Goal: Task Accomplishment & Management: Complete application form

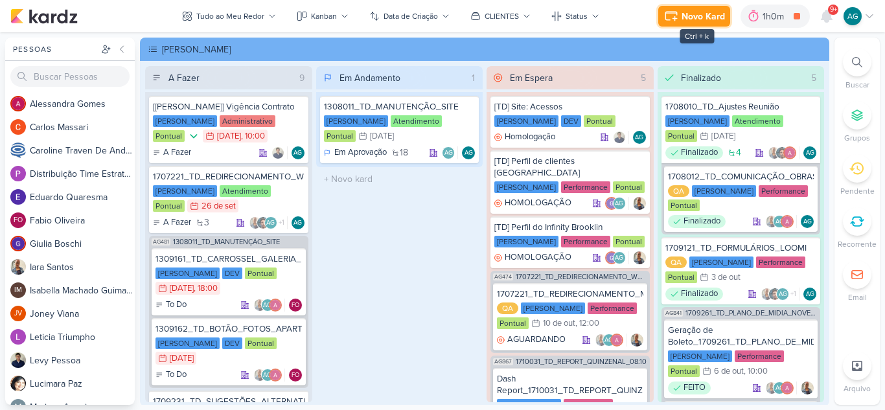
click at [703, 19] on div "Novo Kard" at bounding box center [702, 17] width 43 height 14
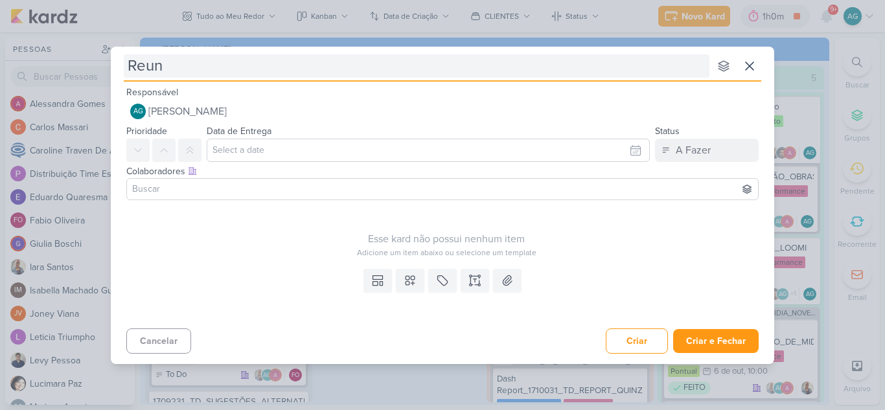
type input "Reuni"
type input "Reunião com o Fa"
type input "Reunião com o [PERSON_NAME]"
type input "Reunião com o Fabio ("
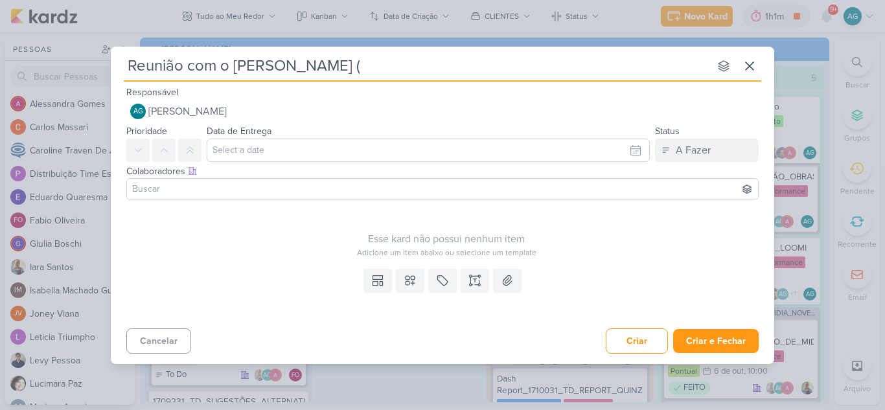
type input "Reunião com o [PERSON_NAME]"
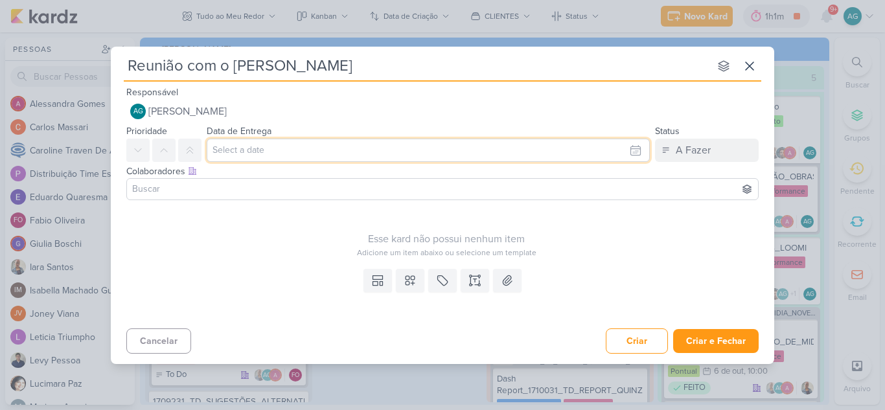
click at [300, 150] on input "text" at bounding box center [428, 150] width 443 height 23
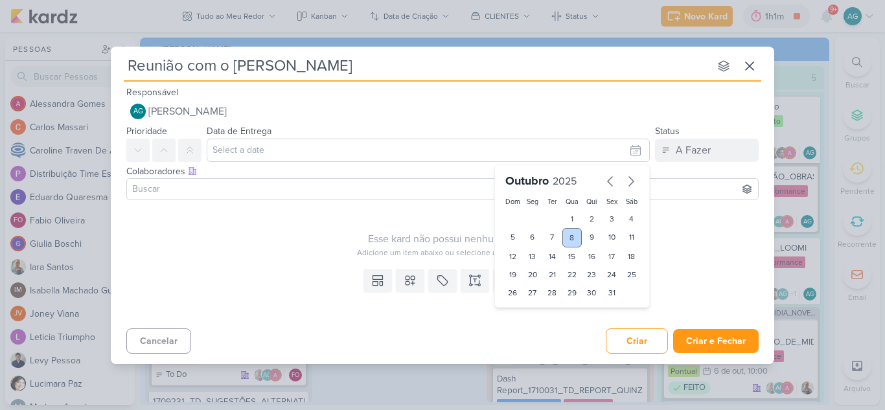
click at [572, 239] on div "8" at bounding box center [572, 237] width 20 height 19
type input "8 de outubro de 2025 às 23:59"
click at [530, 314] on select "00 01 02 03 04 05 06 07 08 09 10 11 12 13 14 15 16 17 18 19 20 21 22 23" at bounding box center [532, 315] width 18 height 16
select select "10"
click at [523, 307] on select "00 01 02 03 04 05 06 07 08 09 10 11 12 13 14 15 16 17 18 19 20 21 22 23" at bounding box center [532, 315] width 18 height 16
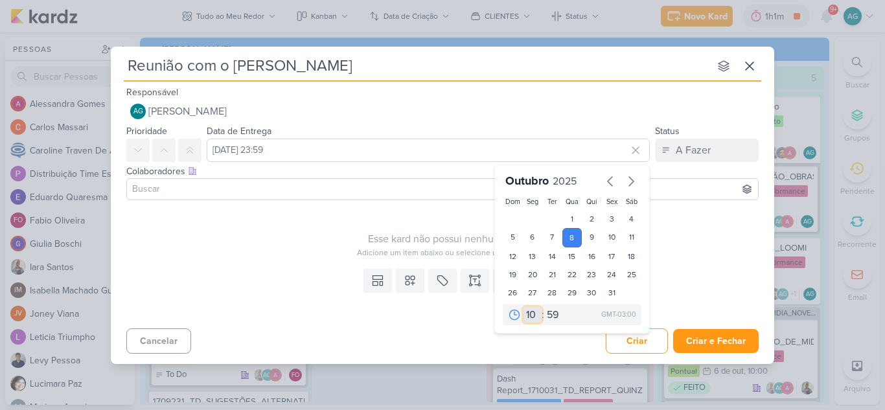
type input "8 de outubro de 2025 às 10:59"
click at [551, 313] on select "00 05 10 15 20 25 30 35 40 45 50 55 59" at bounding box center [553, 315] width 18 height 16
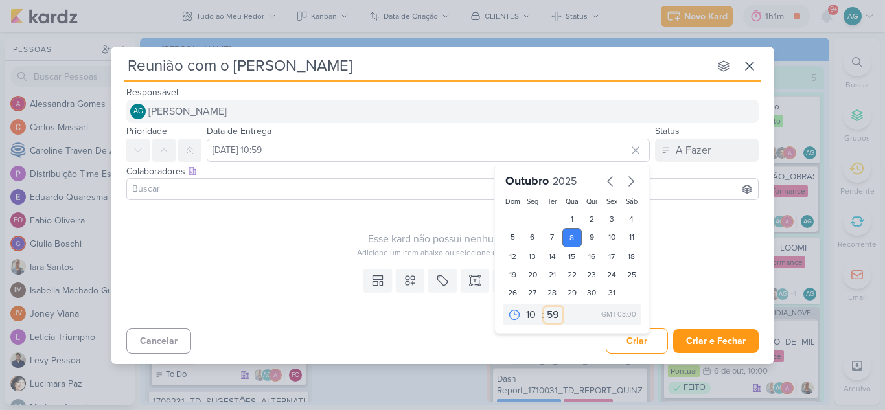
select select "10"
click at [544, 307] on select "00 05 10 15 20 25 30 35 40 45 50 55 59" at bounding box center [553, 315] width 18 height 16
type input "8 de outubro de 2025 às 10:10"
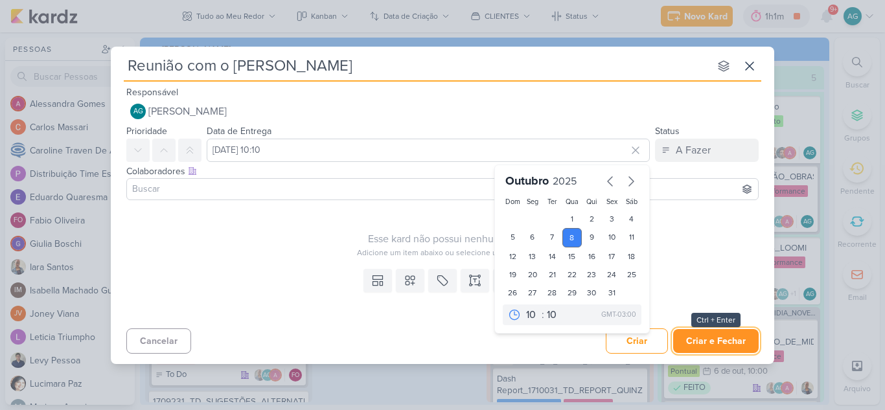
click at [721, 345] on button "Criar e Fechar" at bounding box center [715, 341] width 85 height 24
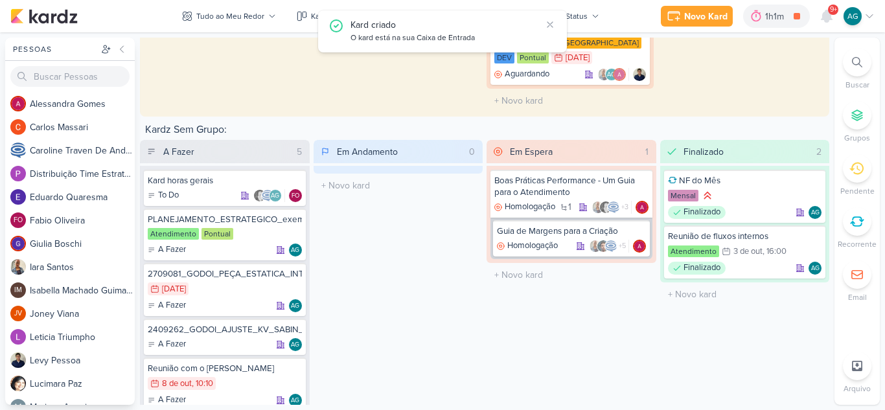
scroll to position [2456, 0]
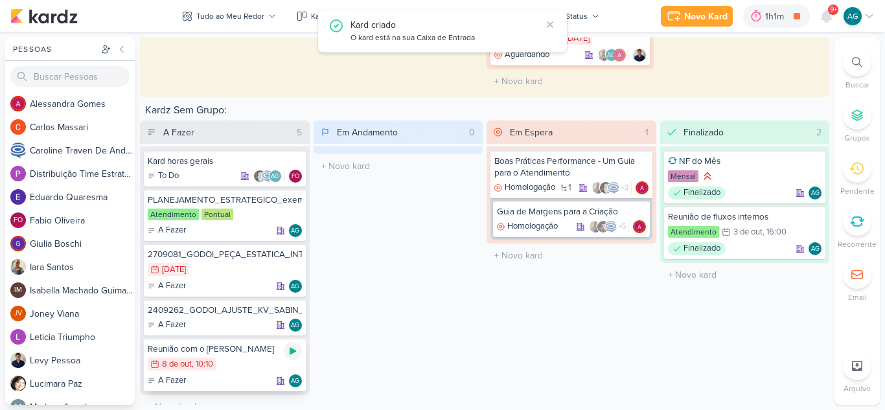
click at [291, 348] on icon at bounding box center [292, 351] width 6 height 7
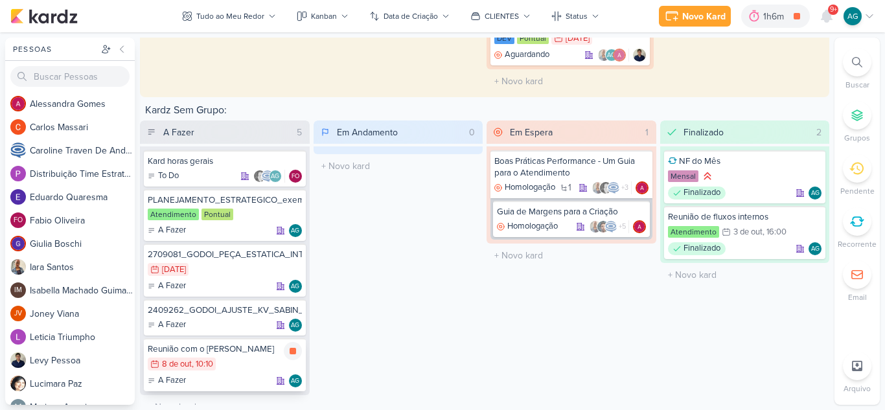
click at [289, 348] on icon at bounding box center [292, 351] width 6 height 6
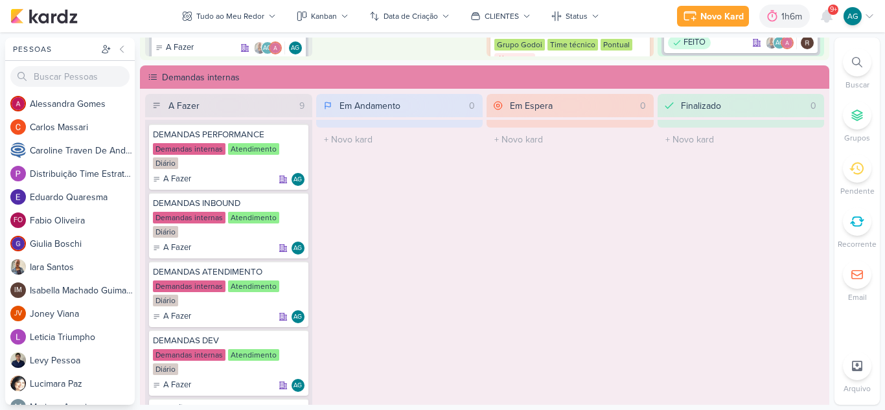
scroll to position [707, 0]
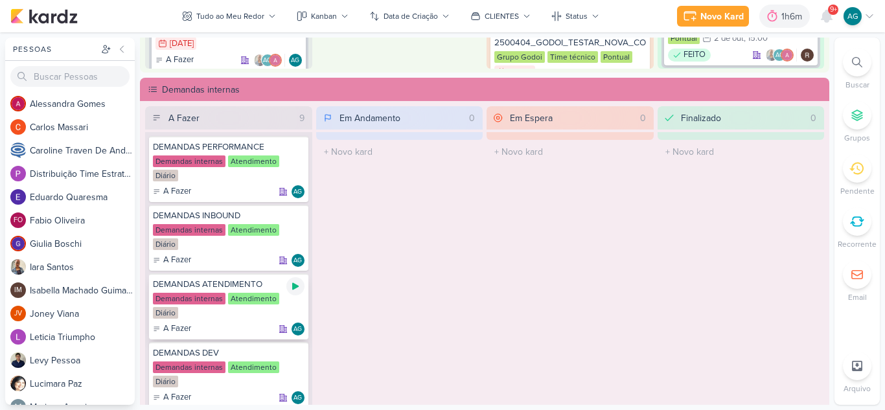
click at [296, 286] on icon at bounding box center [295, 286] width 6 height 7
click at [828, 19] on icon at bounding box center [826, 16] width 10 height 12
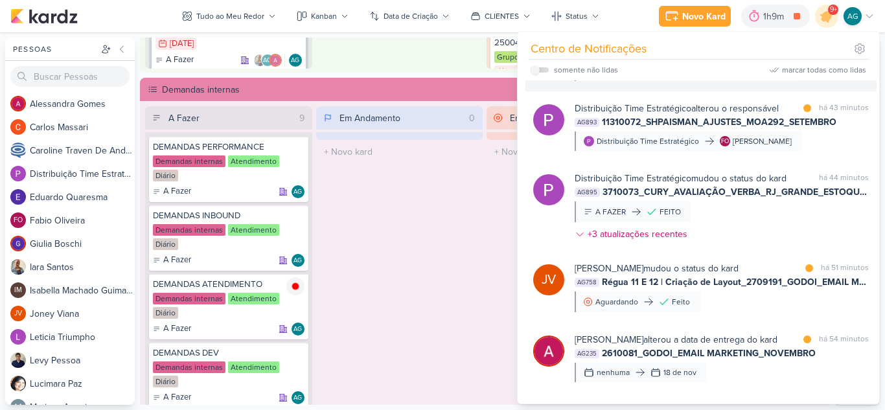
scroll to position [130, 0]
click at [779, 212] on div "Distribuição Time Estratégico mudou o status do kard marcar como não lida há 44…" at bounding box center [721, 208] width 294 height 74
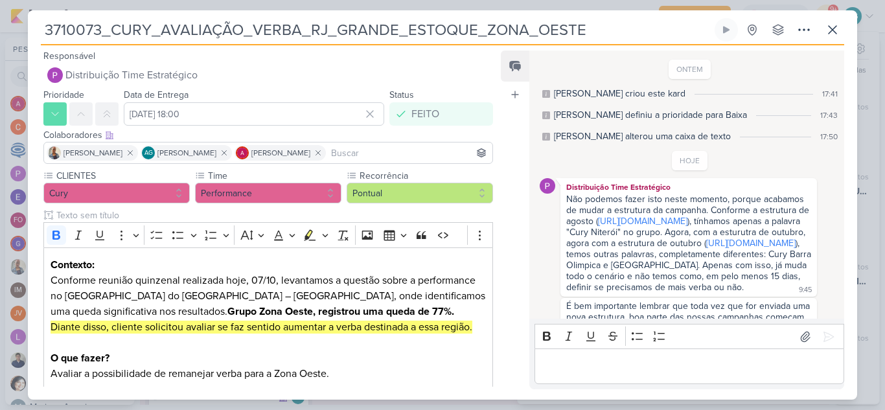
scroll to position [188, 0]
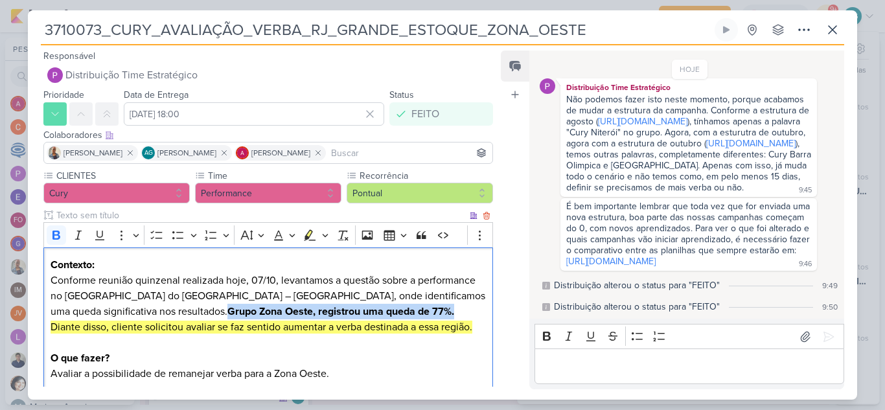
drag, startPoint x: 103, startPoint y: 311, endPoint x: 330, endPoint y: 309, distance: 227.3
click at [330, 309] on strong "Grupo Zona Oeste, registrou uma queda de 77%." at bounding box center [340, 311] width 227 height 13
copy strong "Grupo Zona Oeste, registrou uma queda de 77%."
click at [837, 30] on icon at bounding box center [832, 30] width 16 height 16
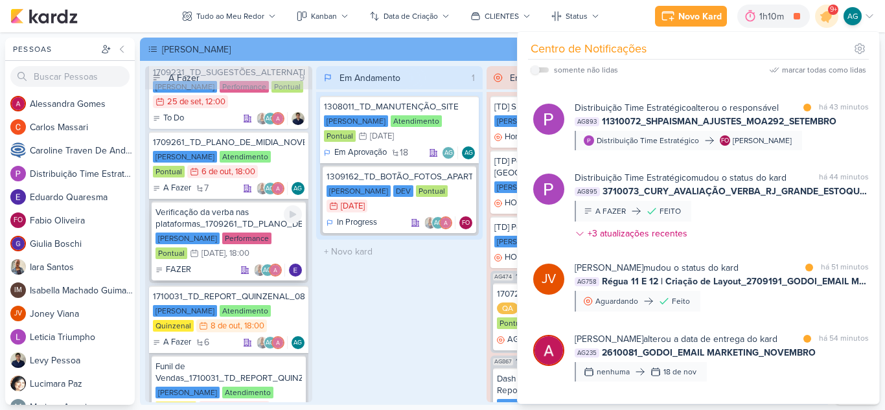
scroll to position [324, 0]
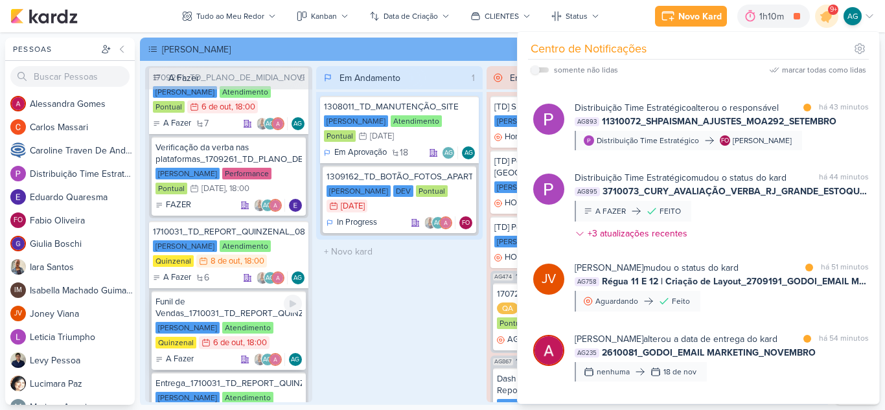
click at [196, 313] on div "Funil de Vendas_1710031_TD_REPORT_QUINZENAL_08.10" at bounding box center [228, 307] width 146 height 23
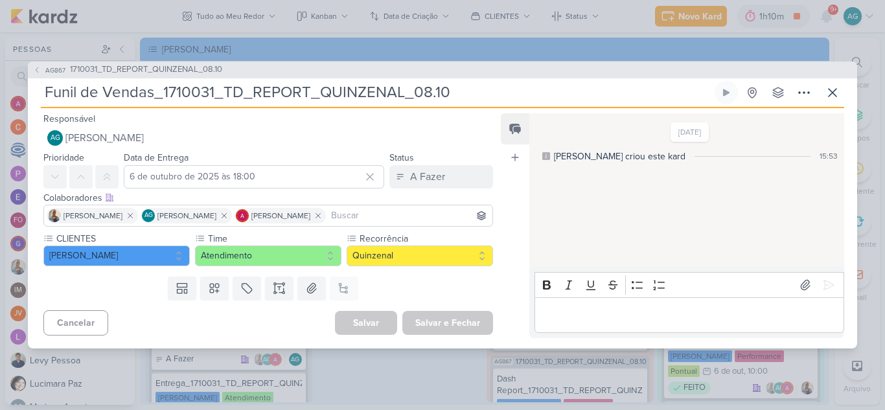
click at [628, 315] on p "Editor editing area: main" at bounding box center [689, 315] width 296 height 16
click at [802, 290] on icon at bounding box center [804, 284] width 13 height 13
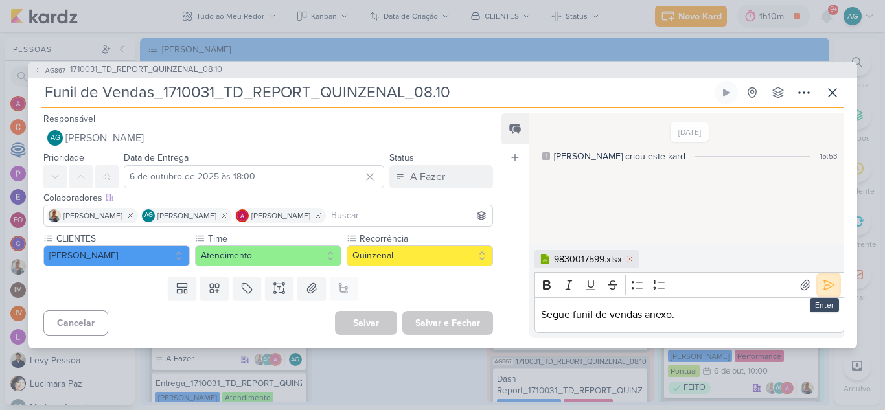
click at [825, 289] on icon at bounding box center [828, 284] width 13 height 13
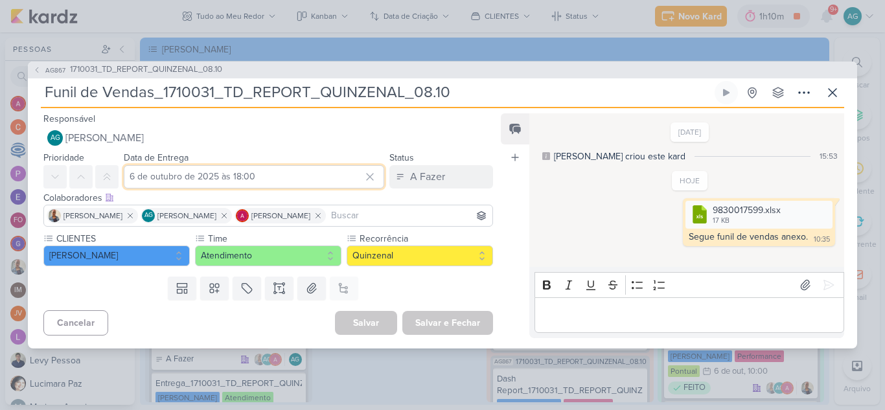
click at [266, 178] on input "6 de outubro de 2025 às 18:00" at bounding box center [254, 176] width 260 height 23
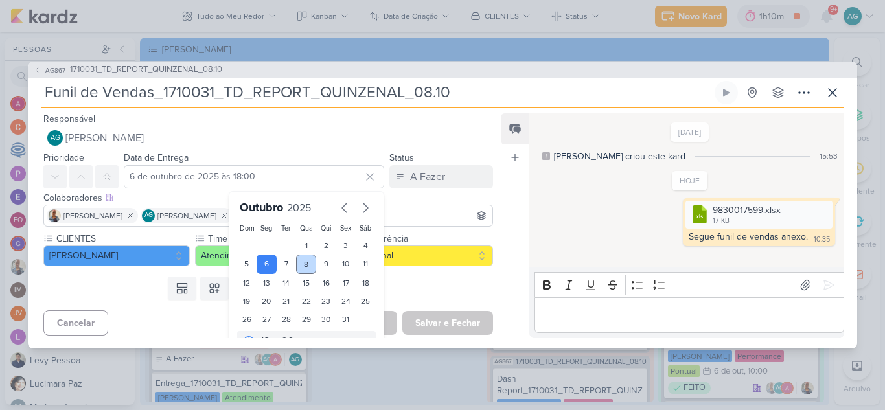
click at [304, 262] on div "8" at bounding box center [306, 264] width 20 height 19
type input "8 de outubro de 2025 às 18:00"
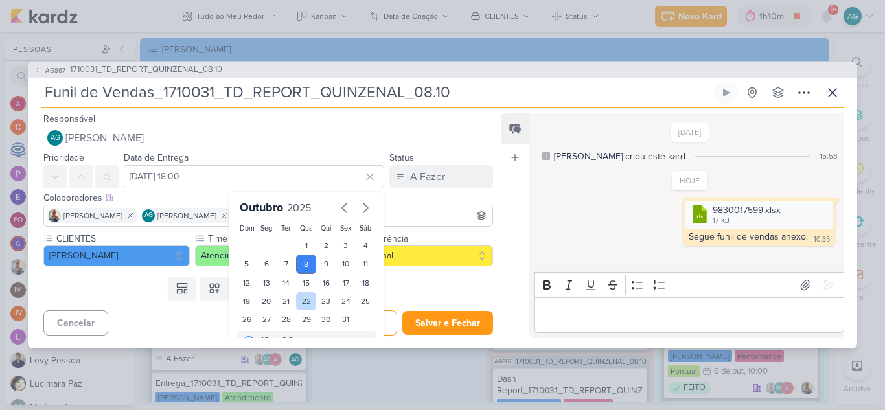
scroll to position [22, 0]
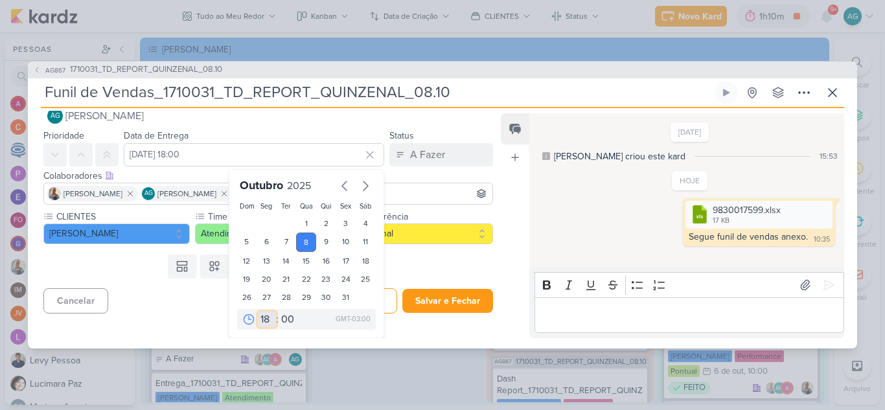
click at [262, 316] on select "00 01 02 03 04 05 06 07 08 09 10 11 12 13 14 15 16 17 18 19 20 21 22 23" at bounding box center [267, 319] width 18 height 16
select select "10"
click at [258, 311] on select "00 01 02 03 04 05 06 07 08 09 10 11 12 13 14 15 16 17 18 19 20 21 22 23" at bounding box center [267, 319] width 18 height 16
type input "8 de outubro de 2025 às 10:00"
drag, startPoint x: 281, startPoint y: 320, endPoint x: 282, endPoint y: 312, distance: 7.8
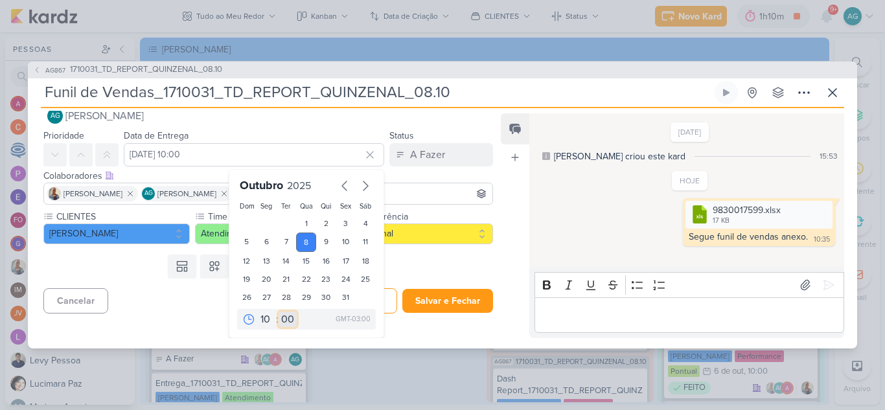
click at [281, 320] on select "00 05 10 15 20 25 30 35 40 45 50 55 59" at bounding box center [287, 319] width 18 height 16
select select "30"
click at [278, 311] on select "00 05 10 15 20 25 30 35 40 45 50 55 59" at bounding box center [287, 319] width 18 height 16
type input "8 de outubro de 2025 às 10:30"
click at [435, 260] on div "Templates Campos Personalizados Marcadores Caixa De Texto Anexo Este kard já é …" at bounding box center [263, 266] width 470 height 34
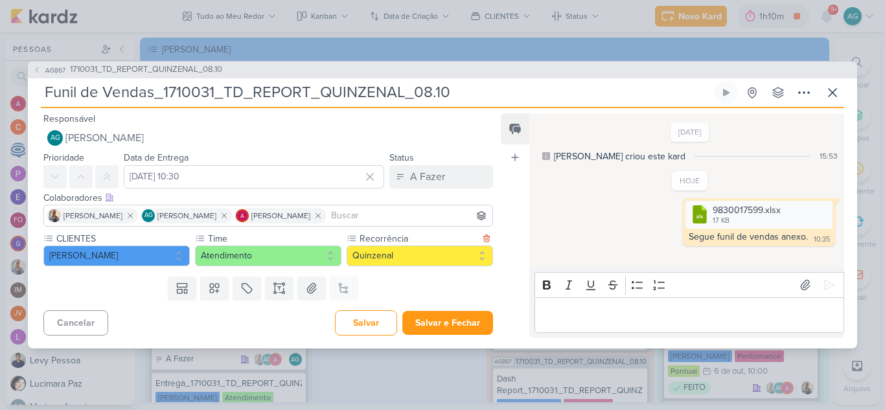
scroll to position [0, 0]
click at [447, 179] on button "A Fazer" at bounding box center [441, 176] width 104 height 23
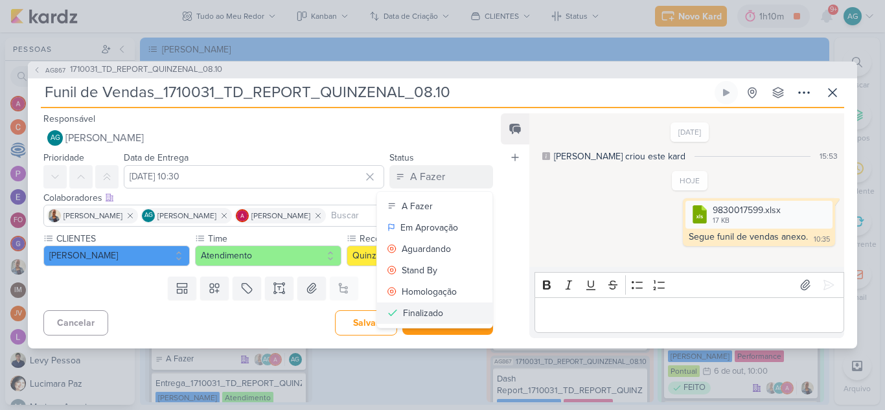
click at [441, 308] on button "Finalizado" at bounding box center [434, 312] width 115 height 21
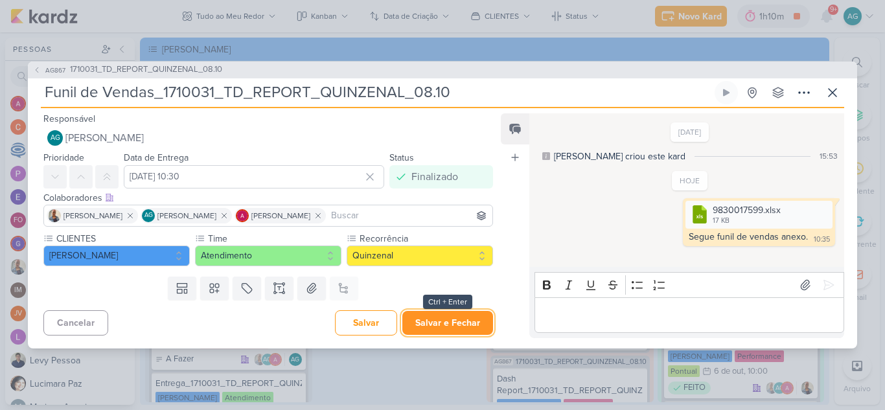
click at [453, 326] on button "Salvar e Fechar" at bounding box center [447, 323] width 91 height 24
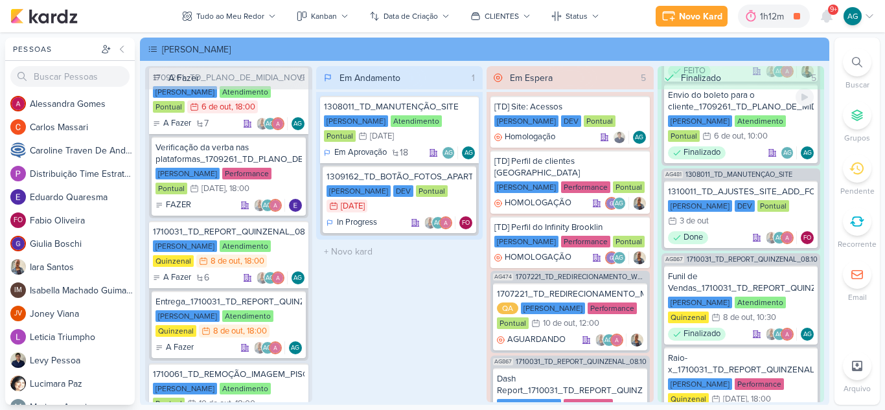
scroll to position [324, 0]
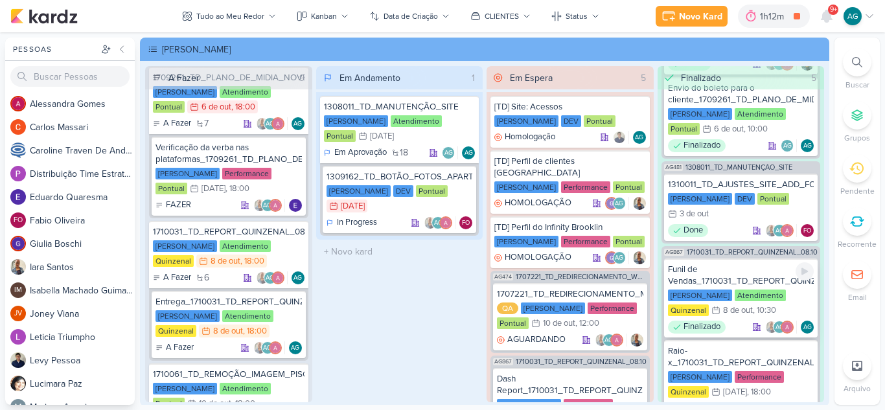
click at [733, 277] on div "Funil de Vendas_1710031_TD_REPORT_QUINZENAL_08.10" at bounding box center [741, 275] width 146 height 23
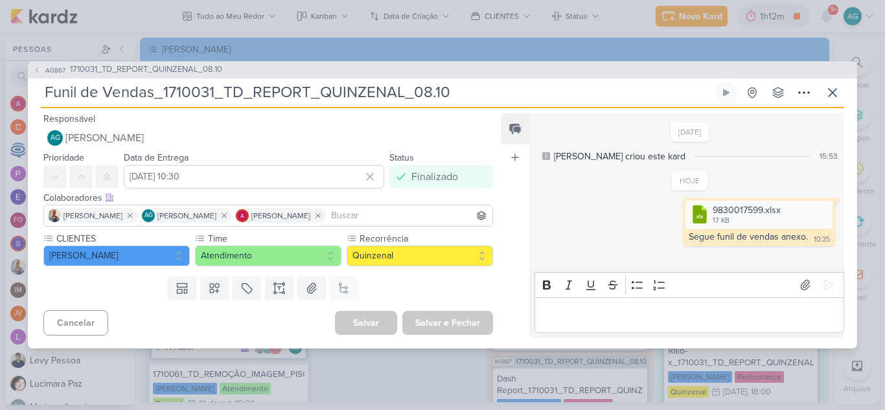
click at [718, 321] on p "Editor editing area: main" at bounding box center [689, 315] width 296 height 16
click at [541, 315] on p "23/09 a 06/10" at bounding box center [689, 315] width 296 height 16
click at [715, 319] on p "Funil do dia 23/09 a 06/10" at bounding box center [689, 315] width 296 height 16
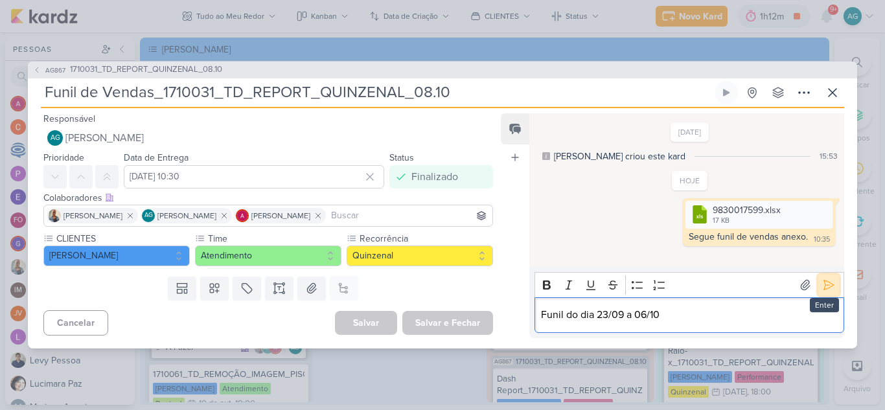
click at [828, 291] on icon at bounding box center [828, 284] width 13 height 13
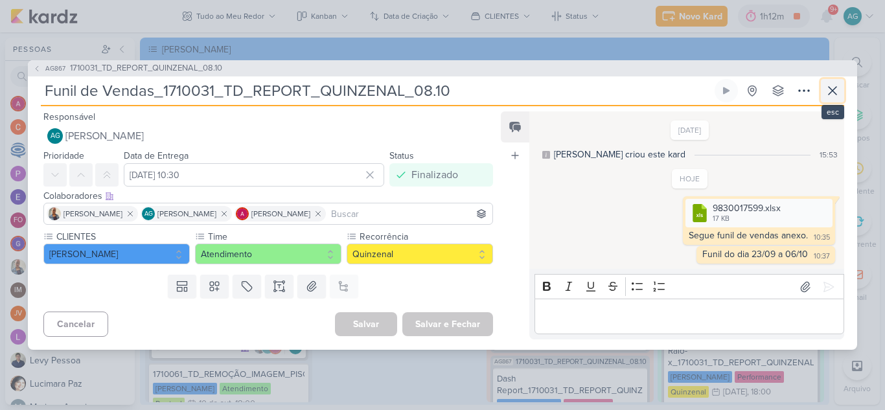
click at [837, 94] on icon at bounding box center [832, 91] width 16 height 16
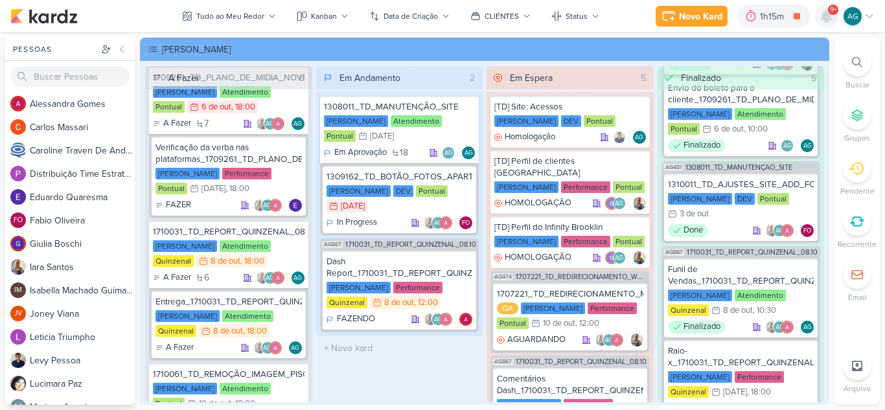
click at [823, 20] on icon at bounding box center [826, 16] width 10 height 12
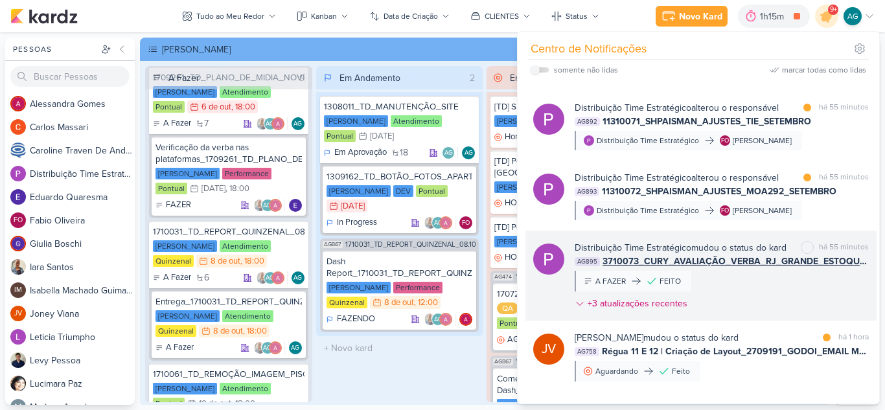
click at [765, 296] on div "Distribuição Time Estratégico mudou o status do kard marcar como não lida há 55…" at bounding box center [721, 278] width 294 height 74
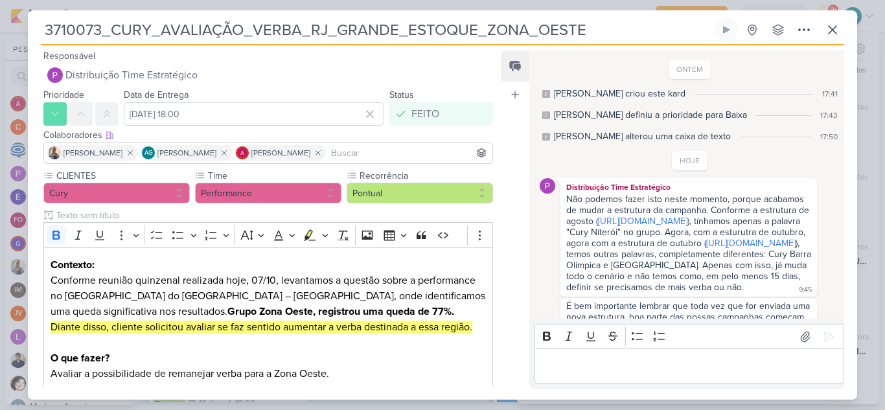
scroll to position [188, 0]
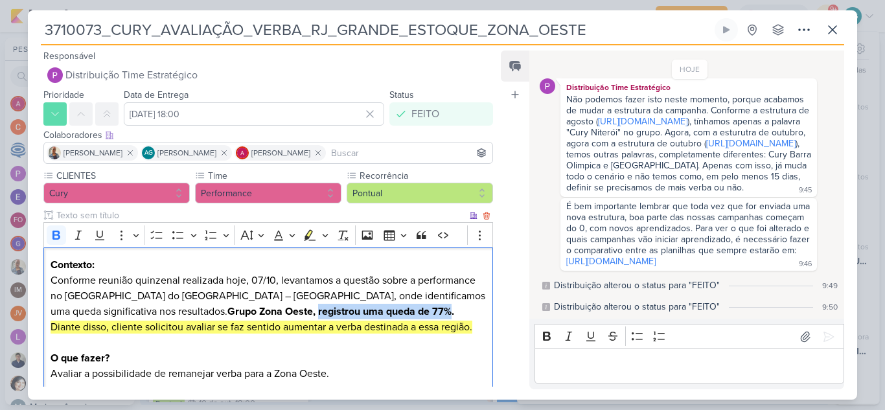
drag, startPoint x: 194, startPoint y: 312, endPoint x: 329, endPoint y: 310, distance: 134.7
click at [329, 310] on strong "Grupo Zona Oeste, registrou uma queda de 77%." at bounding box center [340, 311] width 227 height 13
copy strong "registrou uma queda de 77%"
click at [826, 31] on icon at bounding box center [832, 30] width 16 height 16
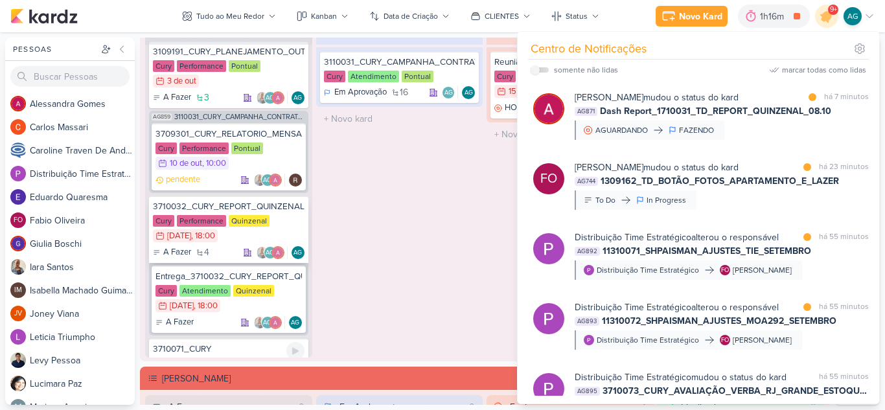
scroll to position [0, 0]
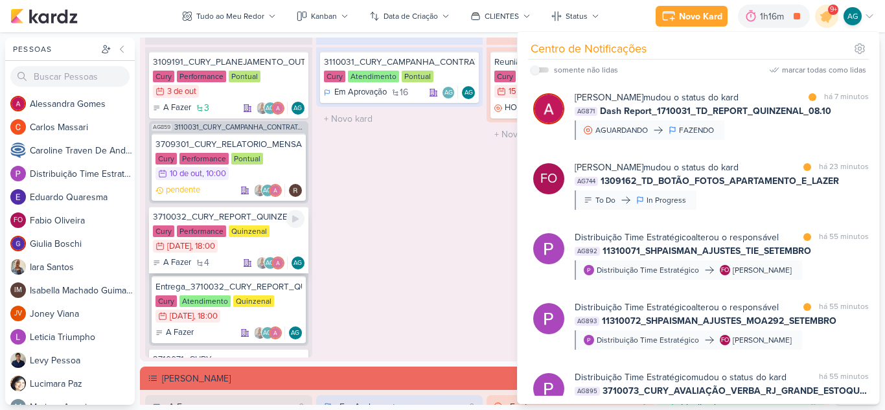
click at [197, 218] on div "3710032_CURY_REPORT_QUINZENAL_07.10" at bounding box center [229, 217] width 152 height 12
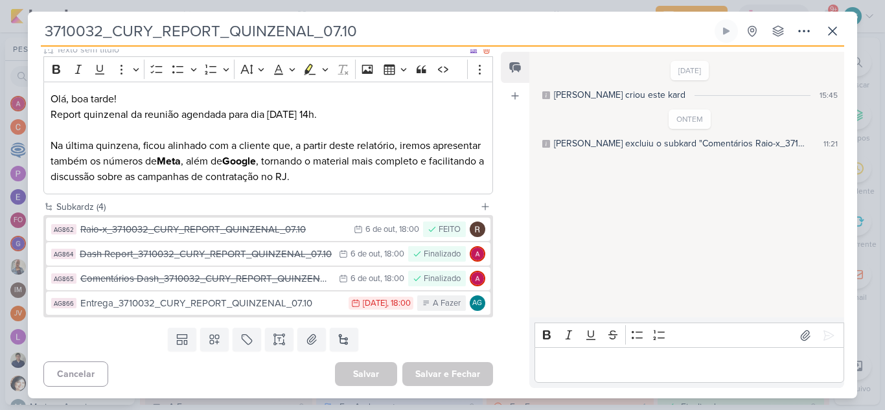
scroll to position [168, 0]
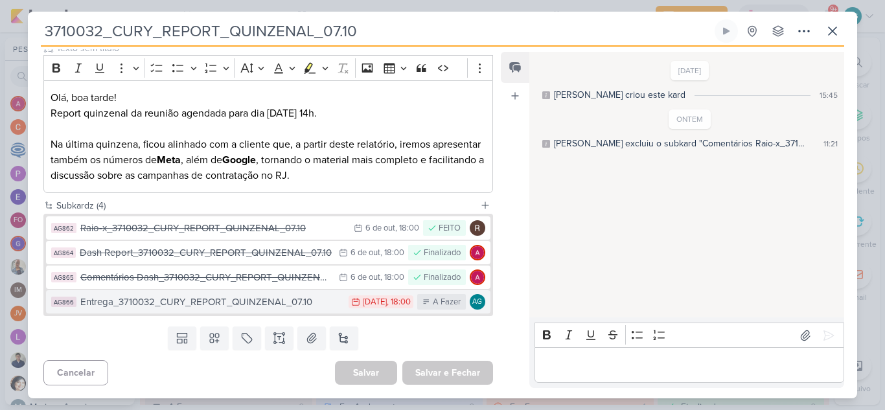
click at [235, 302] on div "Entrega_3710032_CURY_REPORT_QUINZENAL_07.10" at bounding box center [211, 302] width 262 height 15
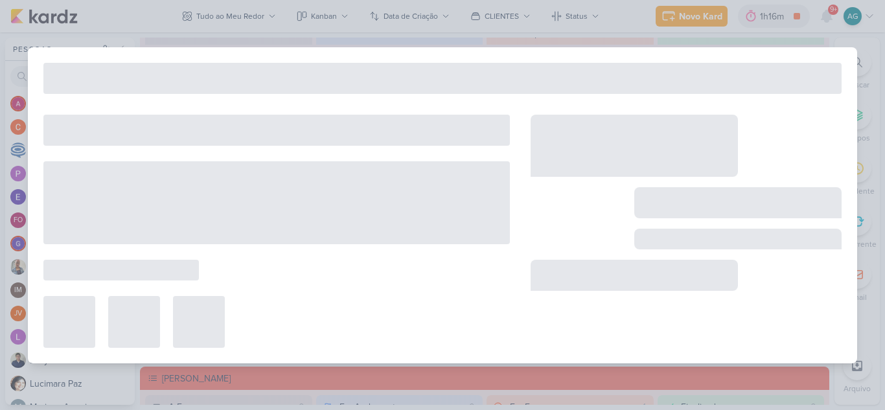
type input "Entrega_3710032_CURY_REPORT_QUINZENAL_07.10"
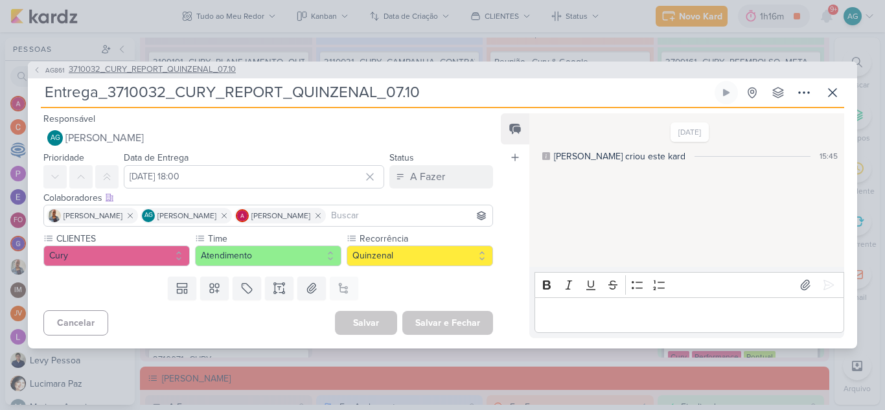
click at [107, 65] on span "3710032_CURY_REPORT_QUINZENAL_07.10" at bounding box center [152, 69] width 167 height 13
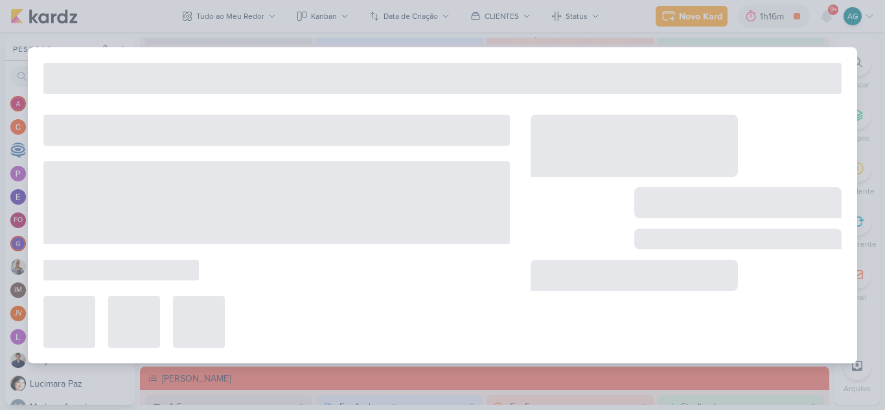
type input "3710032_CURY_REPORT_QUINZENAL_07.10"
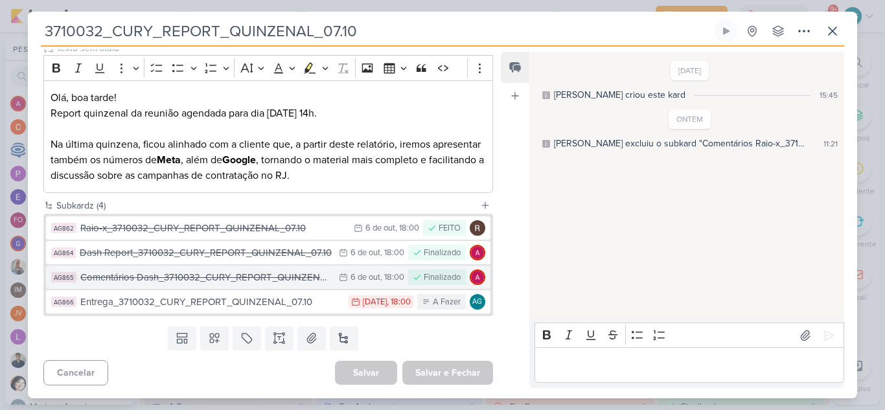
click at [194, 277] on div "Comentários Dash_3710032_CURY_REPORT_QUINZENAL_07.10" at bounding box center [206, 277] width 252 height 15
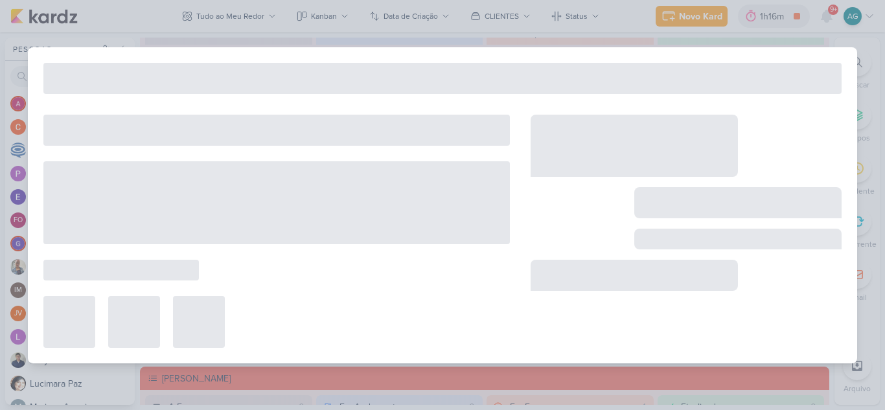
type input "Comentários Dash_3710032_CURY_REPORT_QUINZENAL_07.10"
type input "6 de outubro de 2025 às 18:00"
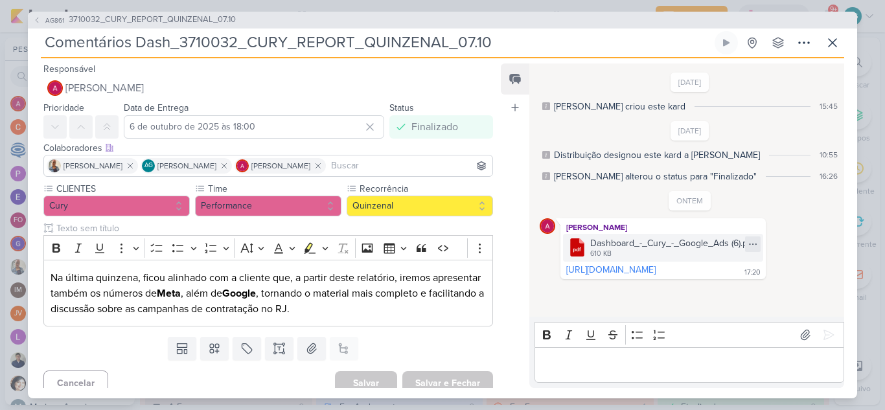
click at [758, 242] on icon at bounding box center [752, 244] width 10 height 10
click at [756, 287] on button "Baixar" at bounding box center [753, 287] width 104 height 19
click at [621, 275] on link "https://drive.google.com/file/d/1XHUbj3JUmIraFUbOAJWY5Q_gLc4jPKjg/view?usp=driv…" at bounding box center [610, 269] width 89 height 11
click at [163, 21] on span "3710032_CURY_REPORT_QUINZENAL_07.10" at bounding box center [152, 20] width 167 height 13
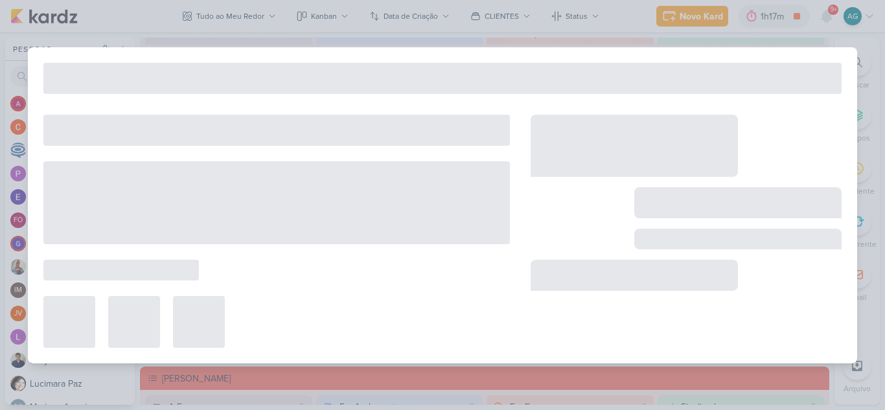
type input "3710032_CURY_REPORT_QUINZENAL_07.10"
type input "7 de outubro de 2025 às 18:00"
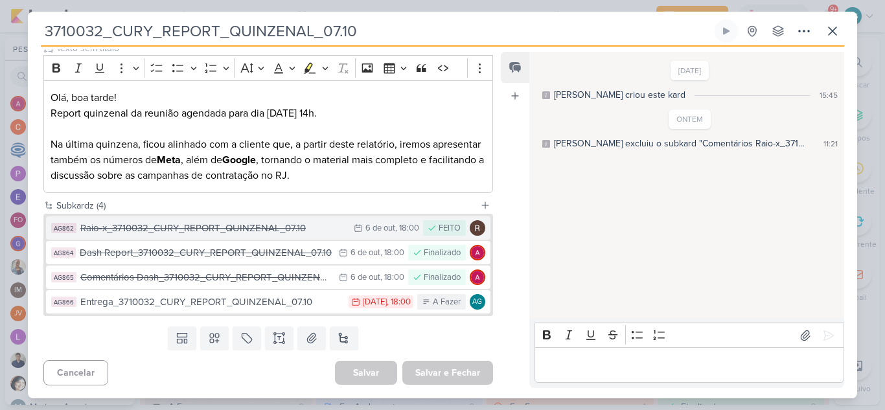
click at [170, 231] on div "Raio-x_3710032_CURY_REPORT_QUINZENAL_07.10" at bounding box center [213, 228] width 267 height 15
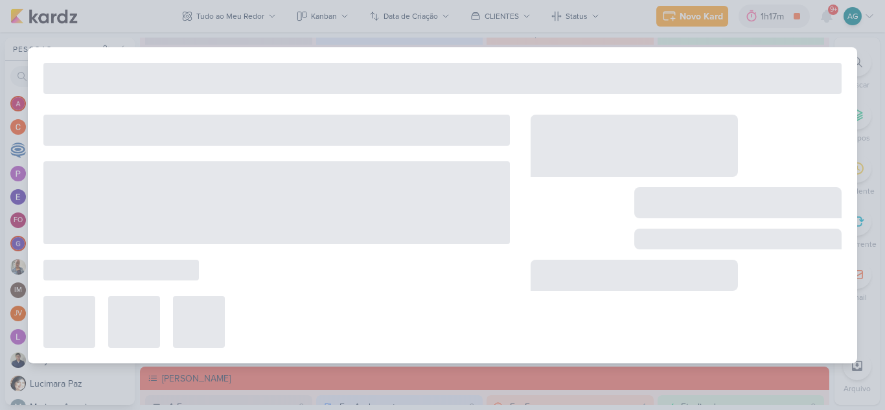
type input "Raio-x_3710032_CURY_REPORT_QUINZENAL_07.10"
type input "6 de outubro de 2025 às 18:00"
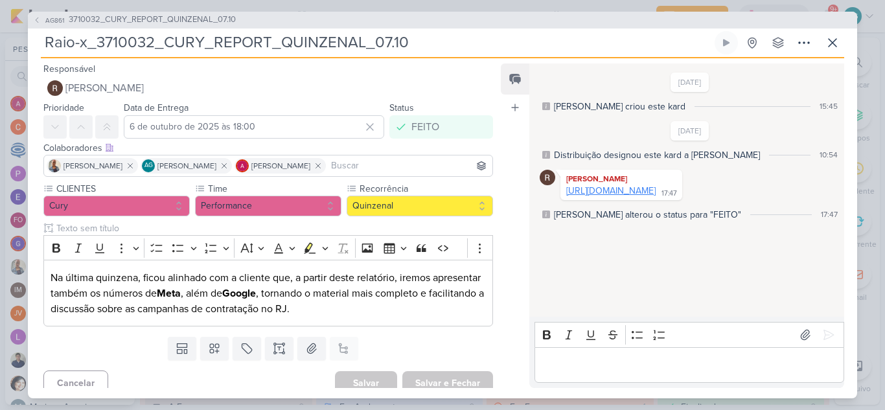
click at [633, 196] on link "https://docs.google.com/spreadsheets/d/1CHBqUGeCzTwLmrzgetLERcTG_yFRtdyOnD_ZrVb…" at bounding box center [610, 190] width 89 height 11
click at [835, 38] on icon at bounding box center [832, 43] width 16 height 16
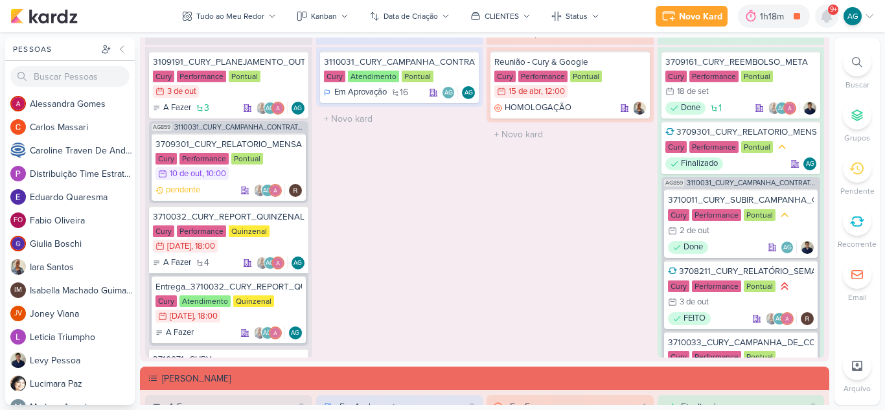
click at [827, 16] on icon at bounding box center [826, 16] width 10 height 12
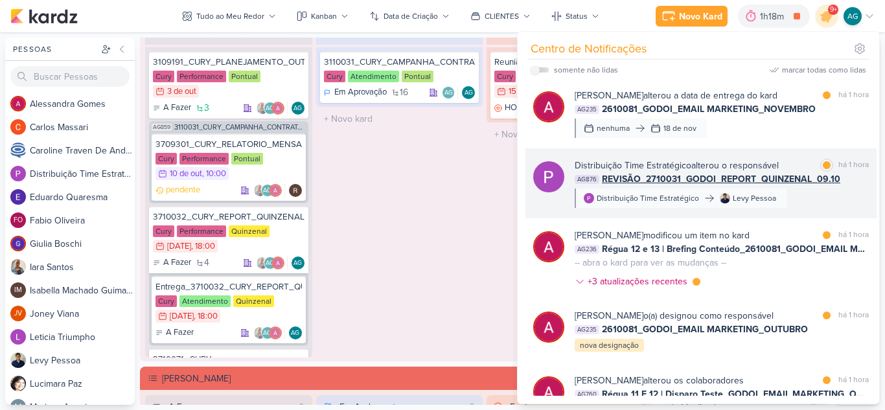
scroll to position [518, 0]
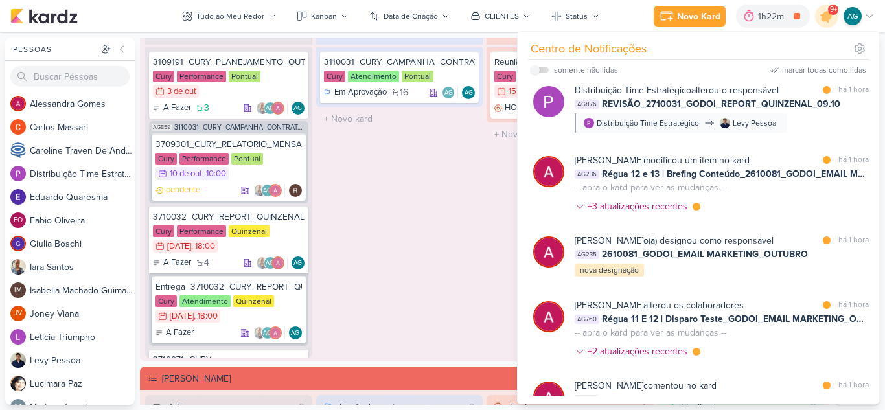
click at [422, 227] on div "Em Andamento 1 3110031_CURY_CAMPANHA_CONTRATAÇÃO_RJ_KARDZ_MAE Cury Atendimento …" at bounding box center [399, 189] width 167 height 336
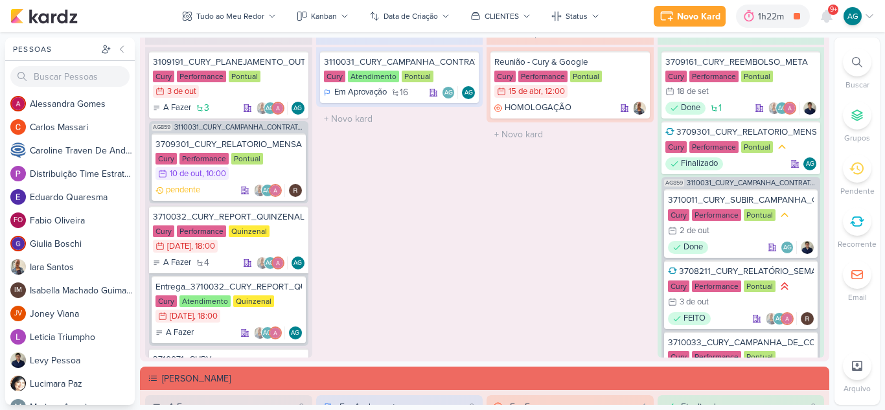
click at [854, 67] on div at bounding box center [857, 62] width 28 height 28
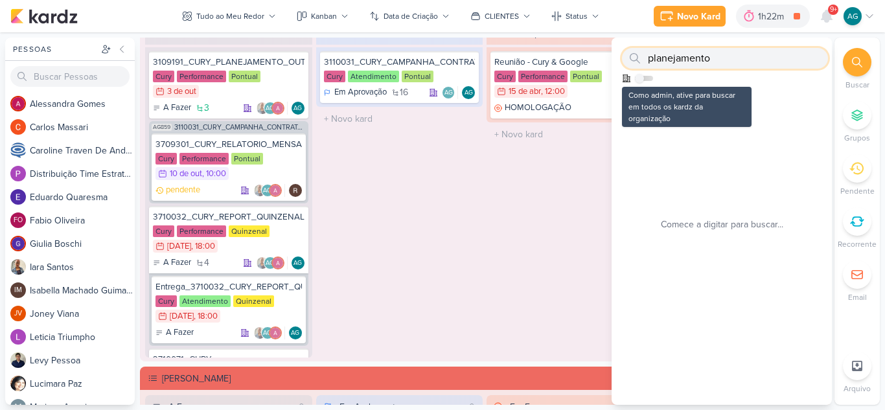
type input "planejamento"
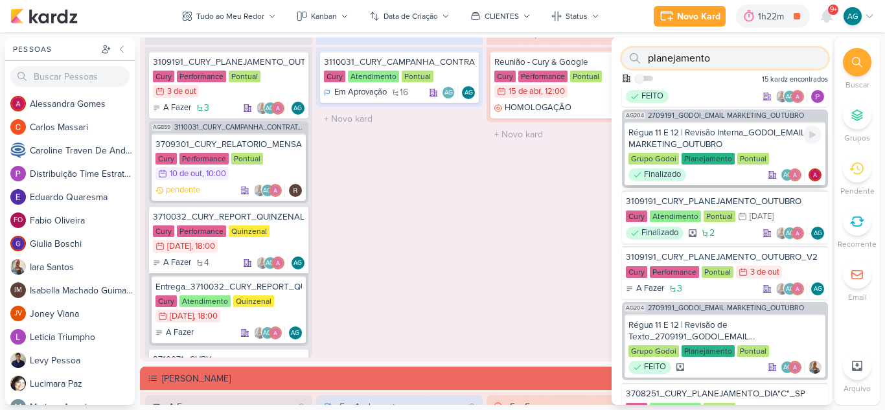
scroll to position [65, 0]
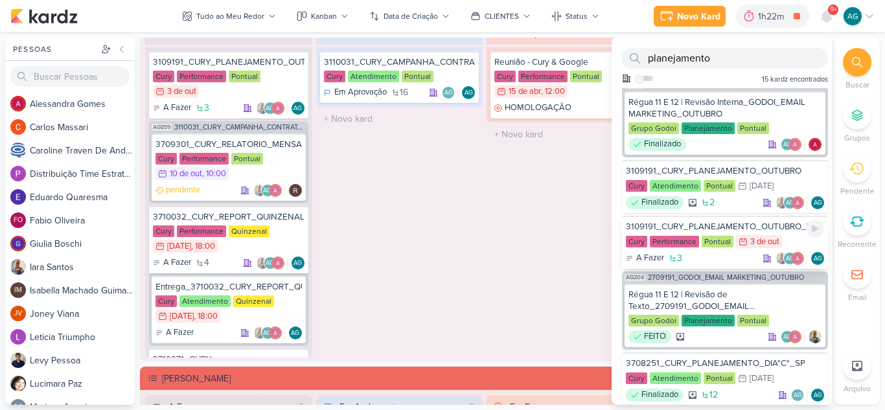
click at [712, 232] on div "3109191_CURY_PLANEJAMENTO_OUTUBRO_V2" at bounding box center [725, 227] width 198 height 12
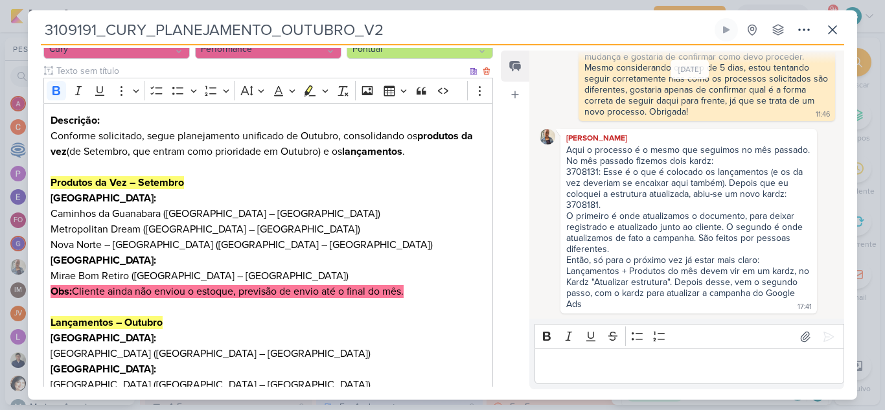
scroll to position [346, 0]
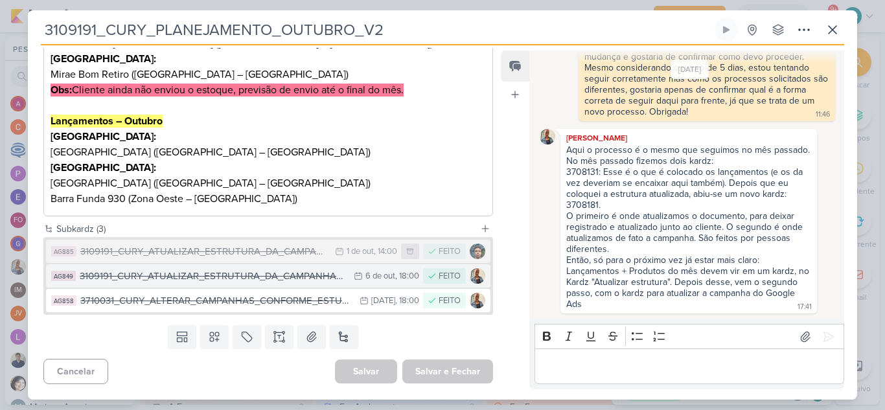
click at [297, 278] on div "3109191_CURY_ATUALIZAR_ESTRUTURA_DA_CAMPANHA_OUTUBRO_V2" at bounding box center [213, 276] width 267 height 15
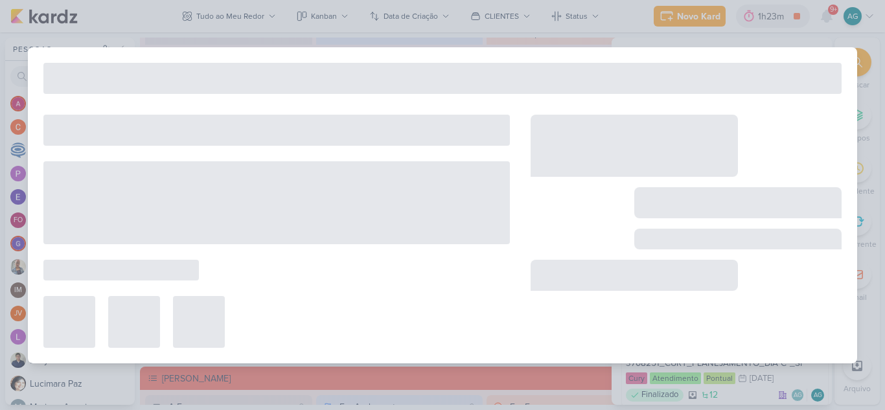
type input "3109191_CURY_ATUALIZAR_ESTRUTURA_DA_CAMPANHA_OUTUBRO_V2"
type input "6 de outubro de 2025 às 18:00"
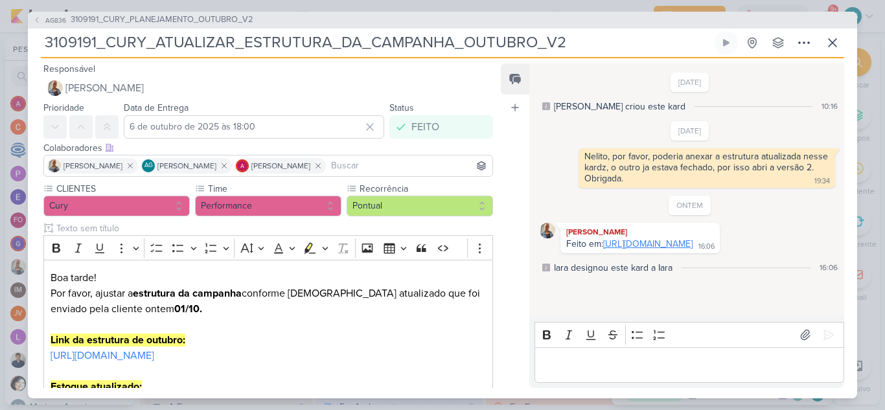
click at [640, 249] on link "https://docs.google.com/spreadsheets/d/1naLhl6kVeJehnpZ8UMbCtpl_kyP9PzEod3dV92M…" at bounding box center [647, 243] width 89 height 11
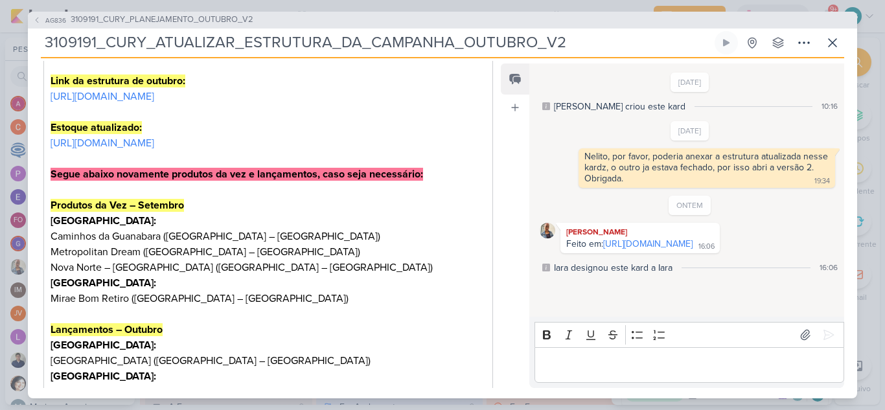
scroll to position [324, 0]
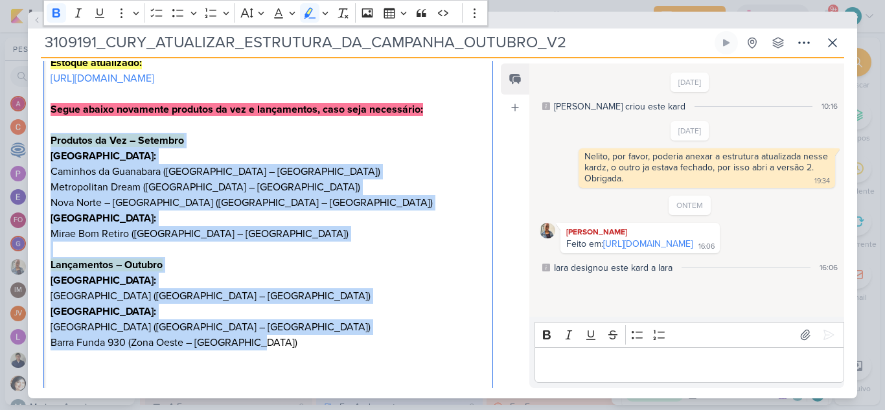
drag, startPoint x: 52, startPoint y: 155, endPoint x: 269, endPoint y: 364, distance: 300.9
click at [269, 364] on div "Boa tarde! Por favor, ajustar a estrutura da campanha conforme estoque atualiza…" at bounding box center [267, 163] width 449 height 455
copy div "Produtos da Vez – Setembro Rio de Janeiro: Caminhos da Guanabara (Região Metrop…"
click at [835, 41] on icon at bounding box center [832, 43] width 16 height 16
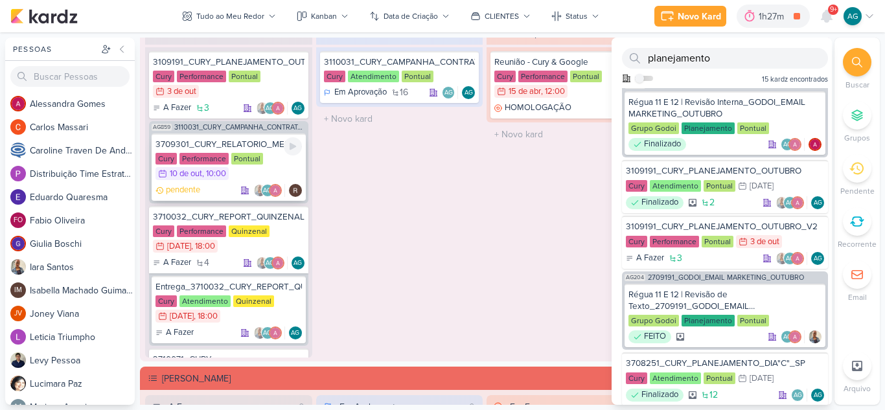
click at [263, 145] on div "3709301_CURY_RELATORIO_MENSAL_CAMPANHA_CONTRATAÇÃO_RJ" at bounding box center [228, 145] width 146 height 12
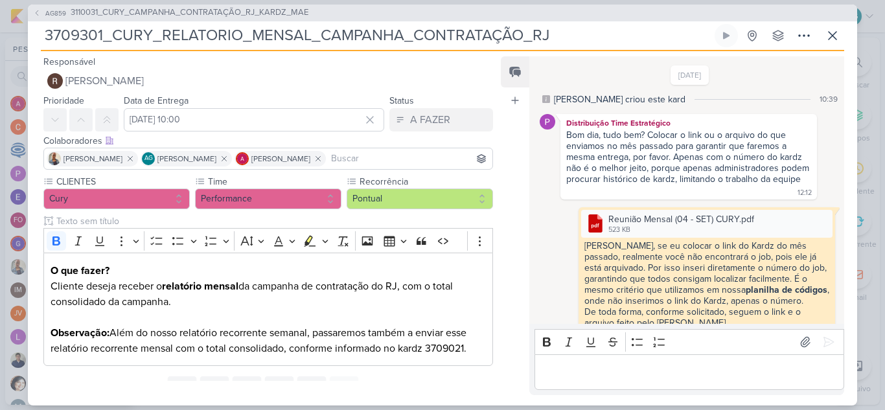
scroll to position [90, 0]
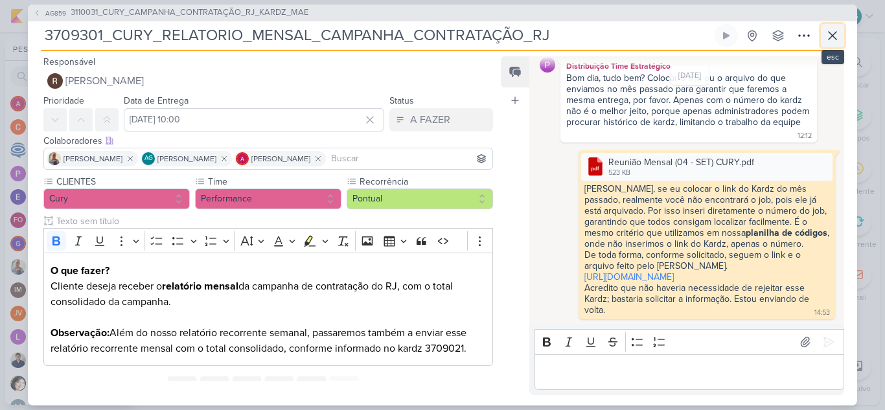
click at [833, 34] on icon at bounding box center [832, 36] width 8 height 8
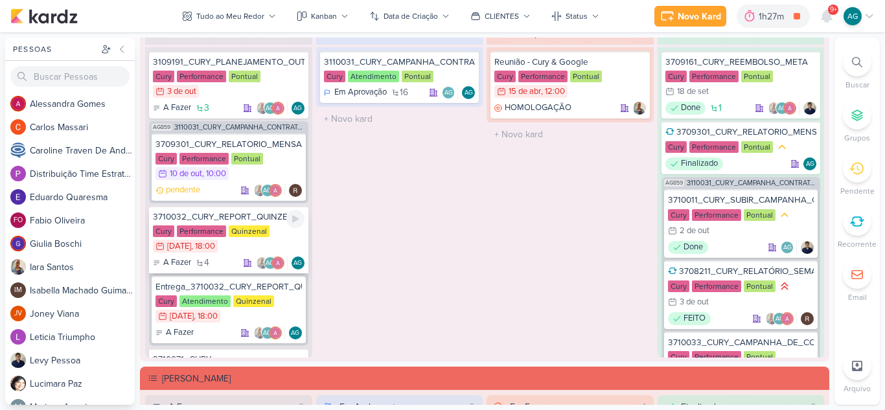
click at [245, 214] on div "3710032_CURY_REPORT_QUINZENAL_07.10" at bounding box center [229, 217] width 152 height 12
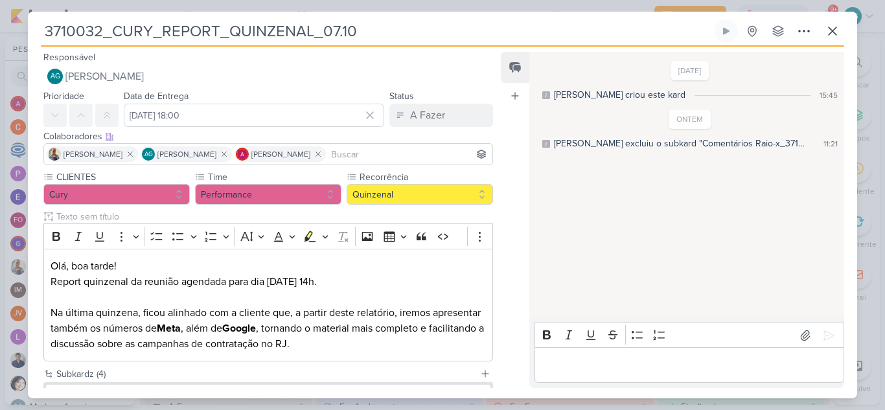
drag, startPoint x: 382, startPoint y: 28, endPoint x: 0, endPoint y: 30, distance: 382.1
click at [0, 30] on div "3710032_CURY_REPORT_QUINZENAL_07.10 Criado por mim" at bounding box center [442, 205] width 885 height 410
click at [829, 35] on icon at bounding box center [832, 31] width 8 height 8
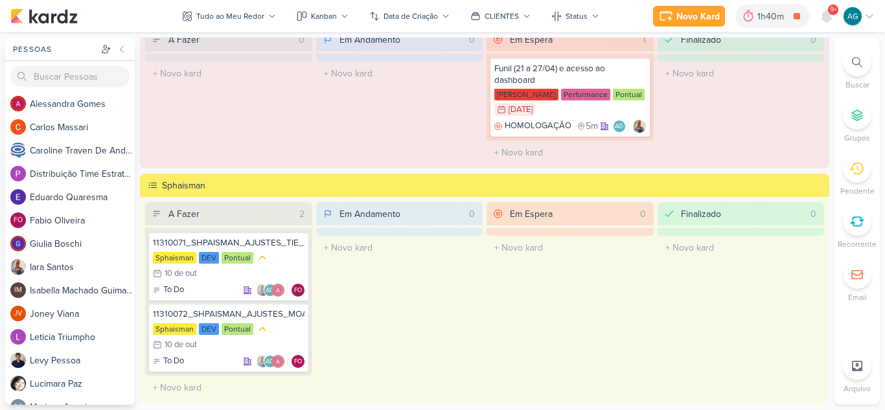
scroll to position [1684, 0]
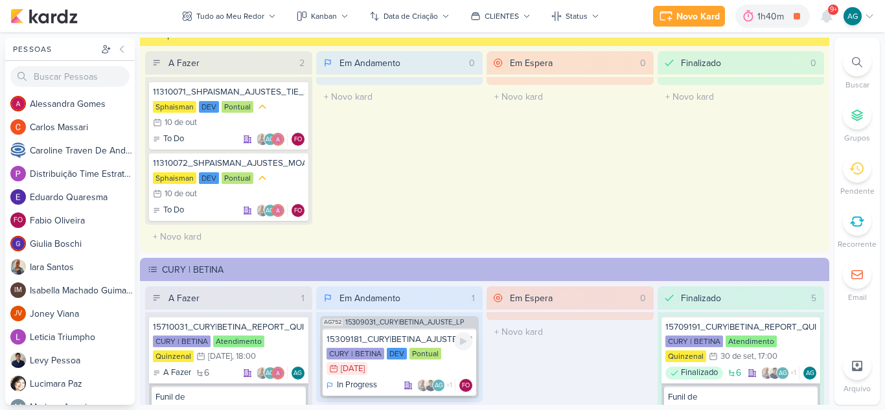
click at [422, 339] on div "15309181_CURY|BETINA_AJUSTE_LP_V.3" at bounding box center [399, 340] width 146 height 12
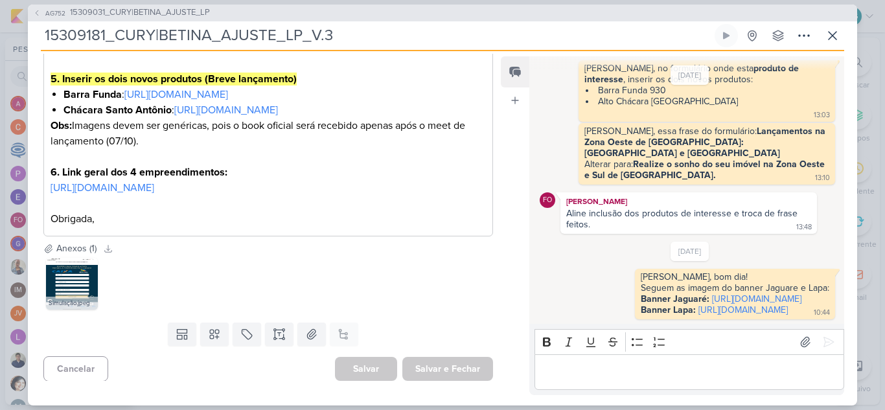
scroll to position [552, 0]
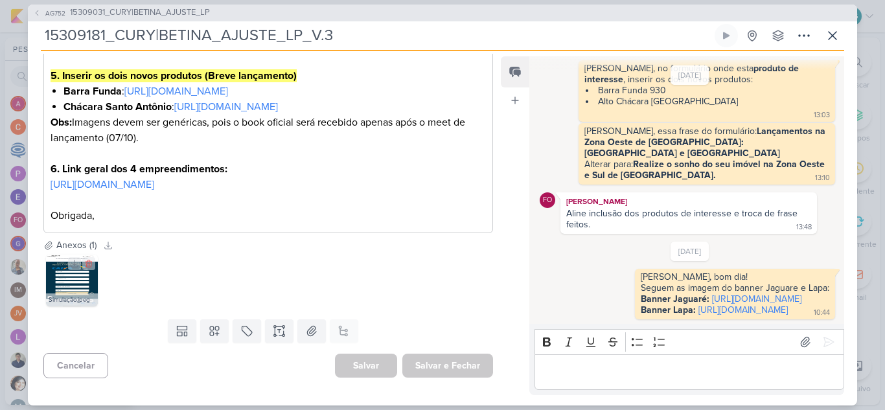
click at [61, 279] on img at bounding box center [72, 281] width 52 height 52
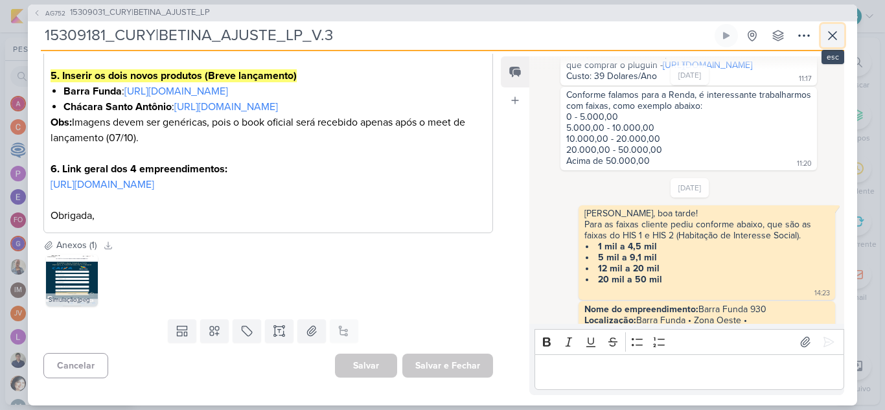
click at [830, 34] on icon at bounding box center [832, 36] width 16 height 16
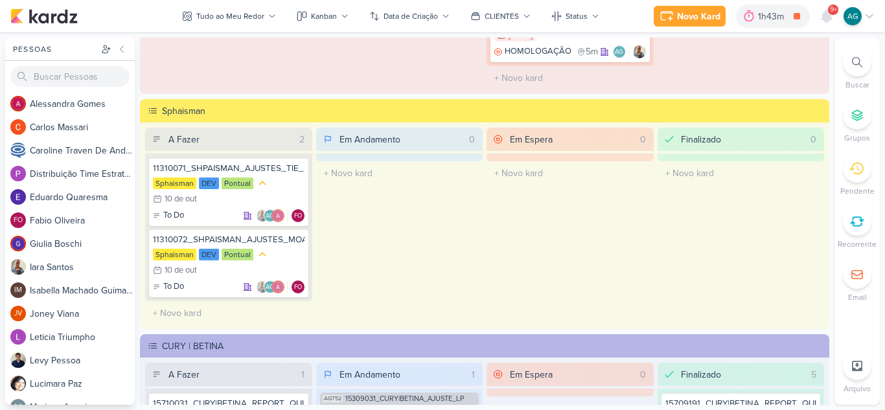
scroll to position [1360, 0]
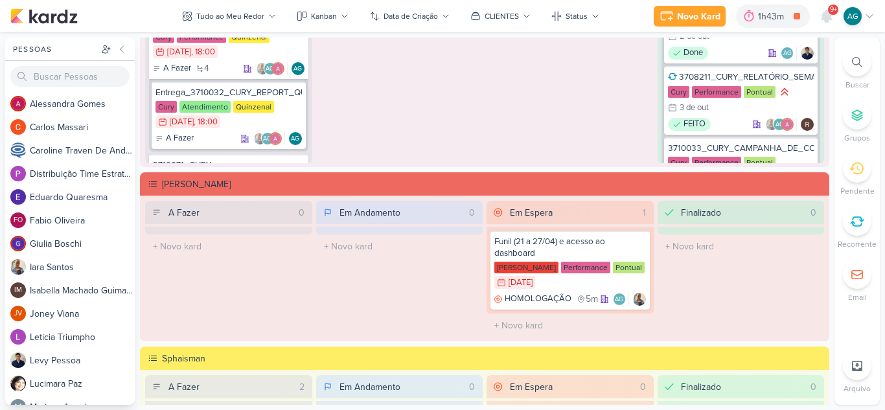
click at [861, 62] on icon at bounding box center [857, 62] width 10 height 10
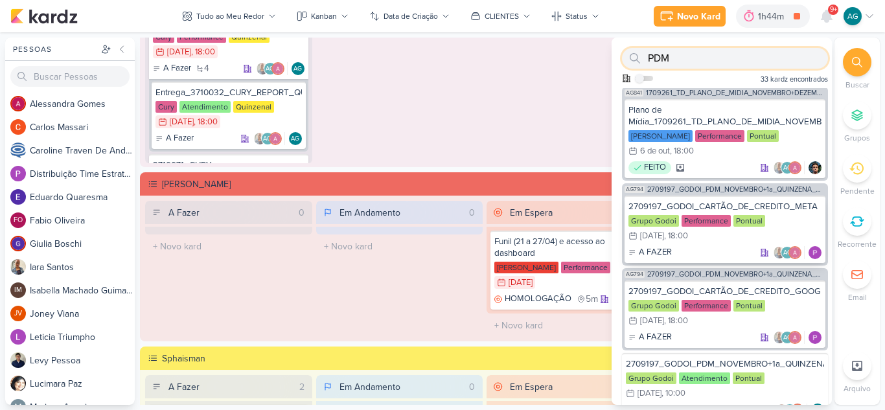
scroll to position [0, 0]
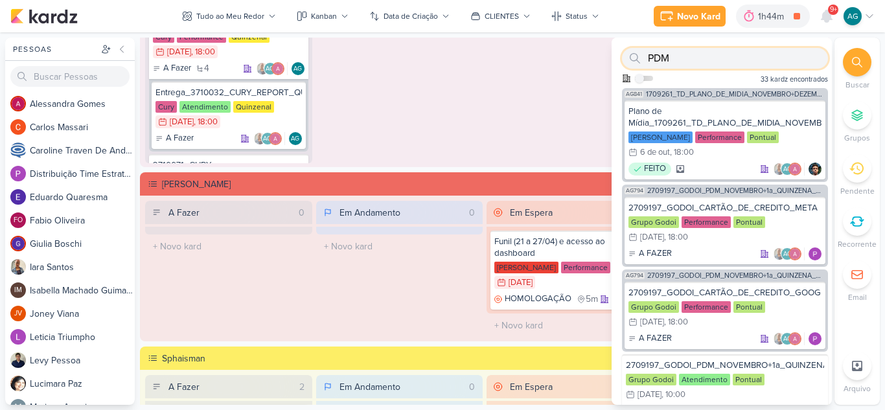
drag, startPoint x: 678, startPoint y: 58, endPoint x: 626, endPoint y: 54, distance: 52.6
click at [626, 54] on div "PDM" at bounding box center [725, 58] width 206 height 21
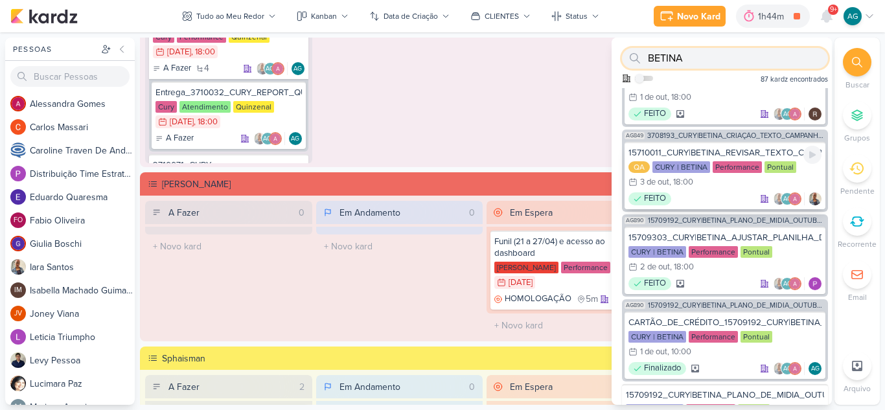
scroll to position [65, 0]
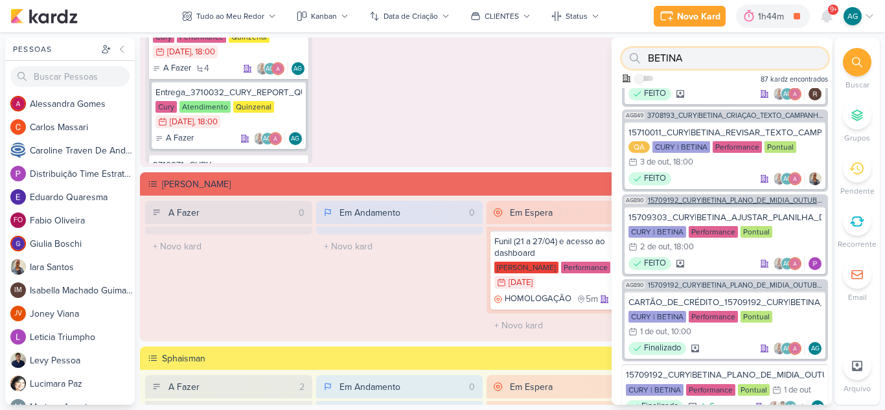
type input "BETINA"
click at [732, 199] on span "15709192_CURY|BETINA_PLANO_DE_MIDIA_OUTUBRO" at bounding box center [736, 200] width 177 height 7
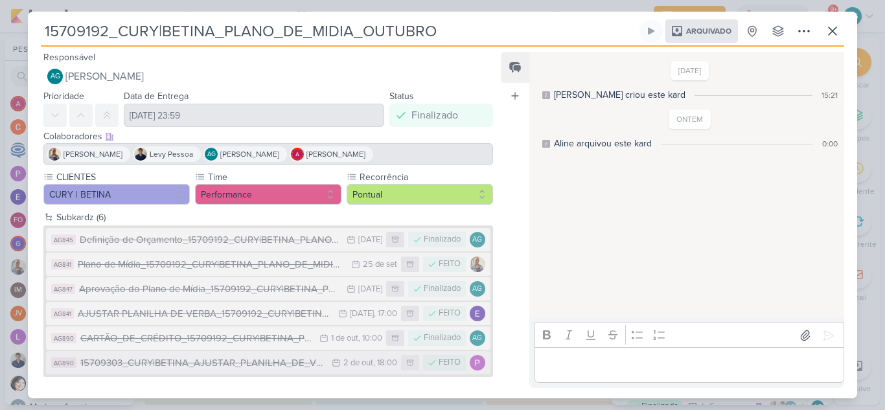
click at [282, 361] on div "15709303_CURY|BETINA_AJUSTAR_PLANILHA_DE_VERBA_V.2" at bounding box center [202, 363] width 245 height 15
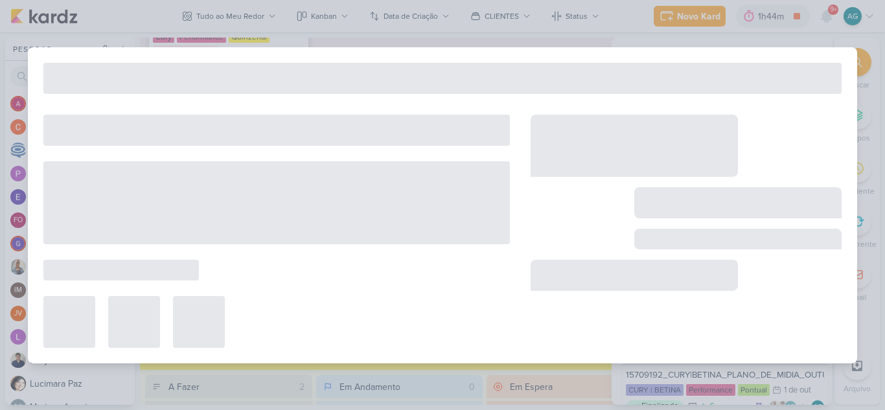
type input "15709303_CURY|BETINA_AJUSTAR_PLANILHA_DE_VERBA_V.2"
type input "2 de outubro de 2025 às 18:00"
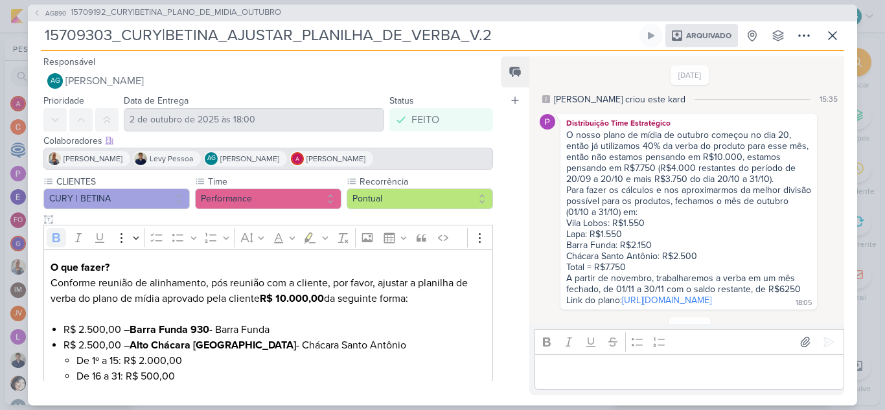
scroll to position [72, 0]
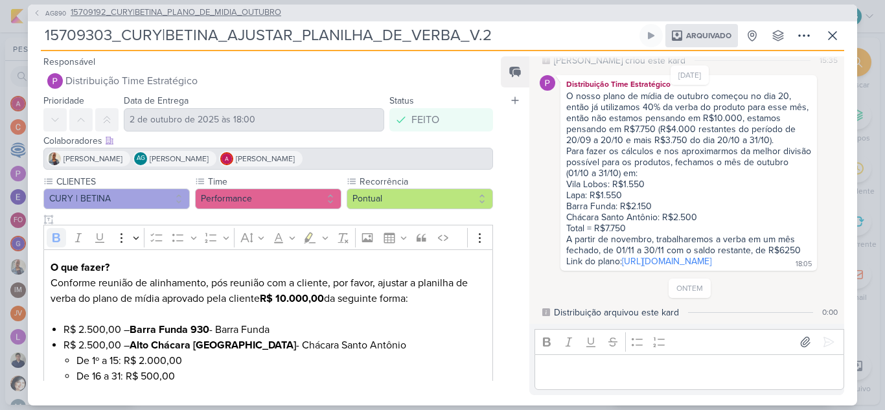
click at [260, 12] on span "15709192_CURY|BETINA_PLANO_DE_MIDIA_OUTUBRO" at bounding box center [176, 12] width 210 height 13
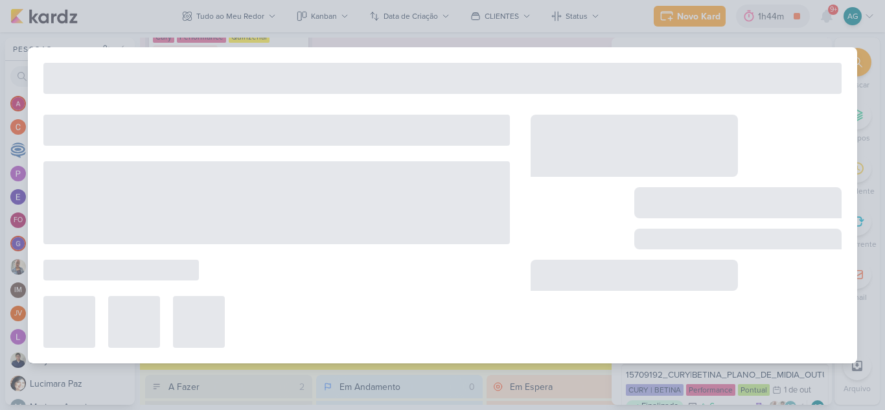
type input "15709192_CURY|BETINA_PLANO_DE_MIDIA_OUTUBRO"
type input "[DATE] 23:59"
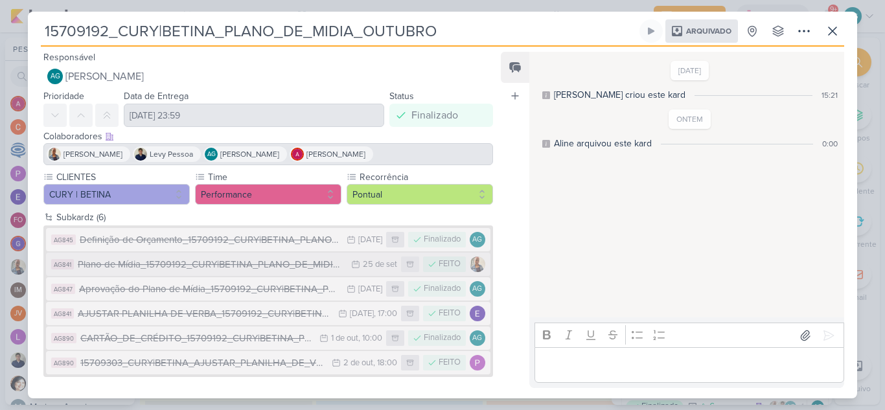
click at [266, 264] on div "Plano de Mídia_15709192_CURY|BETINA_PLANO_DE_MIDIA_OUTUBRO" at bounding box center [211, 264] width 267 height 15
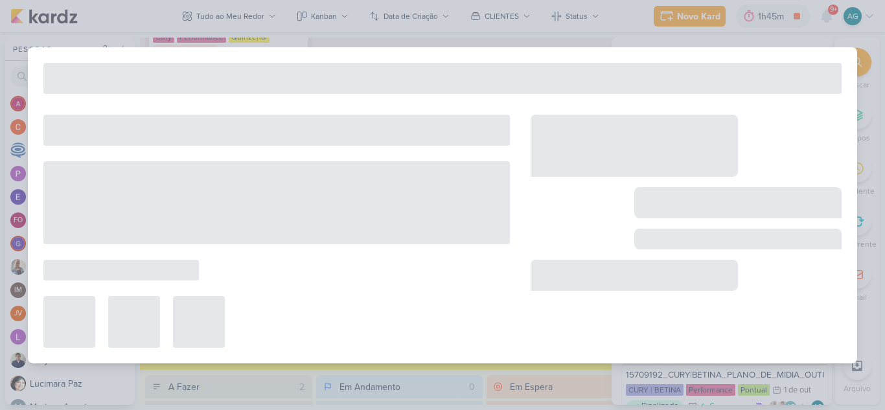
type input "Plano de Mídia_15709192_CURY|BETINA_PLANO_DE_MIDIA_OUTUBRO"
type input "25 de setembro de 2025 às 23:59"
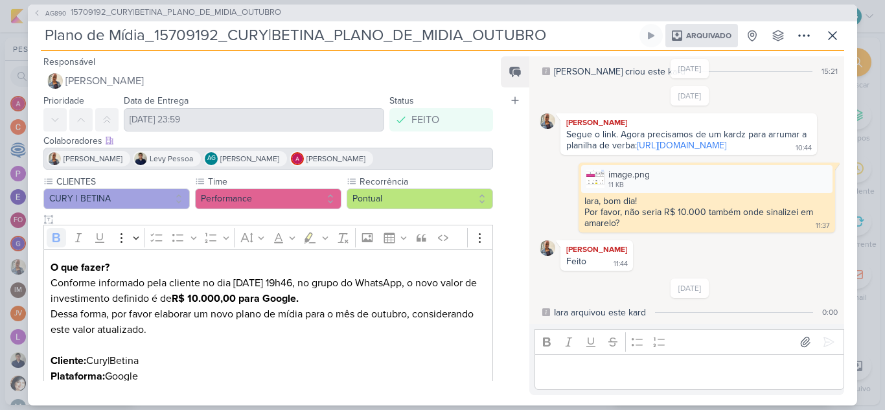
scroll to position [57, 0]
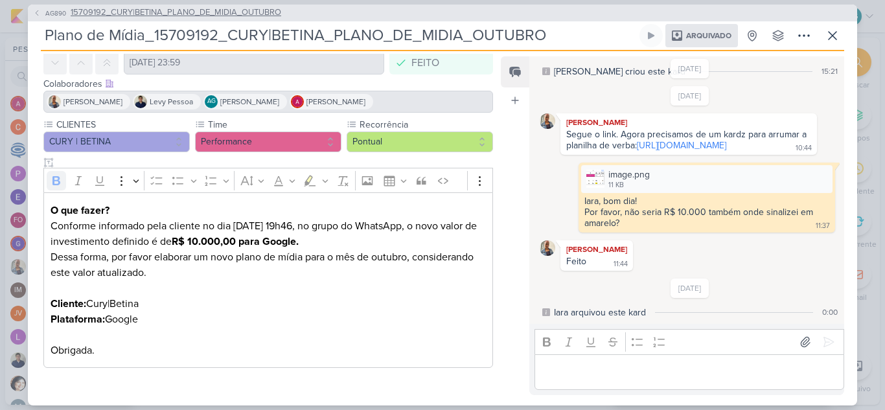
click at [261, 12] on span "15709192_CURY|BETINA_PLANO_DE_MIDIA_OUTUBRO" at bounding box center [176, 12] width 210 height 13
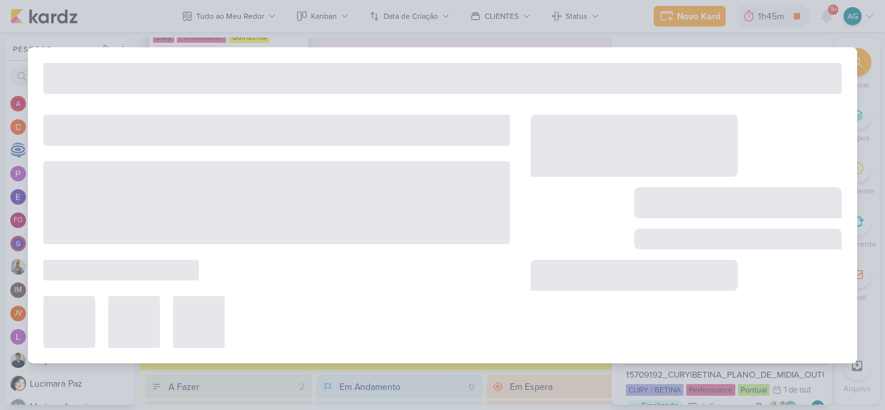
type input "15709192_CURY|BETINA_PLANO_DE_MIDIA_OUTUBRO"
type input "[DATE] 23:59"
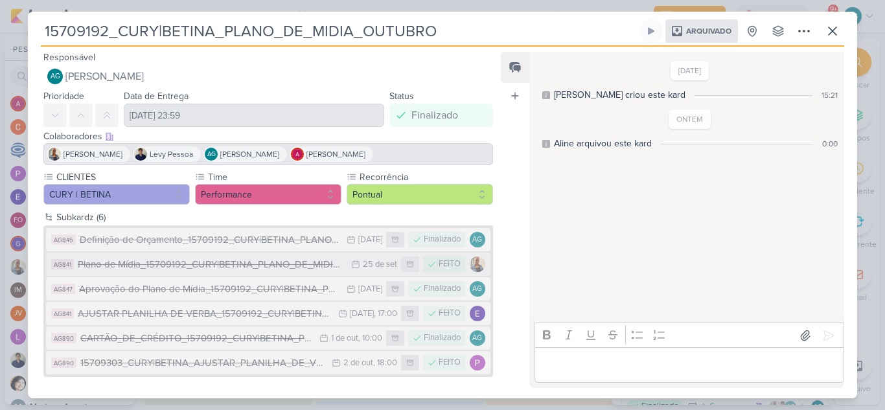
scroll to position [2, 0]
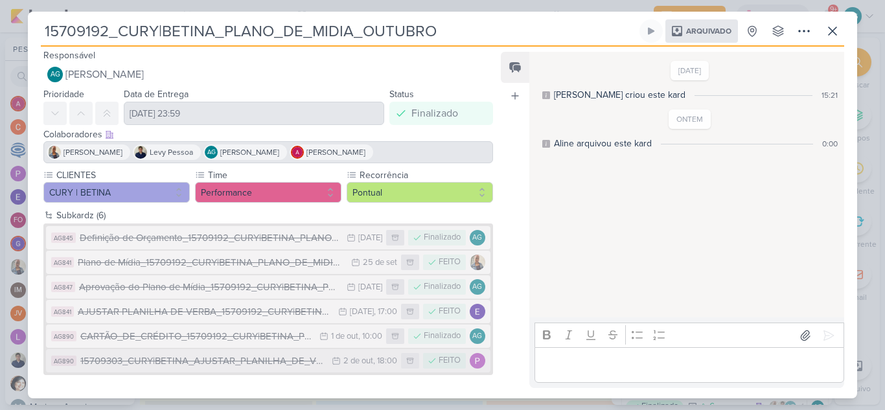
click at [272, 361] on div "15709303_CURY|BETINA_AJUSTAR_PLANILHA_DE_VERBA_V.2" at bounding box center [202, 361] width 245 height 15
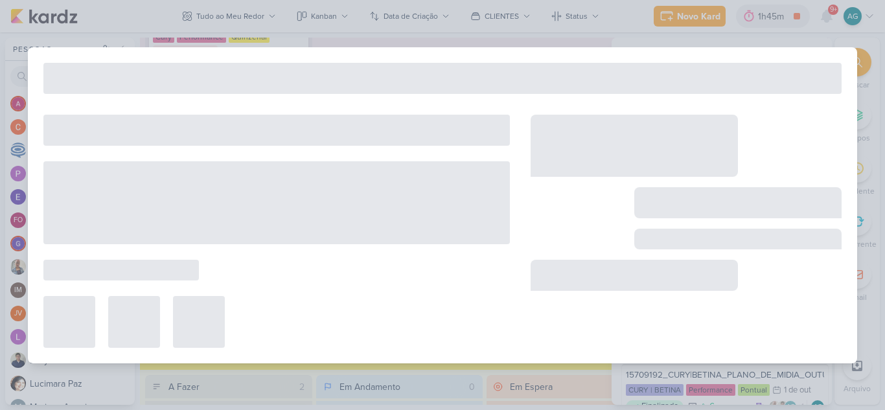
type input "15709303_CURY|BETINA_AJUSTAR_PLANILHA_DE_VERBA_V.2"
type input "2 de outubro de 2025 às 18:00"
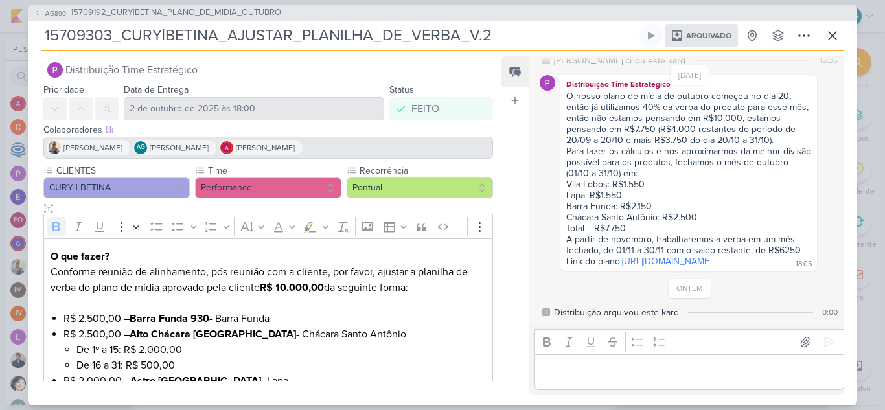
scroll to position [0, 0]
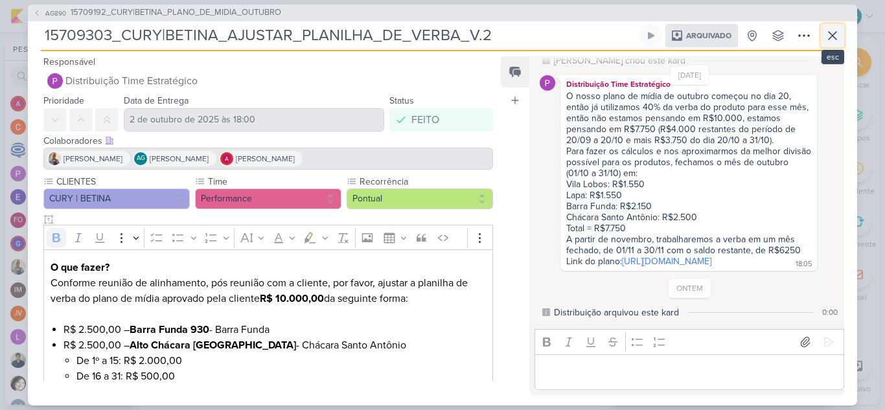
click at [831, 37] on icon at bounding box center [832, 36] width 8 height 8
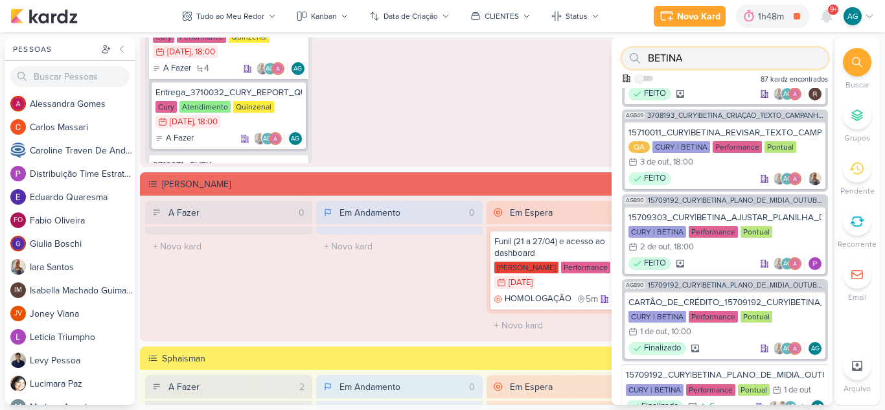
scroll to position [60, 0]
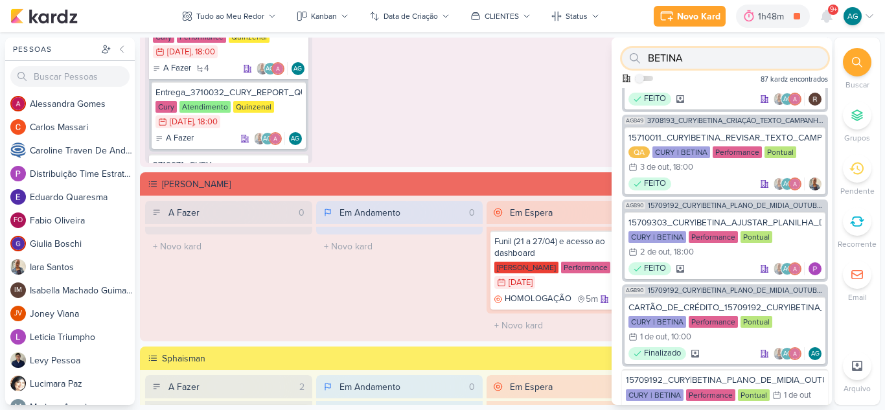
drag, startPoint x: 727, startPoint y: 61, endPoint x: 588, endPoint y: 50, distance: 139.0
click at [588, 50] on div "Pessoas Pessoas A l e s s a n d r a G o m e s C a r l o s M a s s a r i C a r o…" at bounding box center [442, 221] width 885 height 367
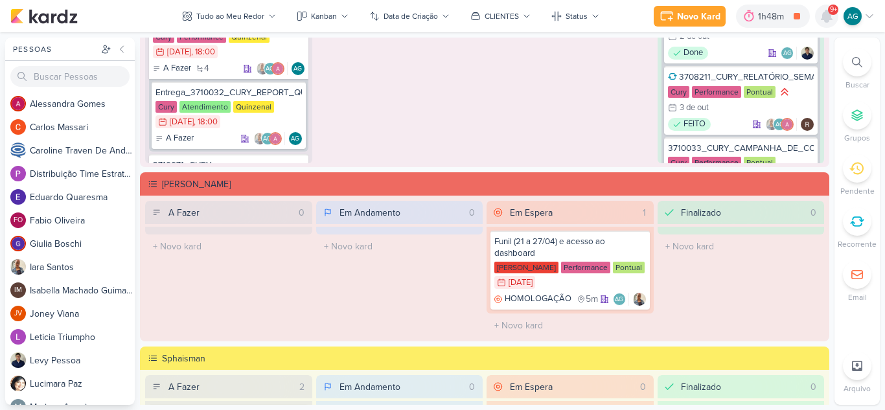
click at [823, 10] on icon at bounding box center [827, 16] width 16 height 16
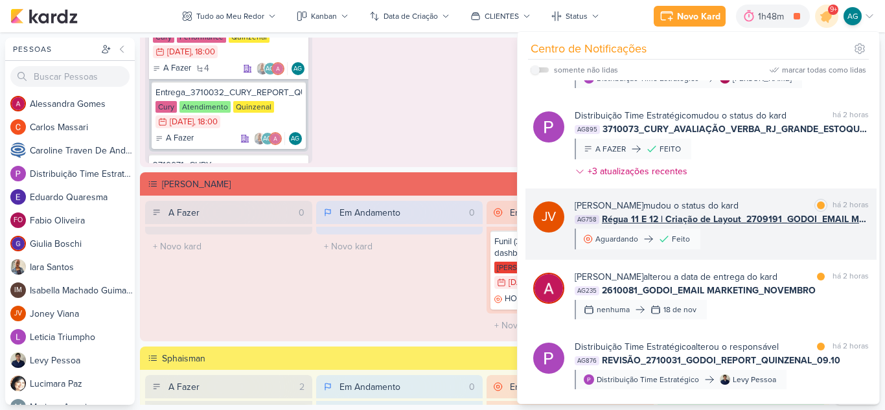
scroll to position [0, 0]
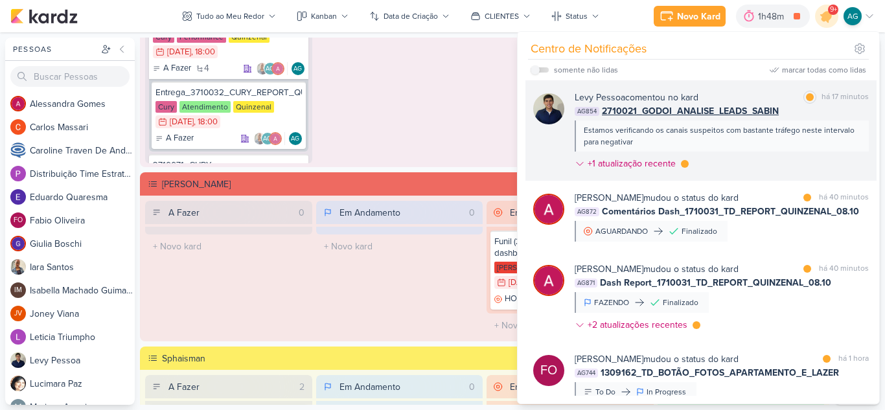
click at [724, 148] on div "Estamos verificando os canais suspeitos com bastante tráfego neste intervalo pa…" at bounding box center [721, 135] width 294 height 31
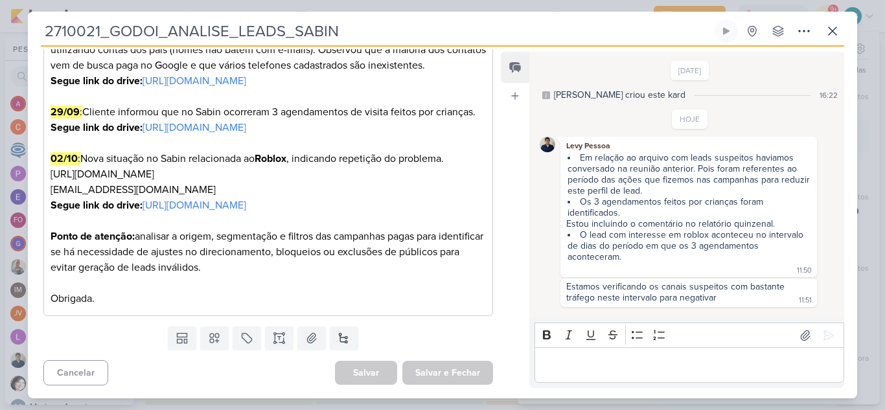
scroll to position [372, 0]
click at [832, 32] on icon at bounding box center [832, 31] width 16 height 16
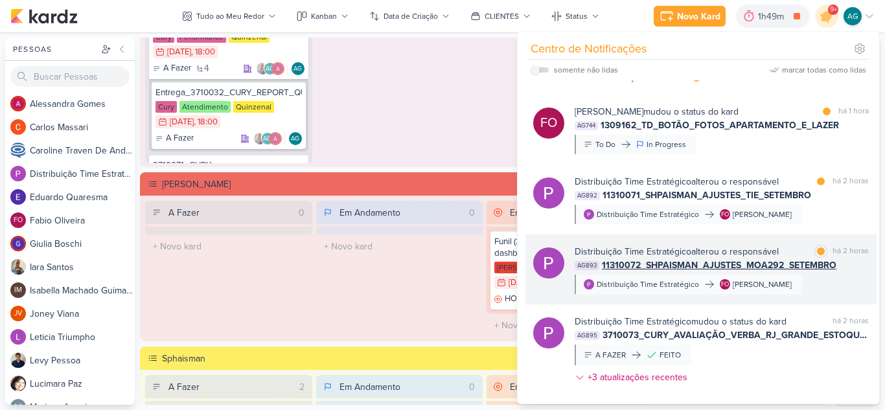
scroll to position [259, 0]
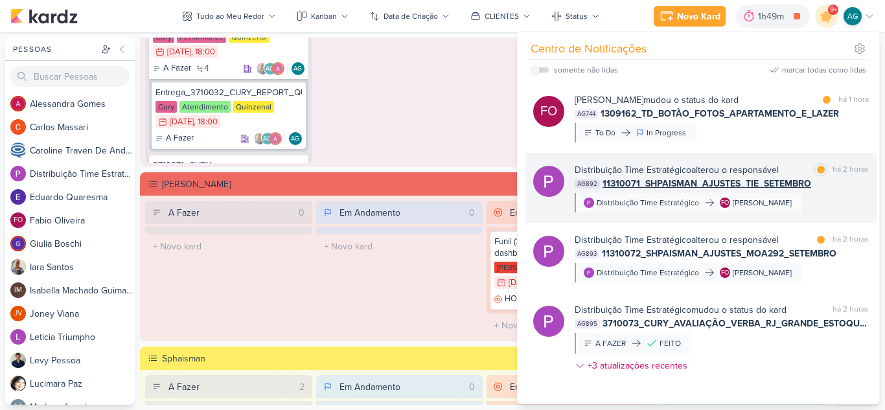
click at [792, 216] on div "Distribuição Time Estratégico alterou o responsável marcar como lida há 2 horas…" at bounding box center [700, 188] width 351 height 70
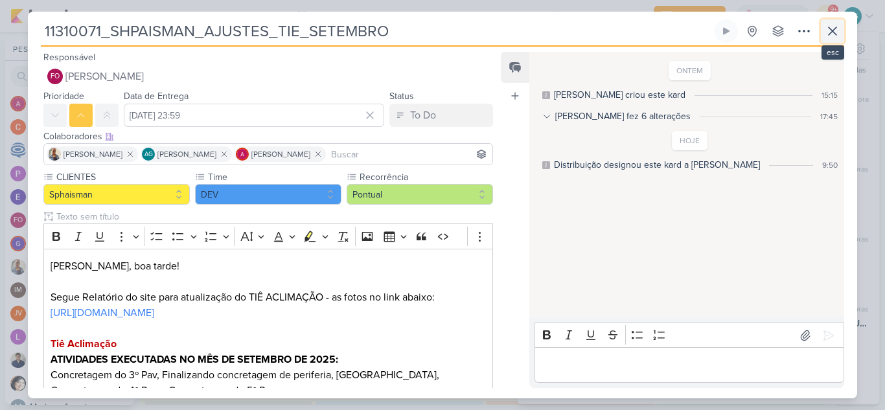
click at [832, 28] on icon at bounding box center [832, 31] width 16 height 16
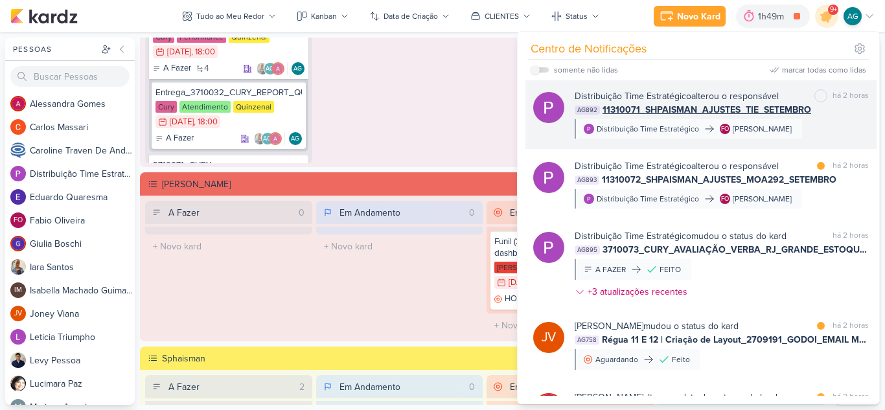
scroll to position [389, 0]
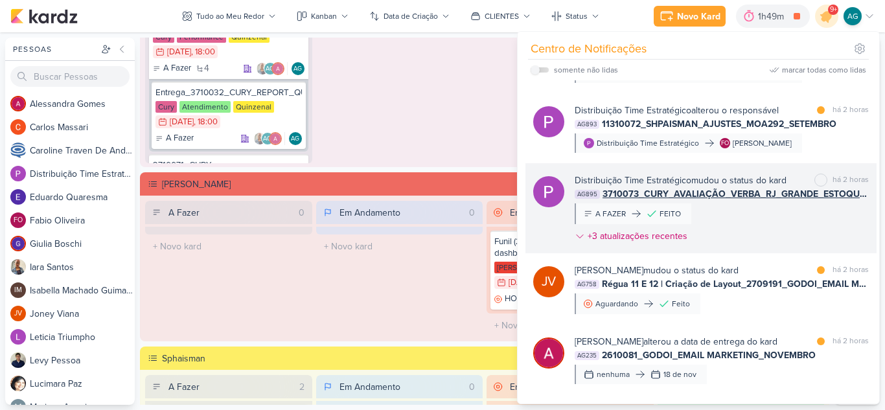
click at [763, 231] on div "Distribuição Time Estratégico mudou o status do kard marcar como não lida há 2 …" at bounding box center [721, 211] width 294 height 74
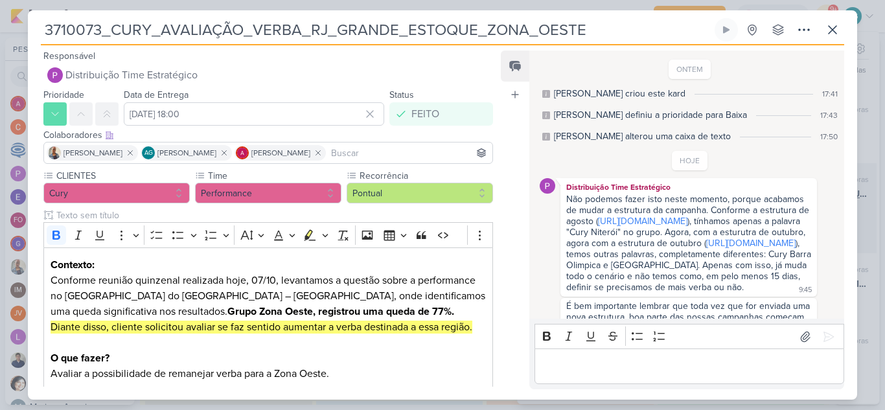
scroll to position [188, 0]
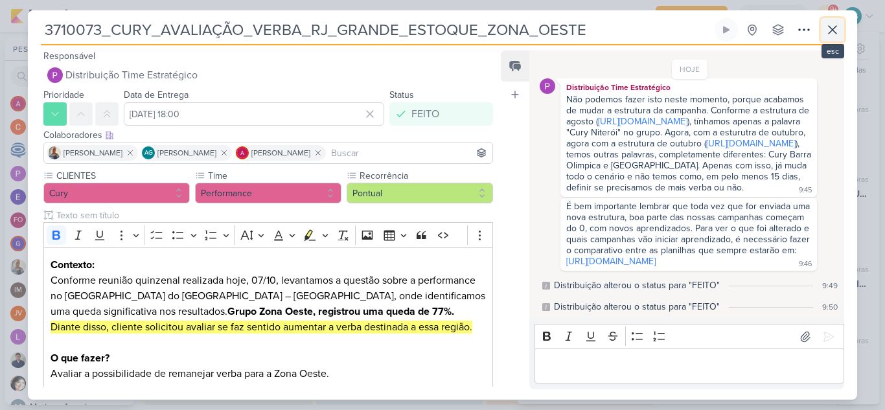
click at [837, 28] on icon at bounding box center [832, 30] width 16 height 16
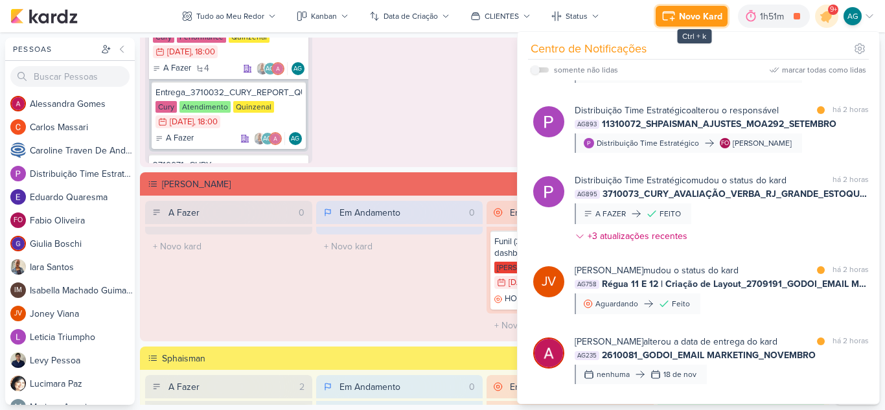
click at [691, 20] on div "Novo Kard" at bounding box center [700, 17] width 43 height 14
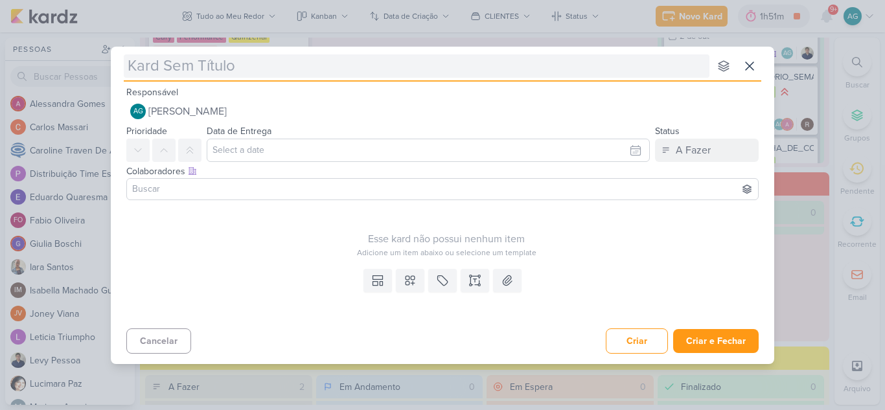
type input "15710081_CURY|BETINA_AUMENTAR_VERBA_CHACARA_SANTO_ANTONIO"
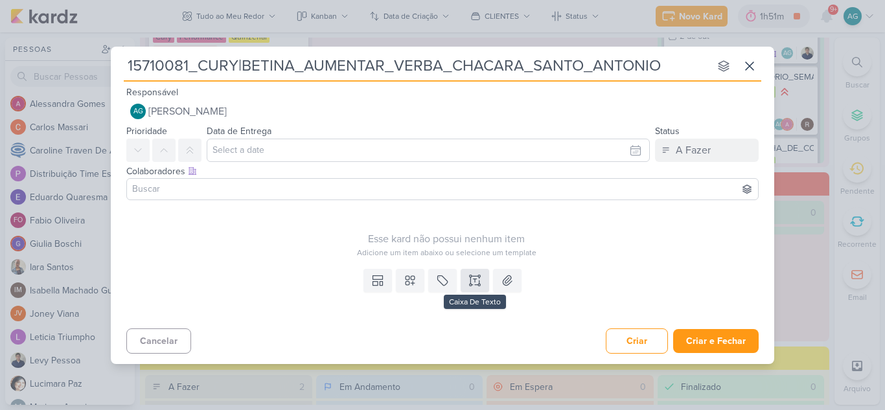
type input "15710081_CURY|BETINA_AUMENTAR_VERBA_CHACARA_SANTO_ANTONIO"
click at [481, 280] on button at bounding box center [474, 280] width 28 height 23
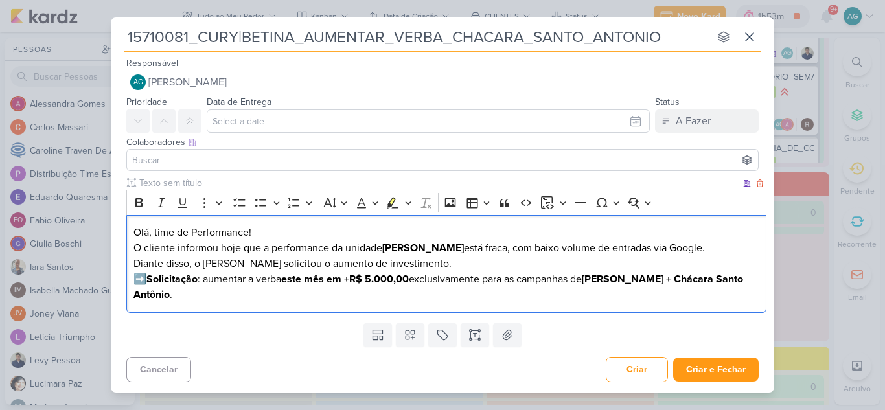
click at [228, 249] on p "O cliente informou hoje que a performance da unidade Alexandre Dumas está fraca…" at bounding box center [446, 255] width 626 height 31
drag, startPoint x: 364, startPoint y: 247, endPoint x: 446, endPoint y: 247, distance: 81.6
click at [446, 247] on p "O cliente informou que a performance da unidade Alexandre Dumas está fraca, com…" at bounding box center [446, 255] width 626 height 31
drag, startPoint x: 196, startPoint y: 262, endPoint x: 247, endPoint y: 262, distance: 51.2
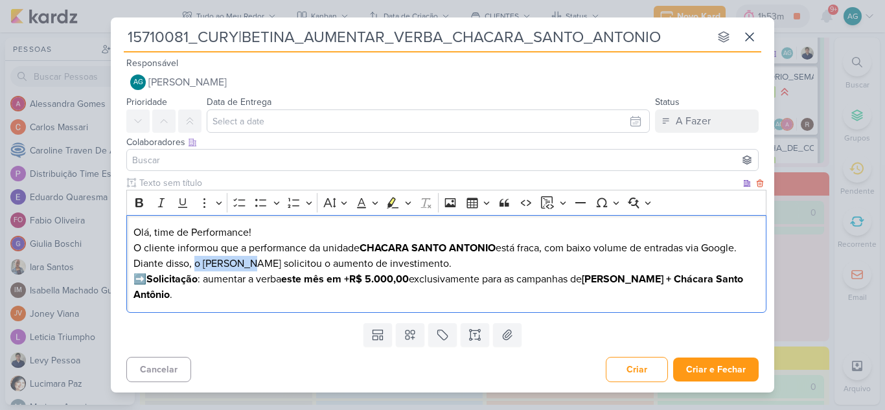
click at [247, 262] on p "O cliente informou que a performance da unidade CHACARA SANTO ANTONIO está frac…" at bounding box center [446, 255] width 626 height 31
click at [385, 264] on p "O cliente informou que a performance da unidade CHACARA SANTO ANTONIO está frac…" at bounding box center [446, 255] width 626 height 31
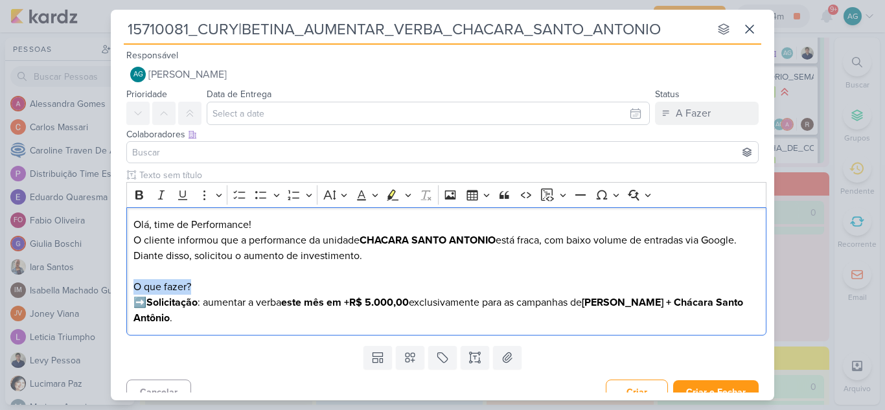
drag, startPoint x: 171, startPoint y: 288, endPoint x: 150, endPoint y: 236, distance: 55.4
click at [117, 288] on div "Clique para deixar o item visível somente à membros da sua organização Rich Tex…" at bounding box center [442, 254] width 663 height 172
click at [138, 193] on icon "Editor toolbar" at bounding box center [139, 194] width 13 height 13
drag, startPoint x: 210, startPoint y: 302, endPoint x: 133, endPoint y: 303, distance: 77.1
click at [133, 303] on p "➡️ Solicitação : aumentar a verba este mês em +R$ 5.000,00 exclusivamente para …" at bounding box center [446, 310] width 626 height 31
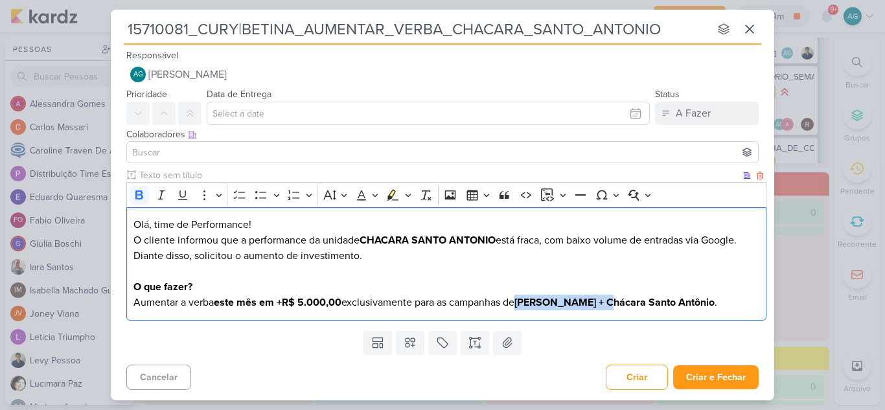
drag, startPoint x: 523, startPoint y: 303, endPoint x: 613, endPoint y: 303, distance: 90.7
click at [613, 303] on p "Aumentar a verba este mês em +R$ 5.000,00 exclusivamente para as campanhas de A…" at bounding box center [446, 303] width 626 height 16
click at [639, 302] on p "Aumentar a verba este mês em +R$ 5.000,00 exclusivamente para as campanhas de C…" at bounding box center [446, 303] width 626 height 16
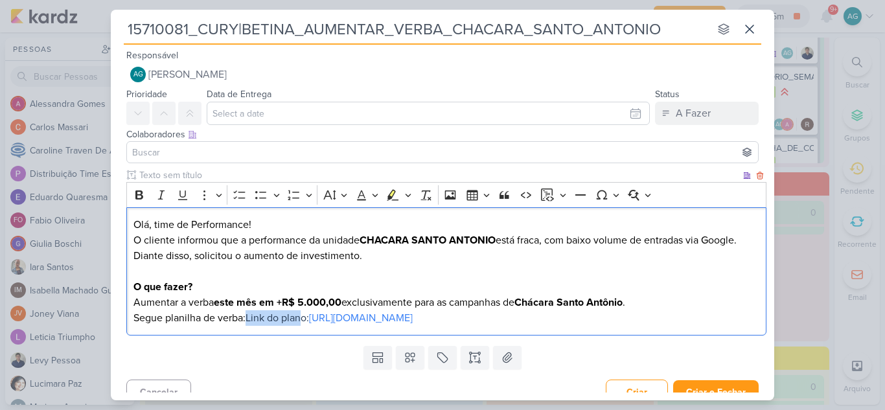
drag, startPoint x: 248, startPoint y: 317, endPoint x: 303, endPoint y: 314, distance: 55.1
click at [303, 314] on p "Aumentar a verba este mês em +R$ 5.000,00 exclusivamente para as campanhas de C…" at bounding box center [446, 310] width 626 height 31
click at [315, 318] on link "[URL][DOMAIN_NAME]" at bounding box center [300, 317] width 104 height 13
drag, startPoint x: 166, startPoint y: 319, endPoint x: 245, endPoint y: 318, distance: 79.7
click at [245, 318] on p "Aumentar a verba este mês em +R$ 5.000,00 exclusivamente para as campanhas de C…" at bounding box center [446, 310] width 626 height 31
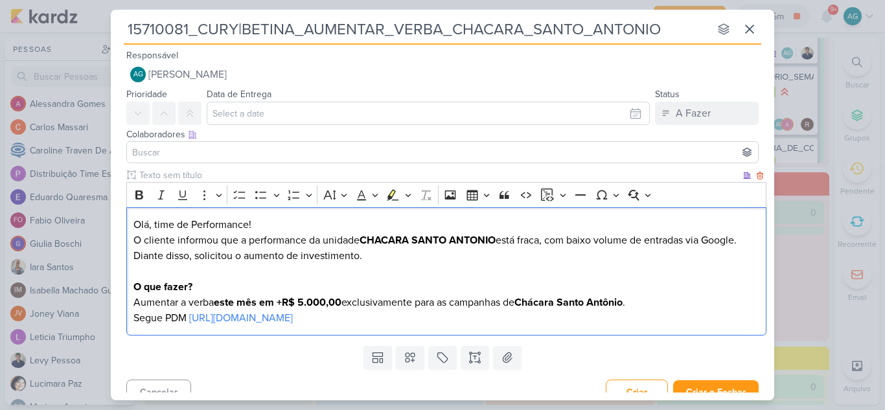
click at [738, 322] on p "Aumentar a verba este mês em +R$ 5.000,00 exclusivamente para as campanhas de C…" at bounding box center [446, 310] width 626 height 31
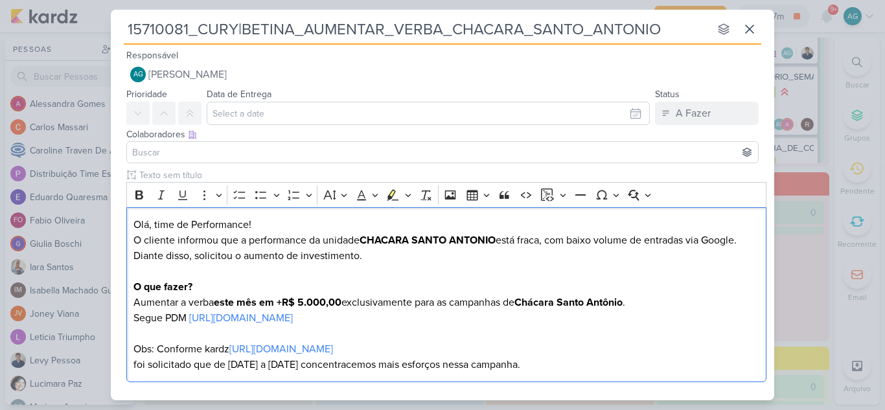
drag, startPoint x: 557, startPoint y: 364, endPoint x: 126, endPoint y: 197, distance: 462.5
click at [126, 197] on div "Clique para deixar o item visível somente à membros da sua organização Rich Tex…" at bounding box center [442, 277] width 663 height 219
copy div "Olá, time de Performance! O cliente informou que a performance da unidade CHACA…"
click at [562, 380] on div "Olá, time de Performance! O cliente informou que a performance da unidade CHACA…" at bounding box center [446, 294] width 640 height 175
drag, startPoint x: 564, startPoint y: 374, endPoint x: 113, endPoint y: 369, distance: 450.8
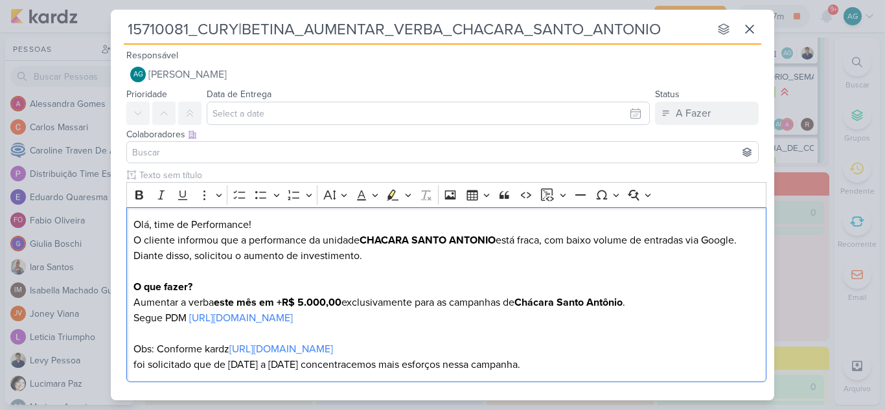
click at [113, 369] on div "Clique para deixar o item visível somente à membros da sua organização Rich Tex…" at bounding box center [442, 277] width 663 height 219
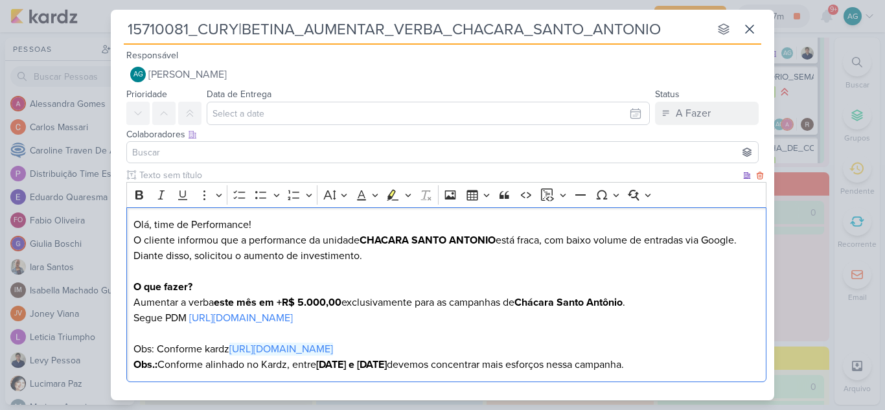
drag, startPoint x: 262, startPoint y: 351, endPoint x: 676, endPoint y: 365, distance: 414.1
click at [689, 365] on p "Obs.: Conforme alinhado no Kardz, entre 01 e 15 de outubro devemos concentrar m…" at bounding box center [446, 365] width 626 height 16
drag, startPoint x: 135, startPoint y: 349, endPoint x: 230, endPoint y: 348, distance: 95.2
click at [230, 348] on p "Aumentar a verba este mês em +R$ 5.000,00 exclusivamente para as campanhas de C…" at bounding box center [446, 326] width 626 height 62
drag, startPoint x: 668, startPoint y: 349, endPoint x: 117, endPoint y: 347, distance: 551.1
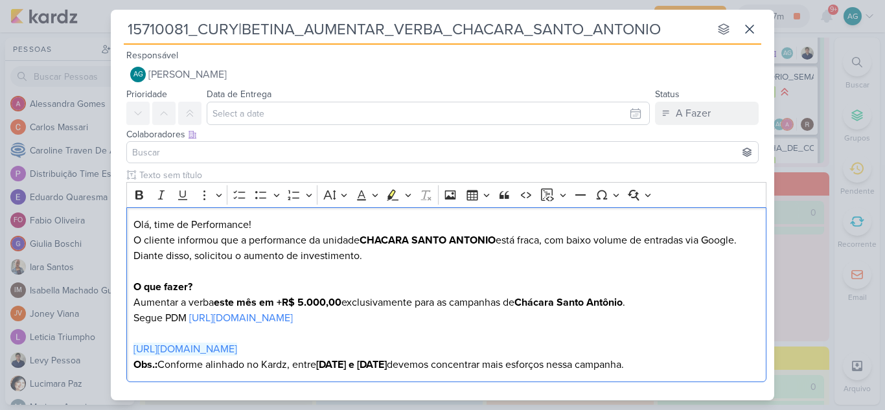
click at [117, 347] on div "Clique para deixar o item visível somente à membros da sua organização Rich Tex…" at bounding box center [442, 277] width 663 height 219
copy link "https://app.kardz.app/kard-window/R3rz6N8BrqTlnvnxBZHZQyibcO1nlB2WiiLSGATkHvxDb…"
click at [288, 365] on p "Obs.: Conforme alinhado no Kardz, entre 01 e 15 de outubro devemos concentrar m…" at bounding box center [446, 365] width 626 height 16
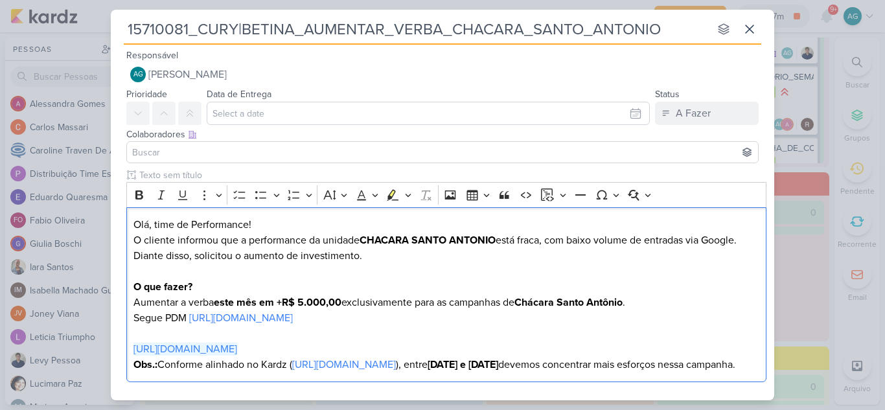
drag, startPoint x: 668, startPoint y: 346, endPoint x: 108, endPoint y: 350, distance: 560.2
click at [108, 350] on div "15710081_CURY|BETINA_AUMENTAR_VERBA_CHACARA_SANTO_ANTONIO nenhum grupo disponív…" at bounding box center [442, 205] width 885 height 410
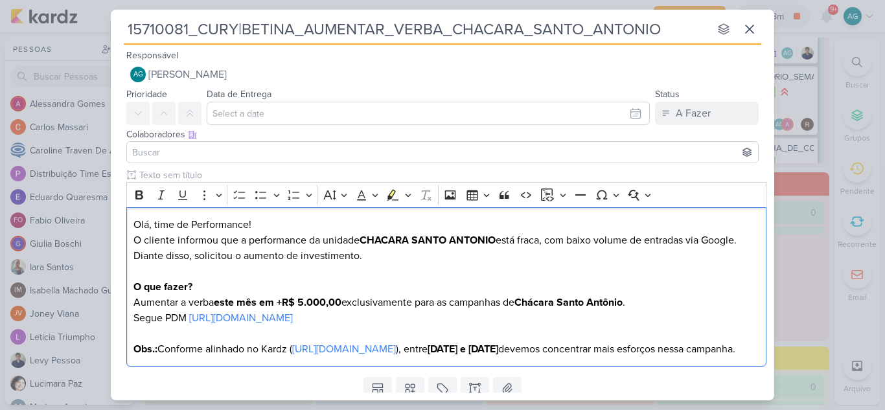
drag, startPoint x: 188, startPoint y: 317, endPoint x: 119, endPoint y: 317, distance: 69.9
click at [119, 317] on div "Clique para deixar o item visível somente à membros da sua organização Rich Tex…" at bounding box center [442, 269] width 663 height 203
click at [139, 197] on icon "Editor toolbar" at bounding box center [139, 194] width 13 height 13
click at [190, 337] on p "Aumentar a verba este mês em +R$ 5.000,00 exclusivamente para as campanhas de C…" at bounding box center [446, 326] width 626 height 62
click at [188, 319] on strong "Segue PDM" at bounding box center [160, 317] width 55 height 13
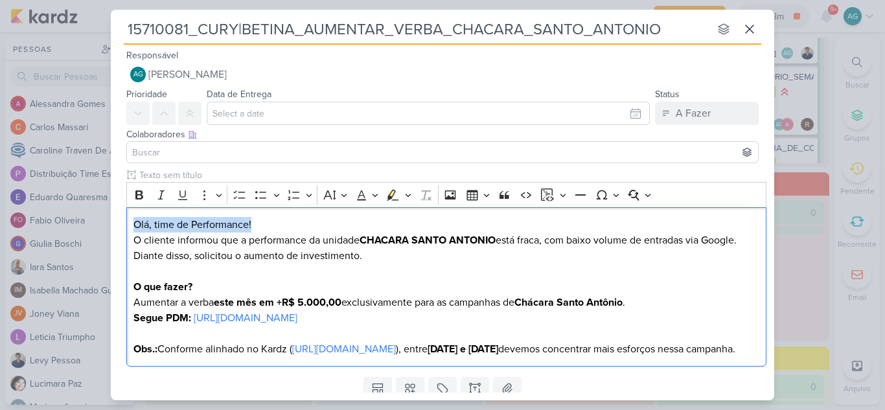
drag, startPoint x: 264, startPoint y: 220, endPoint x: 96, endPoint y: 223, distance: 167.8
click at [96, 223] on div "15710081_CURY|BETINA_AUMENTAR_VERBA_CHACARA_SANTO_ANTONIO nenhum grupo disponív…" at bounding box center [442, 205] width 885 height 410
drag, startPoint x: 192, startPoint y: 225, endPoint x: 114, endPoint y: 227, distance: 77.7
click at [114, 227] on div "Clique para deixar o item visível somente à membros da sua organização Rich Tex…" at bounding box center [442, 269] width 663 height 203
click at [138, 194] on icon "Editor toolbar" at bounding box center [139, 194] width 13 height 13
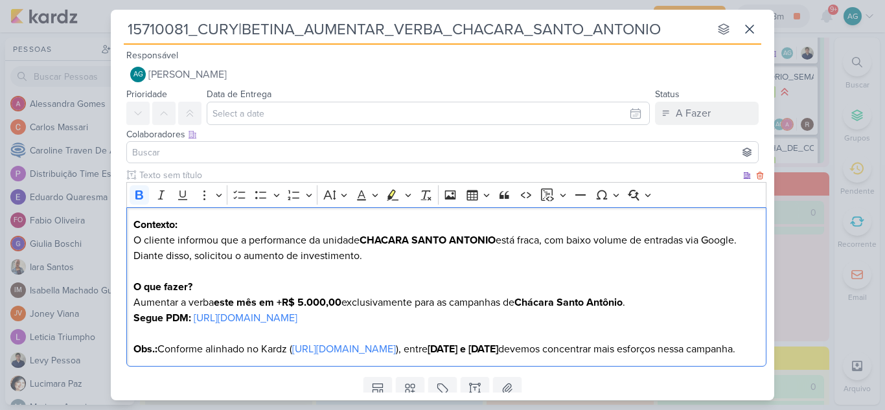
click at [278, 222] on p "Contexto:" at bounding box center [446, 225] width 626 height 16
drag, startPoint x: 148, startPoint y: 242, endPoint x: 116, endPoint y: 239, distance: 31.8
click at [116, 239] on div "Clique para deixar o item visível somente à membros da sua organização Rich Tex…" at bounding box center [442, 269] width 663 height 203
click at [716, 237] on p "Cliente informou que a performance da unidade CHACARA SANTO ANTONIO está fraca,…" at bounding box center [446, 263] width 626 height 62
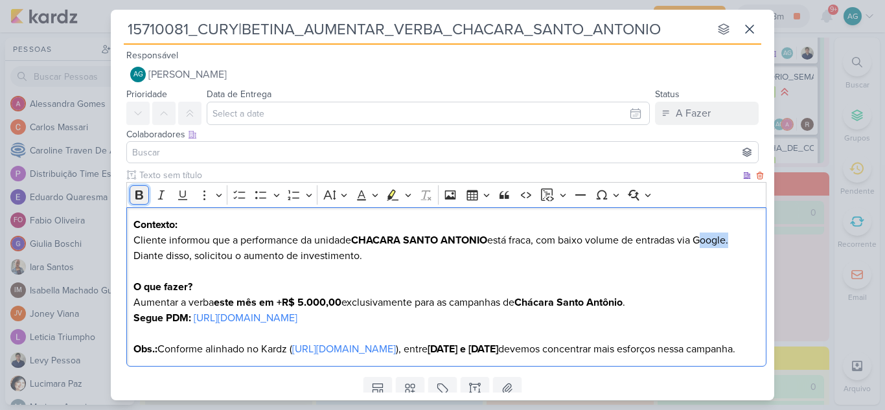
click at [143, 188] on icon "Editor toolbar" at bounding box center [139, 194] width 13 height 13
click at [420, 259] on p "Cliente informou que a performance da unidade CHACARA SANTO ANTONIO está fraca,…" at bounding box center [446, 263] width 626 height 62
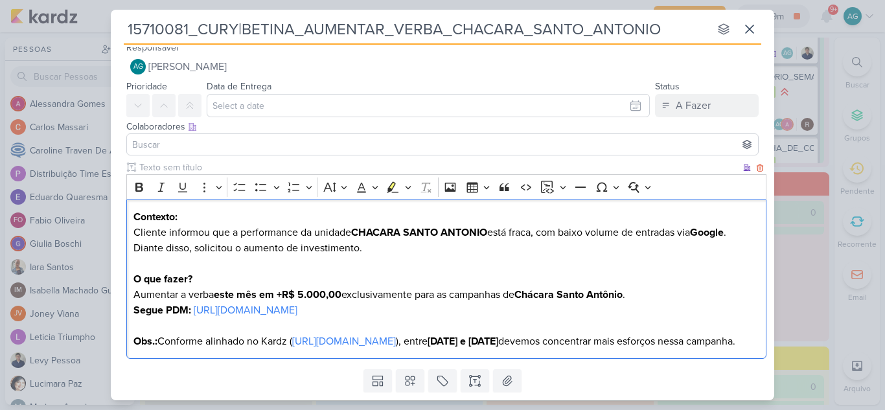
scroll to position [0, 0]
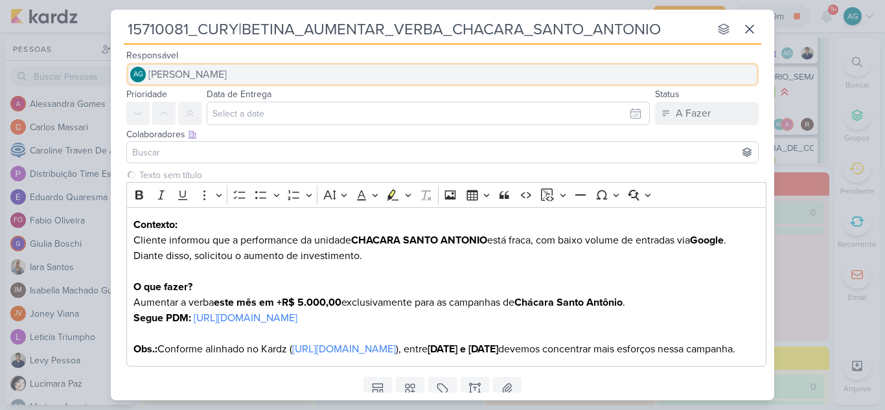
click at [227, 76] on span "[PERSON_NAME]" at bounding box center [187, 75] width 78 height 16
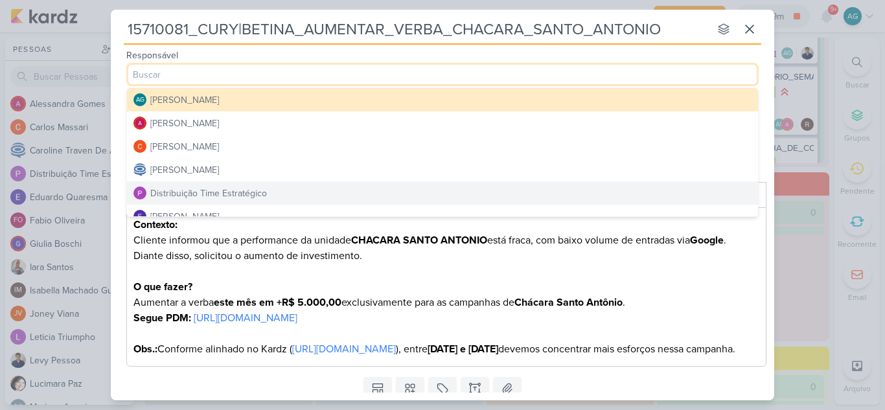
click at [231, 188] on div "Distribuição Time Estratégico" at bounding box center [208, 194] width 117 height 14
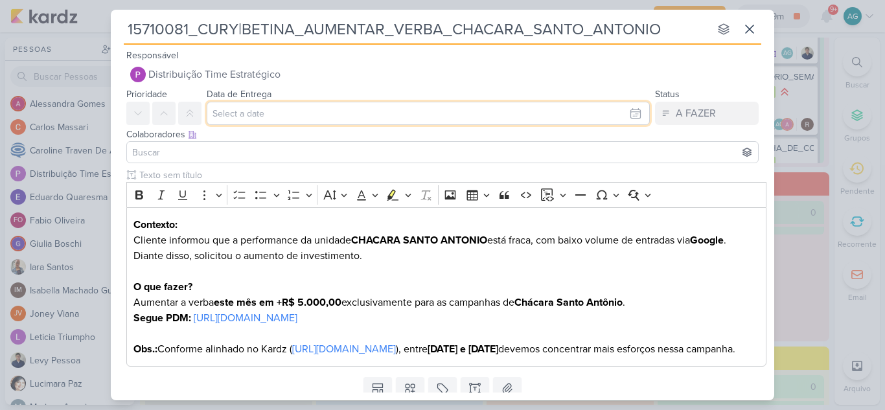
click at [252, 113] on input "text" at bounding box center [428, 113] width 443 height 23
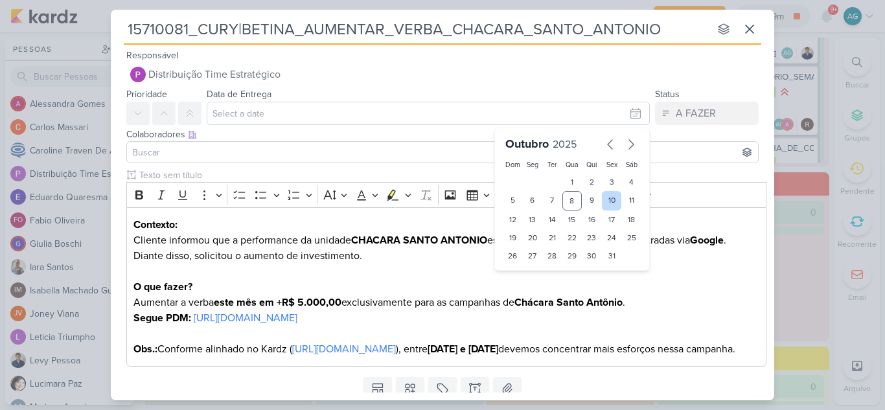
click at [602, 201] on div "10" at bounding box center [612, 200] width 20 height 19
type input "10 de outubro de 2025 às 23:59"
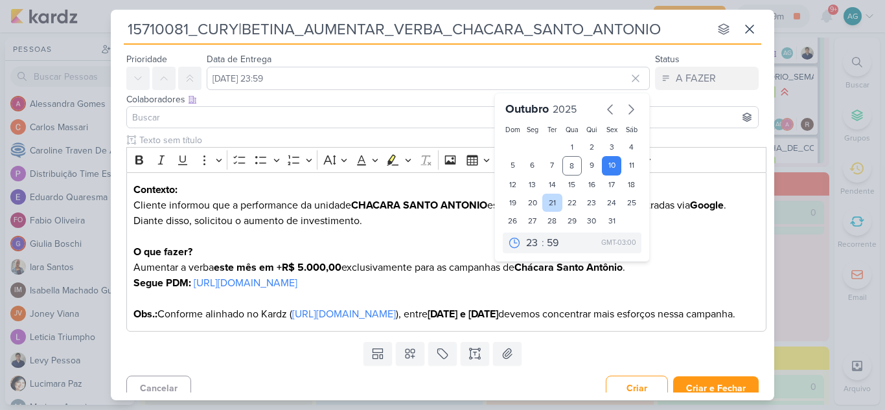
scroll to position [65, 0]
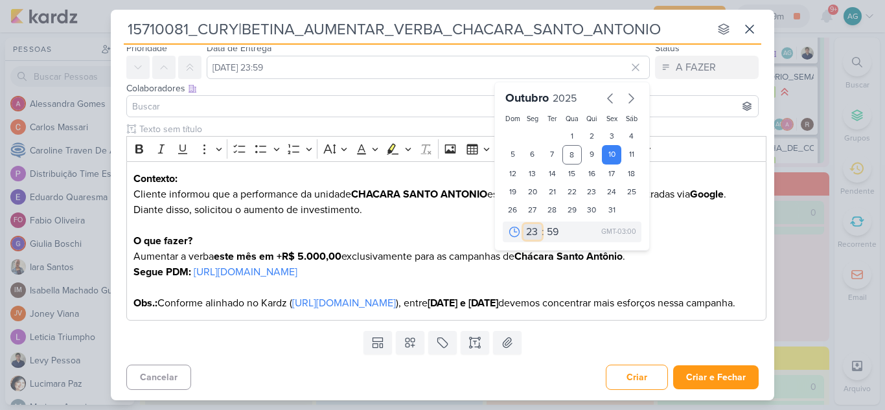
click at [528, 224] on select "00 01 02 03 04 05 06 07 08 09 10 11 12 13 14 15 16 17 18 19 20 21 22 23" at bounding box center [532, 232] width 18 height 16
select select "18"
click at [523, 224] on select "00 01 02 03 04 05 06 07 08 09 10 11 12 13 14 15 16 17 18 19 20 21 22 23" at bounding box center [532, 232] width 18 height 16
type input "10 de outubro de 2025 às 18:59"
click at [549, 224] on select "00 05 10 15 20 25 30 35 40 45 50 55 59" at bounding box center [553, 232] width 18 height 16
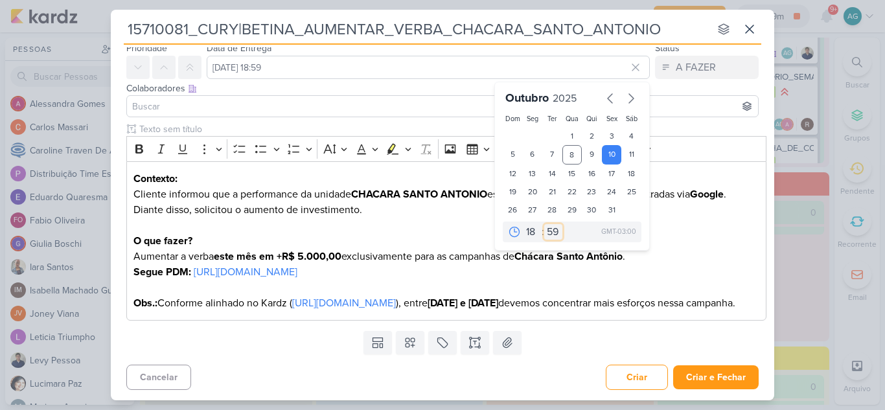
select select "0"
click at [544, 224] on select "00 05 10 15 20 25 30 35 40 45 50 55 59" at bounding box center [553, 232] width 18 height 16
type input "10 de outubro de 2025 às 18:00"
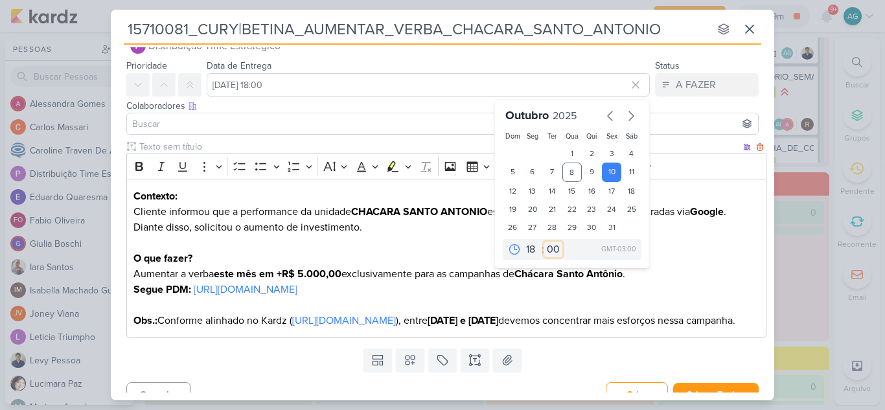
scroll to position [0, 0]
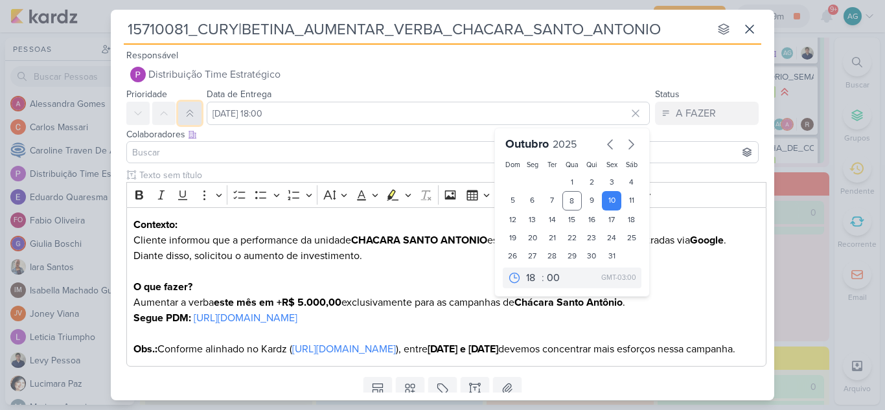
click at [192, 118] on icon at bounding box center [190, 113] width 10 height 10
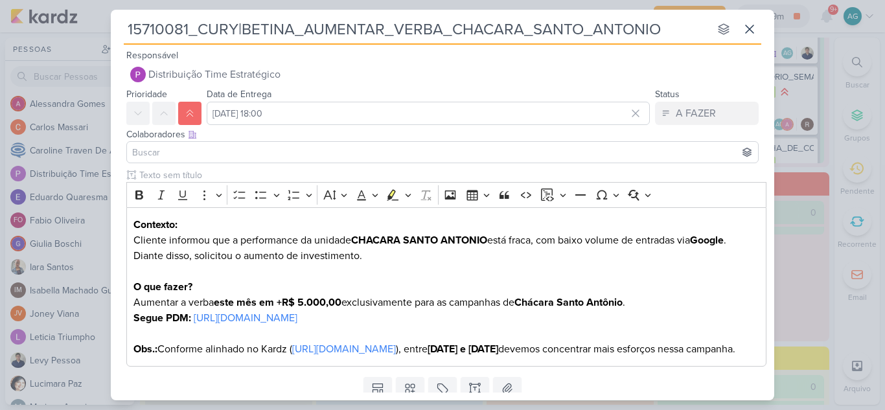
click at [212, 158] on input at bounding box center [443, 152] width 626 height 16
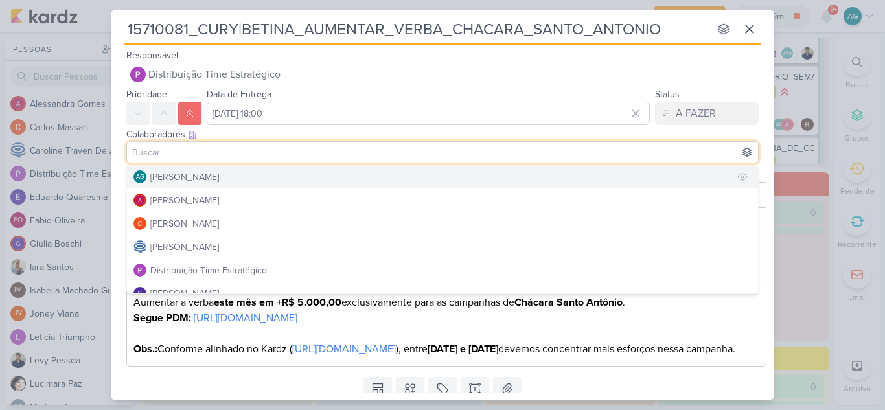
click at [206, 177] on div "[PERSON_NAME]" at bounding box center [184, 177] width 69 height 14
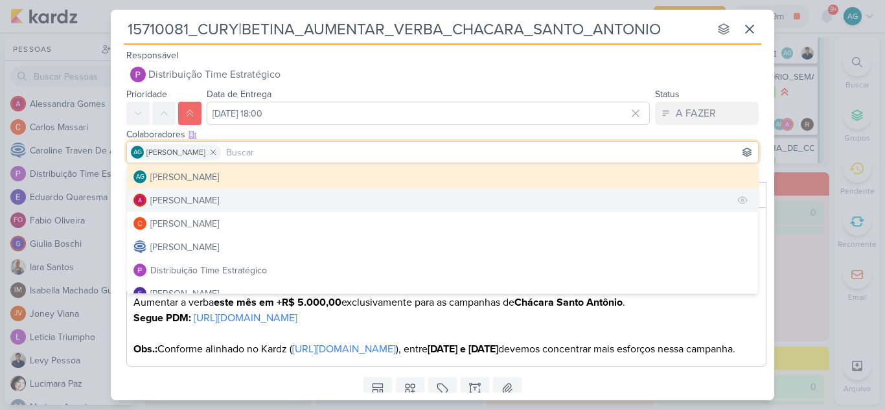
click at [207, 200] on div "[PERSON_NAME]" at bounding box center [184, 201] width 69 height 14
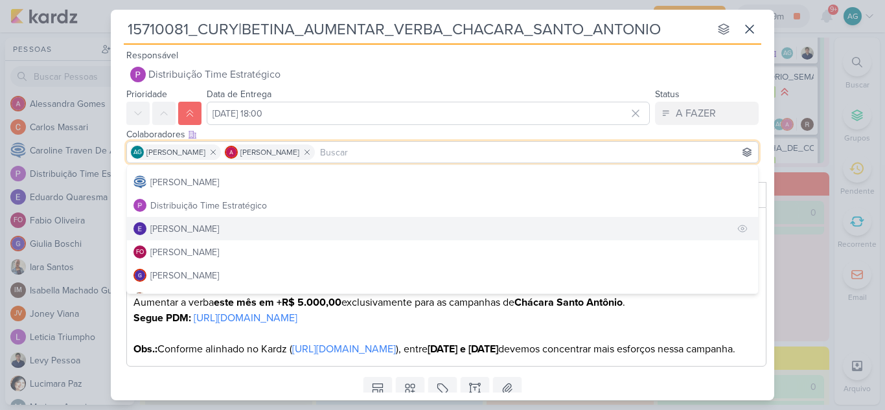
scroll to position [130, 0]
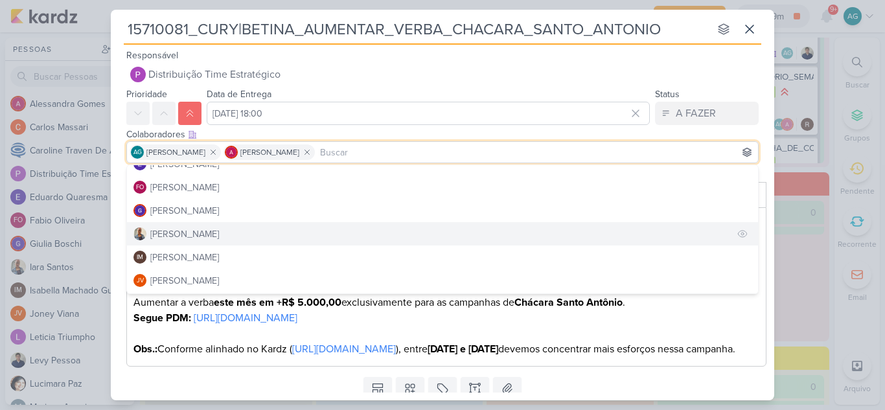
click at [206, 229] on button "[PERSON_NAME]" at bounding box center [442, 233] width 631 height 23
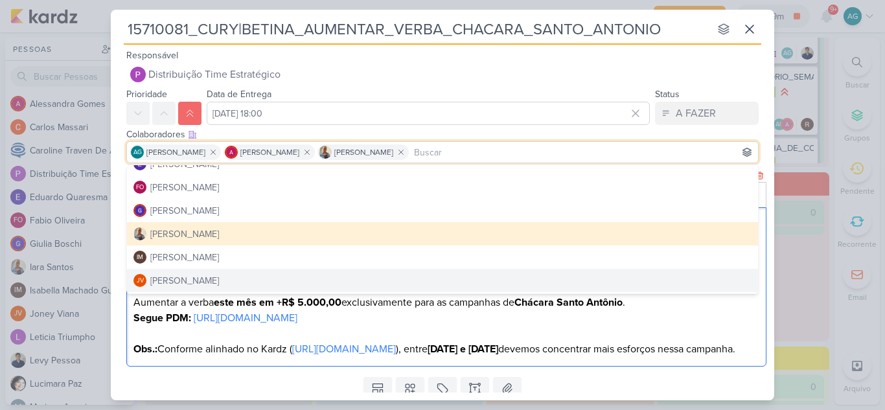
click at [459, 357] on p "Aumentar a verba este mês em +R$ 5.000,00 exclusivamente para as campanhas de C…" at bounding box center [446, 326] width 626 height 62
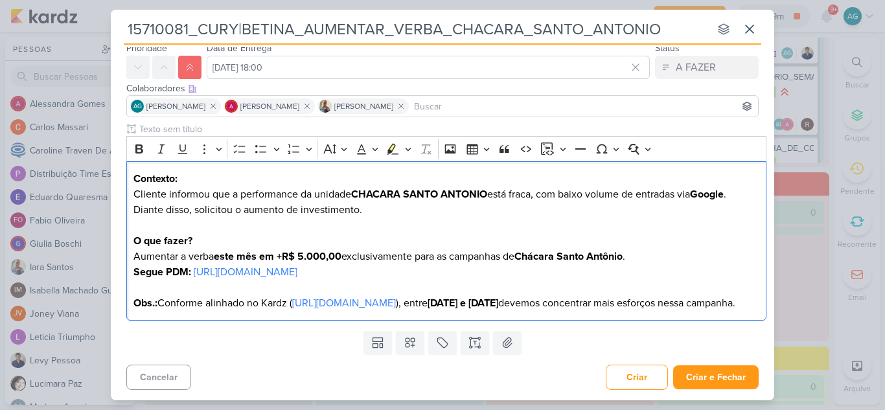
scroll to position [77, 0]
click at [409, 343] on icon at bounding box center [409, 342] width 13 height 13
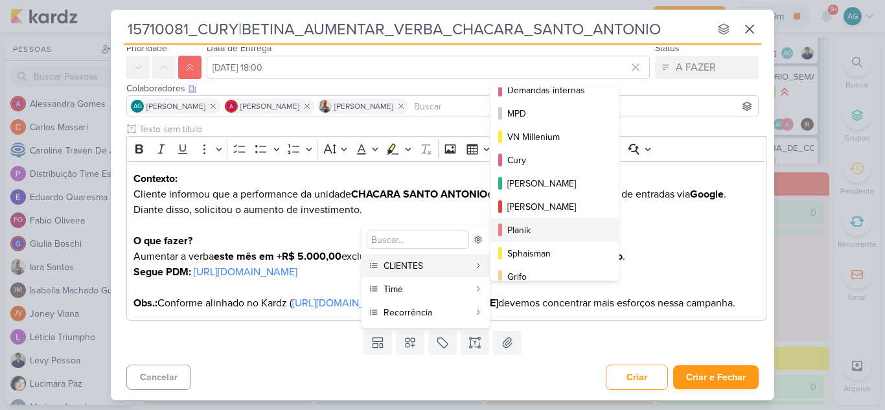
scroll to position [194, 0]
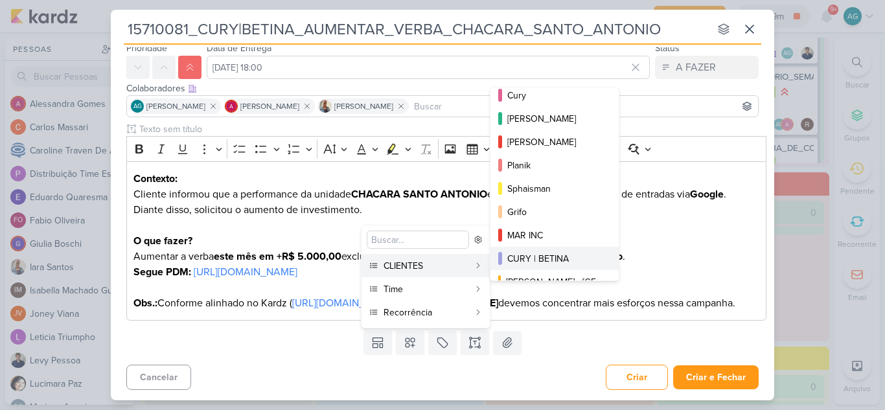
click at [564, 255] on div "CURY | BETINA" at bounding box center [555, 259] width 96 height 14
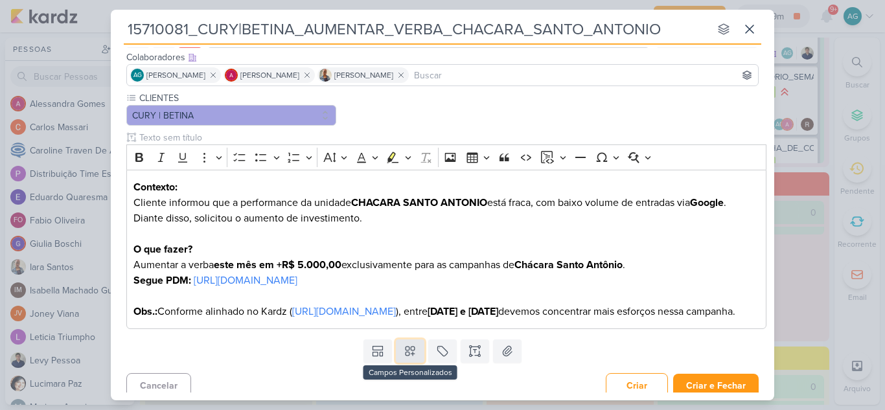
click at [410, 357] on icon at bounding box center [409, 351] width 13 height 13
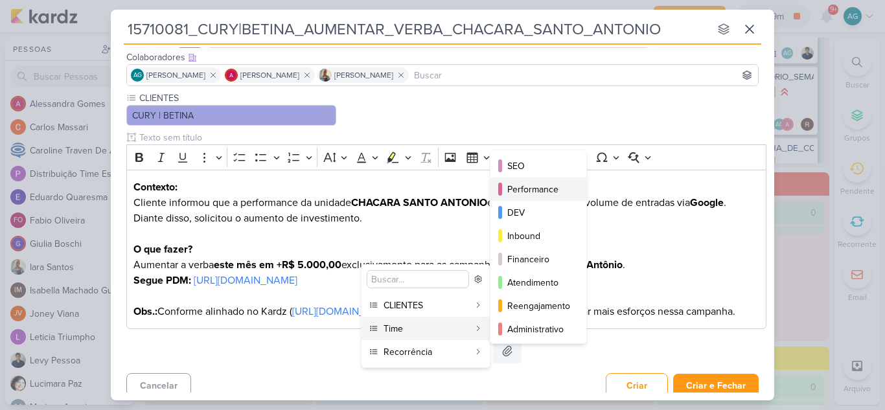
click at [542, 187] on div "Performance" at bounding box center [538, 190] width 63 height 14
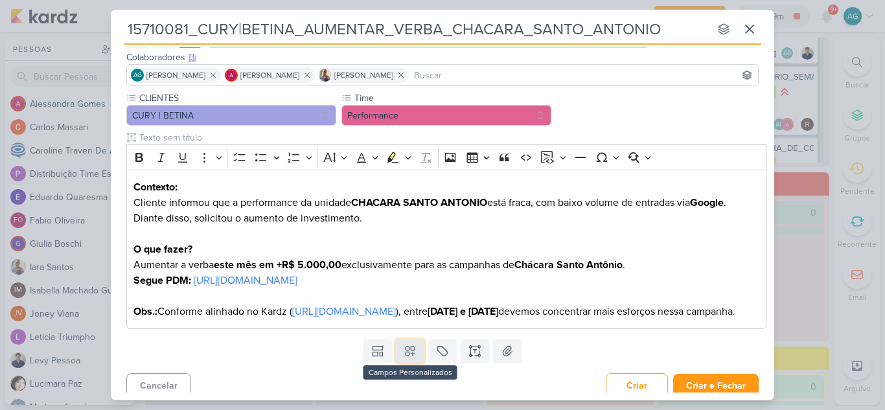
click at [410, 356] on icon at bounding box center [409, 351] width 9 height 9
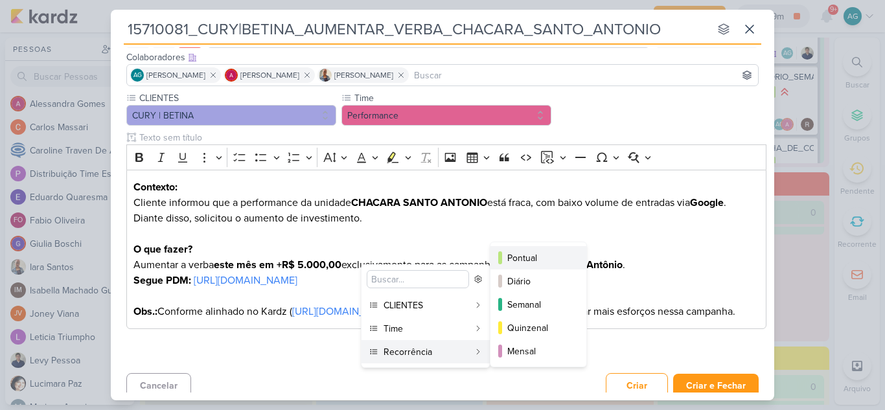
click at [532, 252] on div "Pontual" at bounding box center [538, 258] width 63 height 14
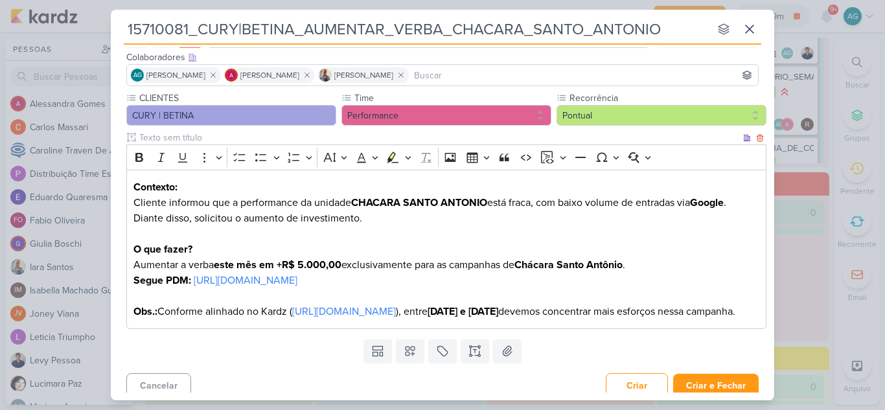
click at [714, 247] on p "Cliente informou que a performance da unidade CHACARA SANTO ANTONIO está fraca,…" at bounding box center [446, 226] width 626 height 62
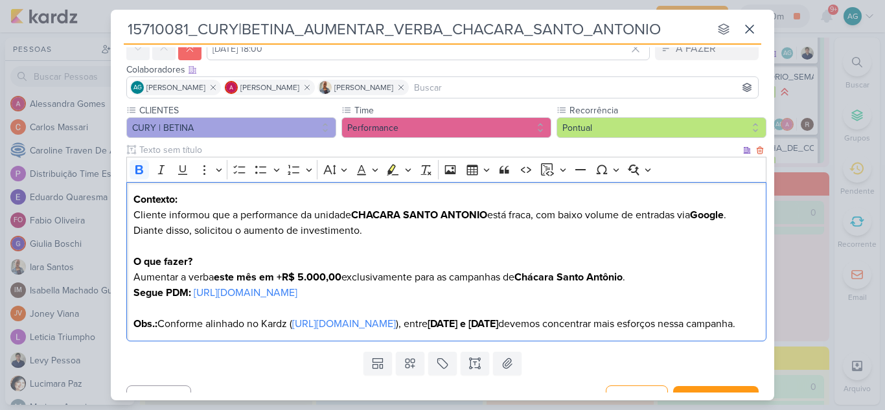
scroll to position [117, 0]
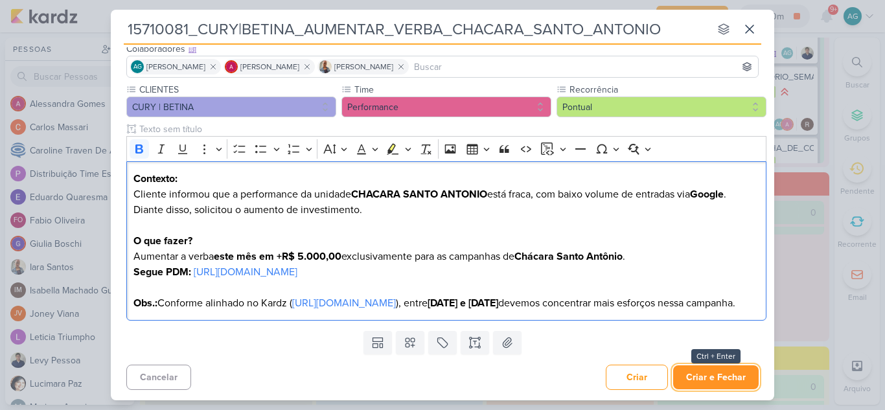
click at [719, 379] on button "Criar e Fechar" at bounding box center [715, 377] width 85 height 24
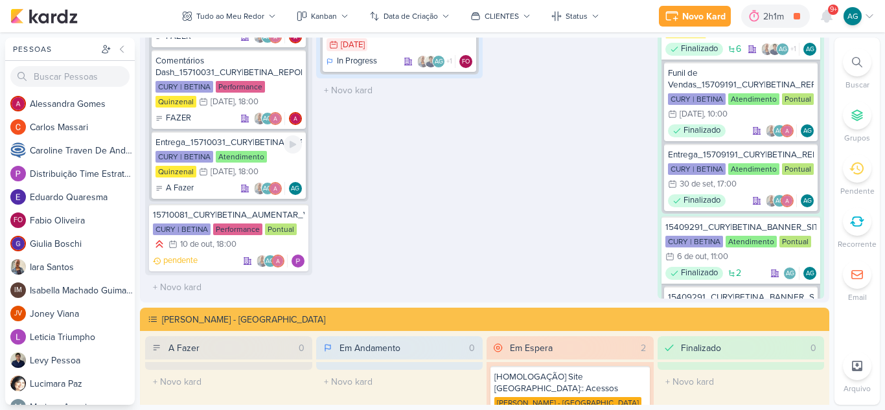
scroll to position [339, 0]
click at [257, 215] on div "15710081_CURY|BETINA_AUMENTAR_VERBA_CHACARA_SANTO_ANTONIO" at bounding box center [229, 215] width 152 height 12
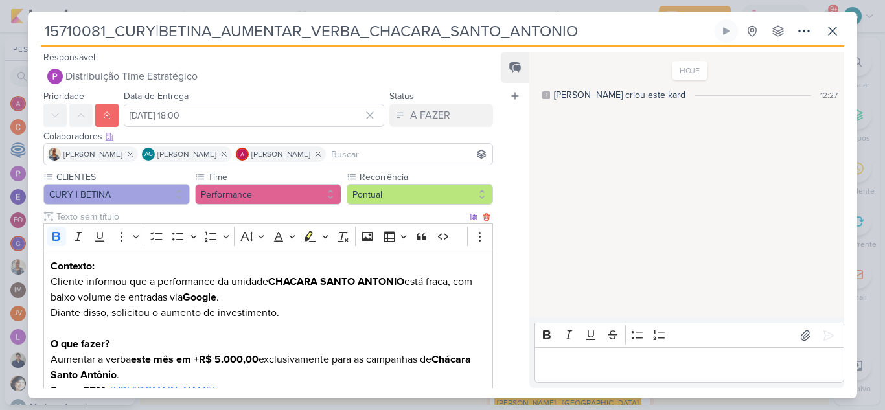
click at [297, 315] on p "Cliente informou que a performance da unidade CHACARA SANTO ANTONIO está fraca,…" at bounding box center [268, 313] width 435 height 78
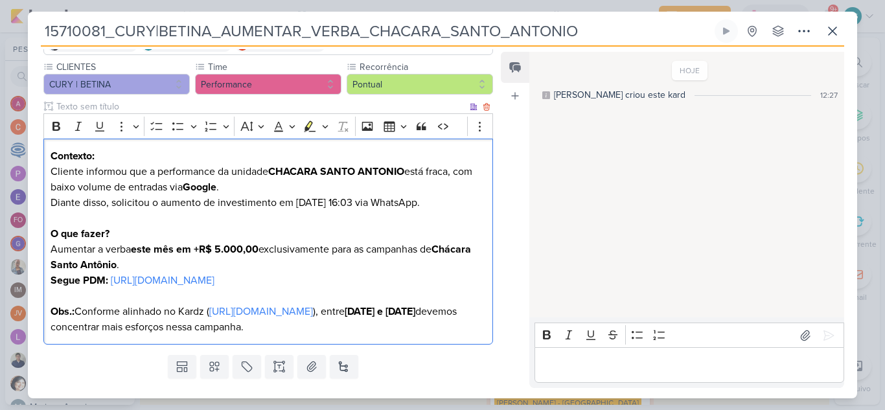
scroll to position [185, 0]
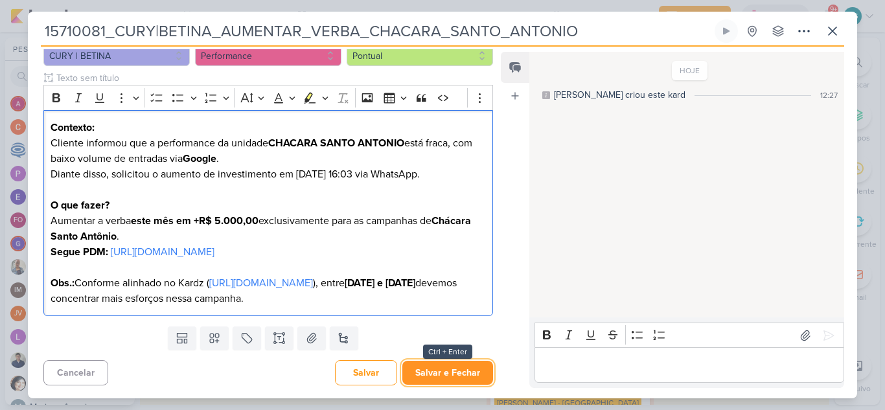
click at [465, 383] on button "Salvar e Fechar" at bounding box center [447, 373] width 91 height 24
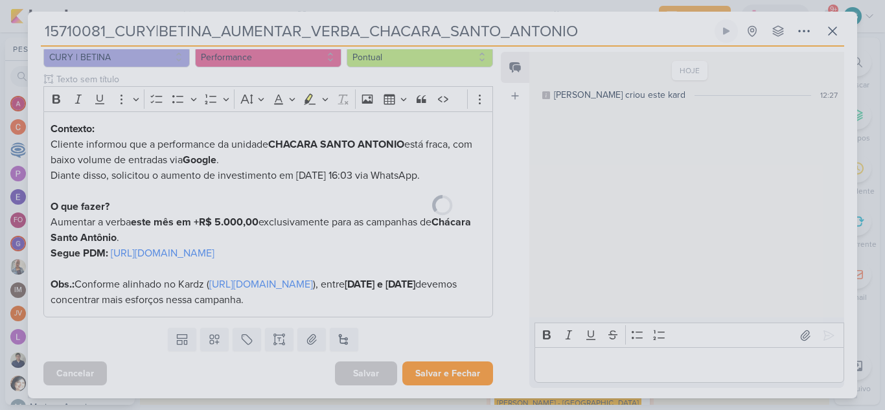
scroll to position [184, 0]
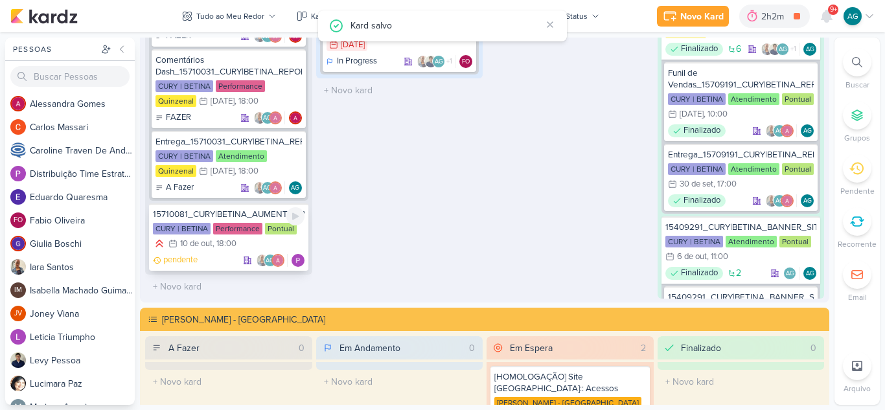
click at [235, 212] on div "15710081_CURY|BETINA_AUMENTAR_VERBA_CHACARA_SANTO_ANTONIO" at bounding box center [229, 215] width 152 height 12
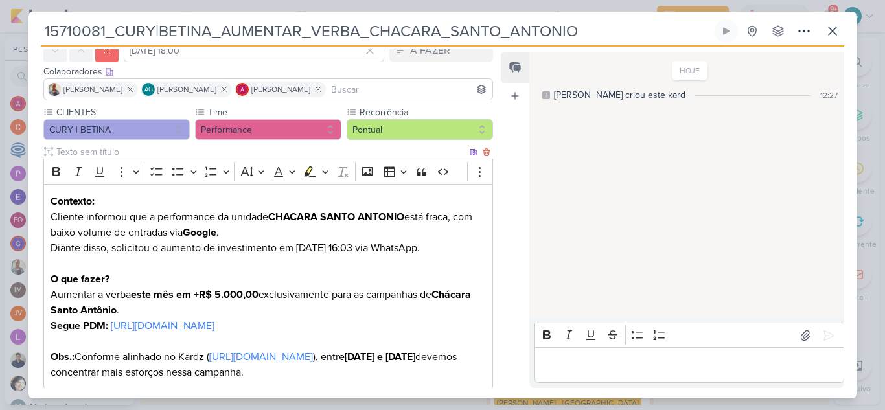
scroll to position [130, 0]
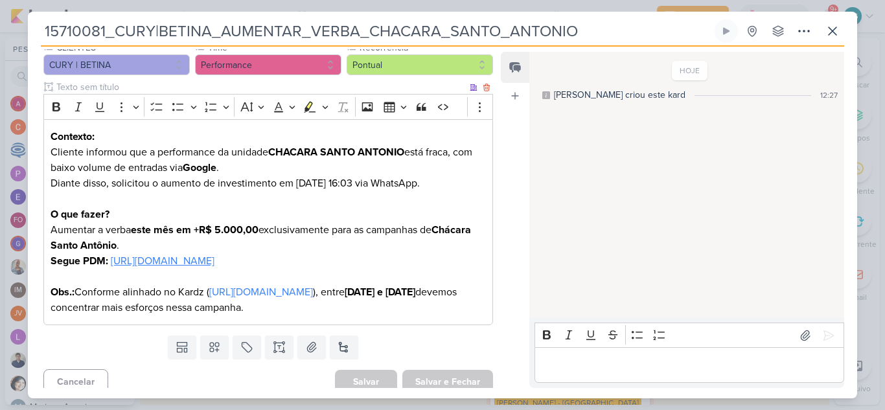
click at [214, 267] on link "[URL][DOMAIN_NAME]" at bounding box center [163, 261] width 104 height 13
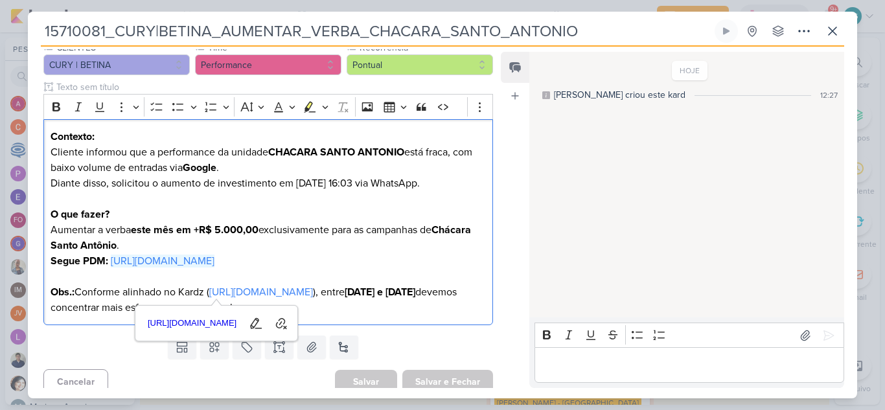
click at [844, 30] on div "15710081_CURY|BETINA_AUMENTAR_VERBA_CHACARA_SANTO_ANTONIO Criado por mim nenhum…" at bounding box center [442, 208] width 829 height 379
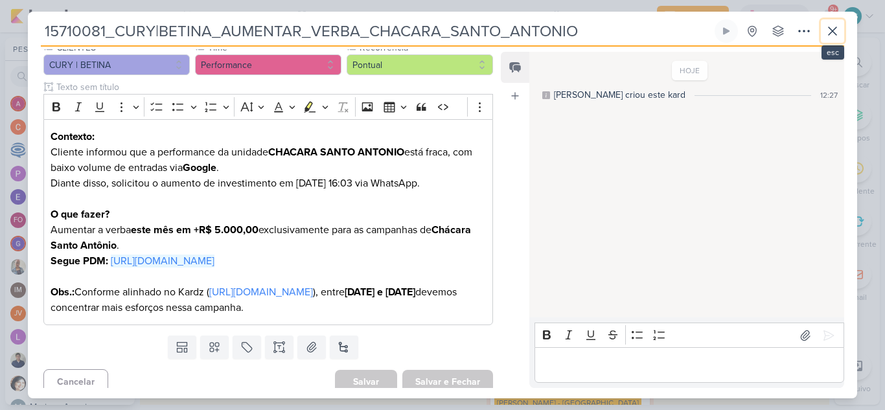
click at [835, 31] on icon at bounding box center [832, 31] width 16 height 16
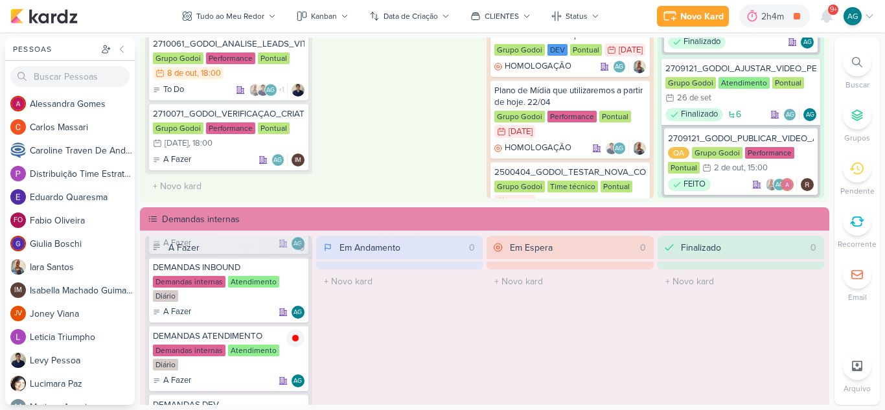
scroll to position [383, 0]
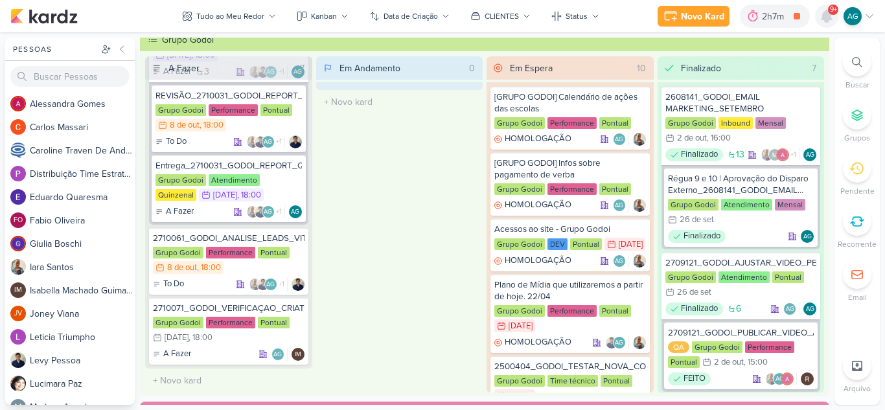
click at [824, 15] on icon at bounding box center [826, 16] width 10 height 12
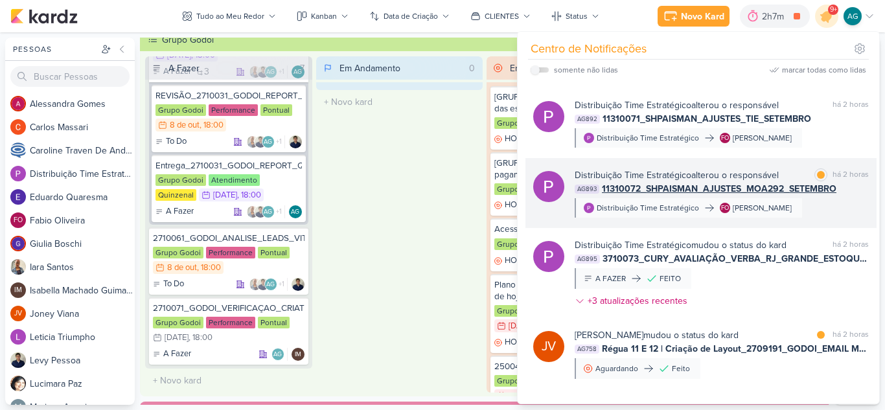
scroll to position [0, 0]
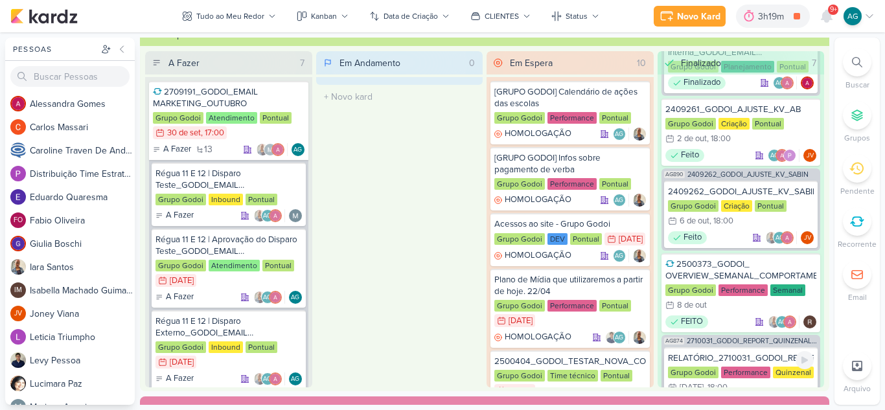
scroll to position [511, 0]
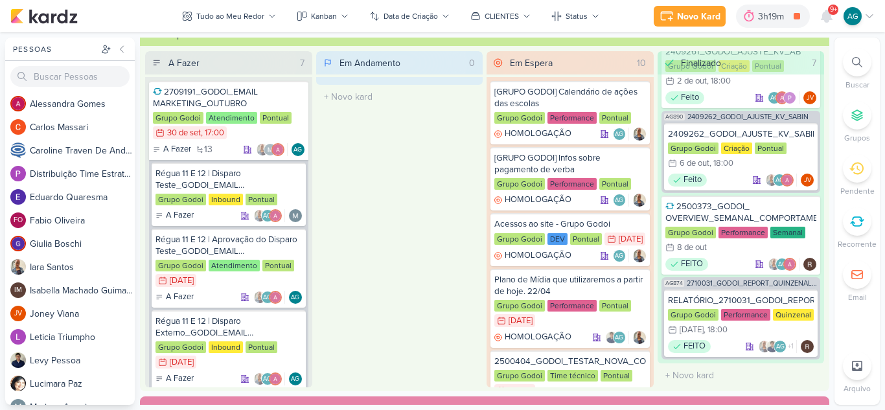
click at [859, 60] on icon at bounding box center [857, 62] width 10 height 10
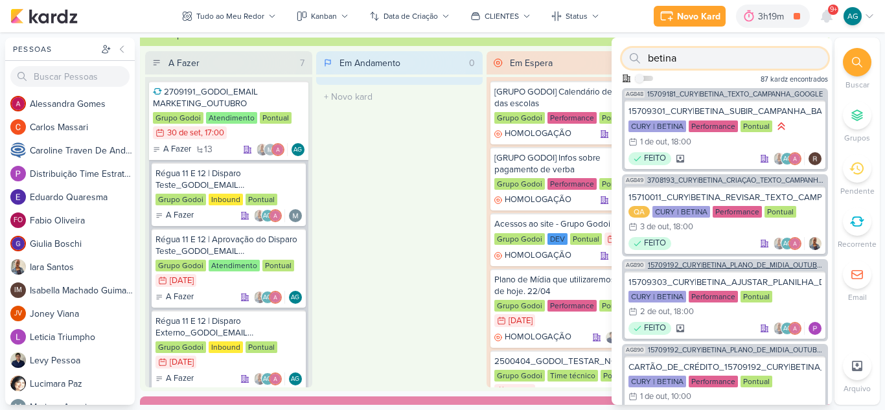
type input "betina"
click at [753, 268] on span "15709192_CURY|BETINA_PLANO_DE_MIDIA_OUTUBRO" at bounding box center [736, 265] width 177 height 7
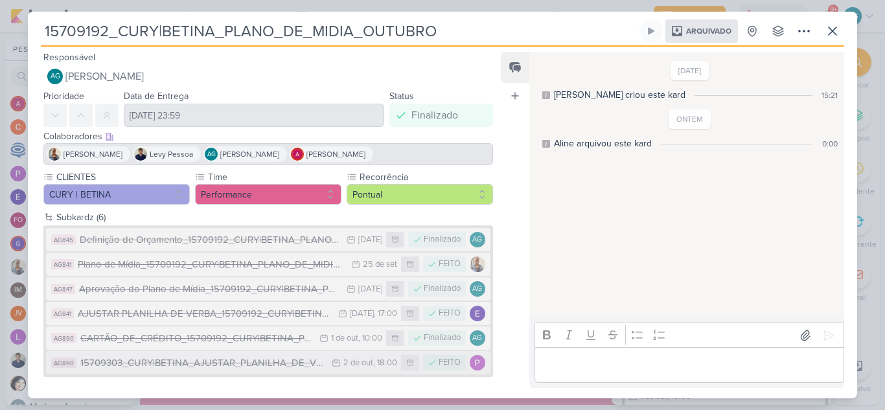
click at [244, 357] on div "15709303_CURY|BETINA_AJUSTAR_PLANILHA_DE_VERBA_V.2" at bounding box center [202, 363] width 245 height 15
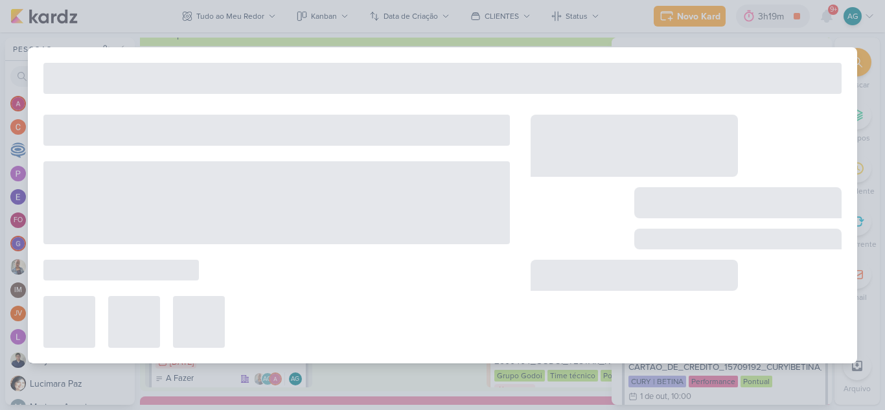
type input "15709303_CURY|BETINA_AJUSTAR_PLANILHA_DE_VERBA_V.2"
type input "2 de outubro de 2025 às 18:00"
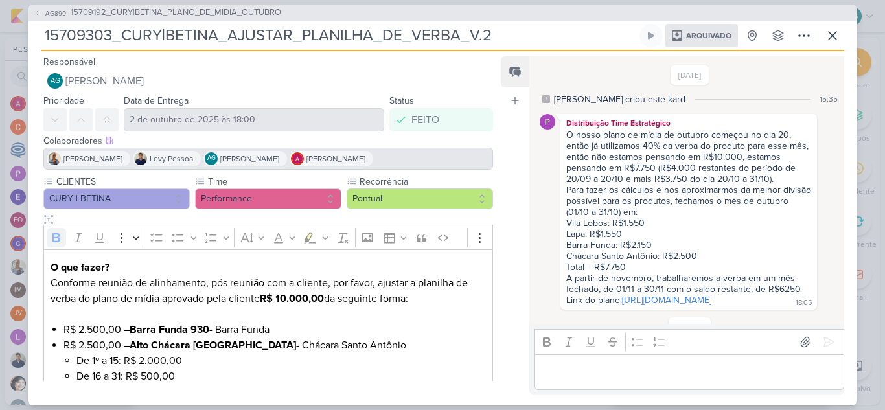
scroll to position [72, 0]
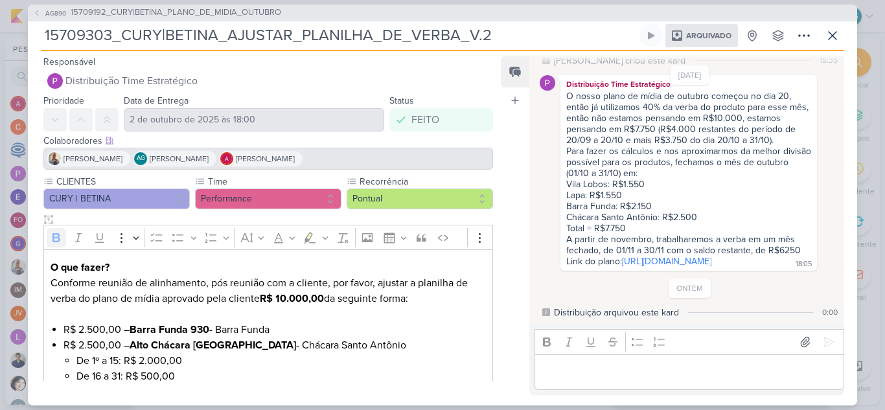
drag, startPoint x: 565, startPoint y: 228, endPoint x: 835, endPoint y: 250, distance: 270.3
click at [835, 250] on div "[DATE] [PERSON_NAME] criou este kard 15:35 Distribuição Time Estratégico Para f…" at bounding box center [685, 191] width 313 height 267
copy div "Link do plano: [URL][DOMAIN_NAME]"
click at [804, 38] on icon at bounding box center [804, 36] width 16 height 16
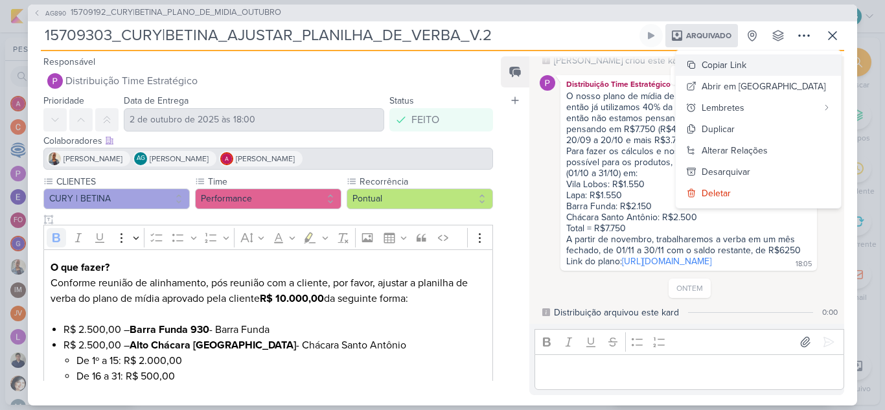
click at [746, 62] on div "Copiar Link" at bounding box center [723, 65] width 45 height 14
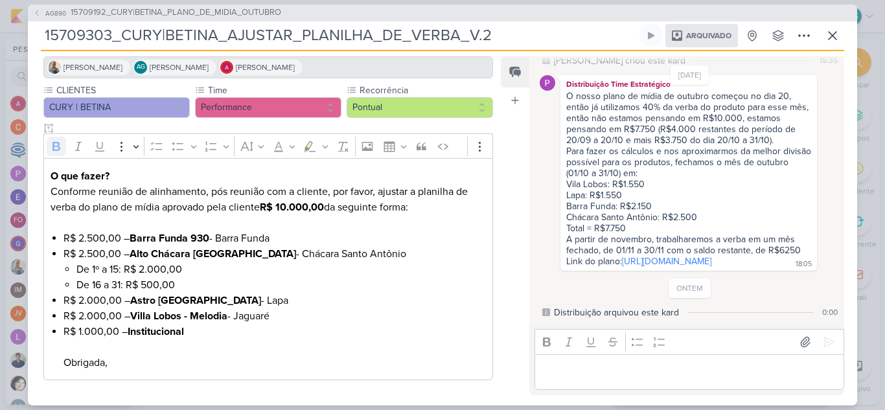
scroll to position [104, 0]
